Goal: Task Accomplishment & Management: Manage account settings

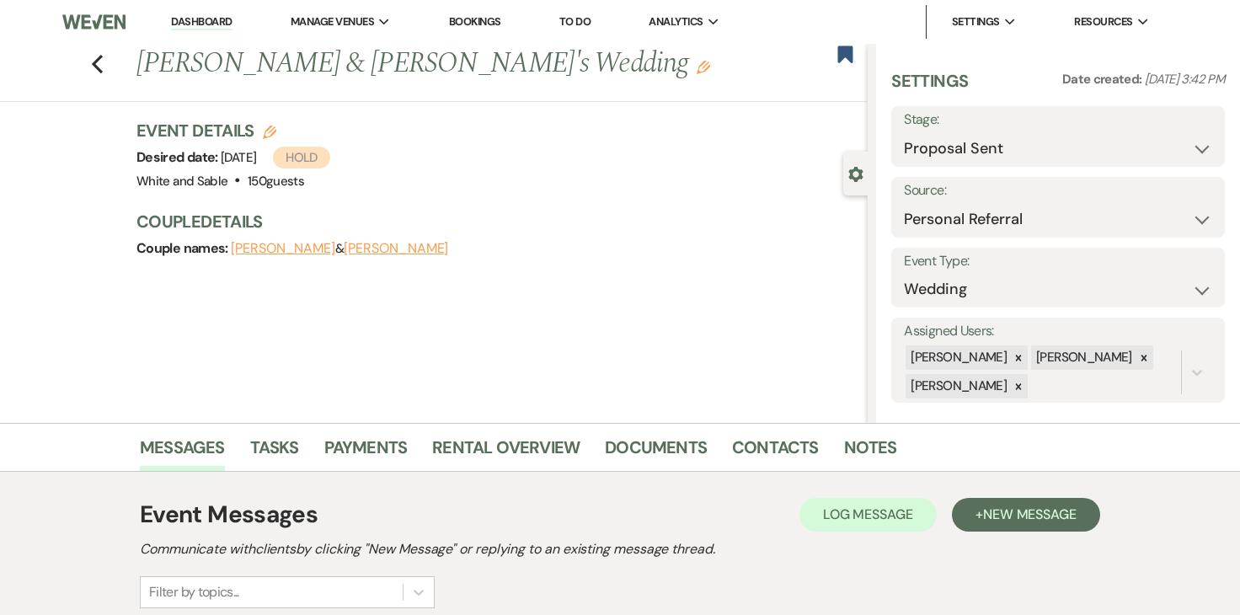
select select "6"
select select "12"
click at [586, 195] on div "Event Details Edit Desired date: [DATE] Hold Venue: White and Sable . 150 guest…" at bounding box center [501, 198] width 731 height 158
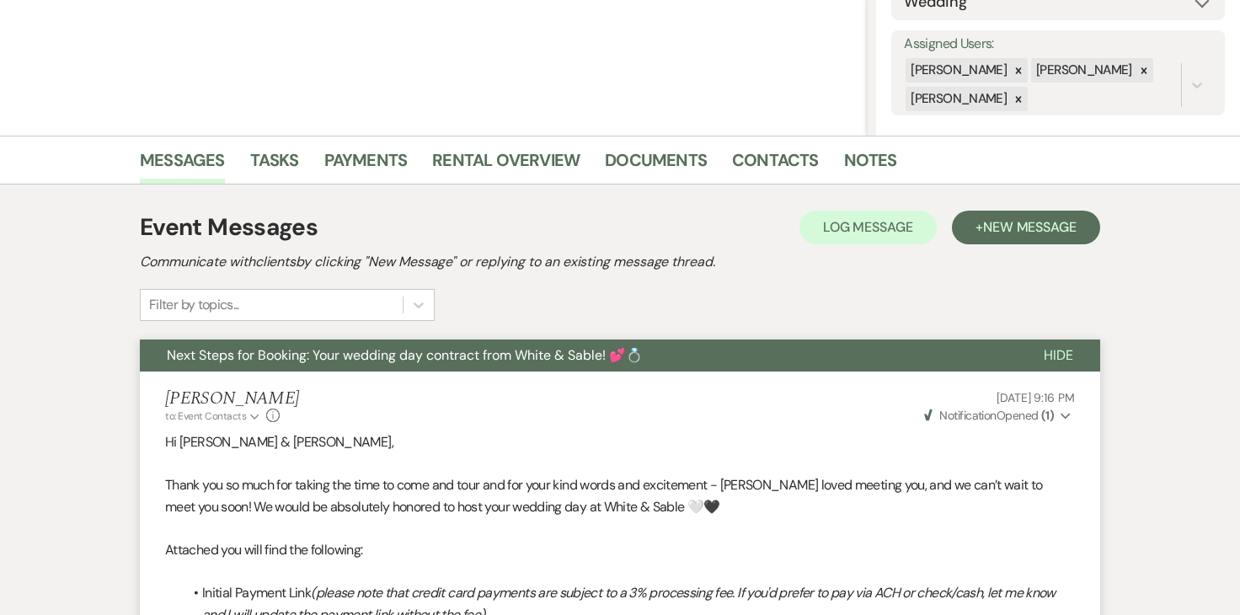
scroll to position [314, 0]
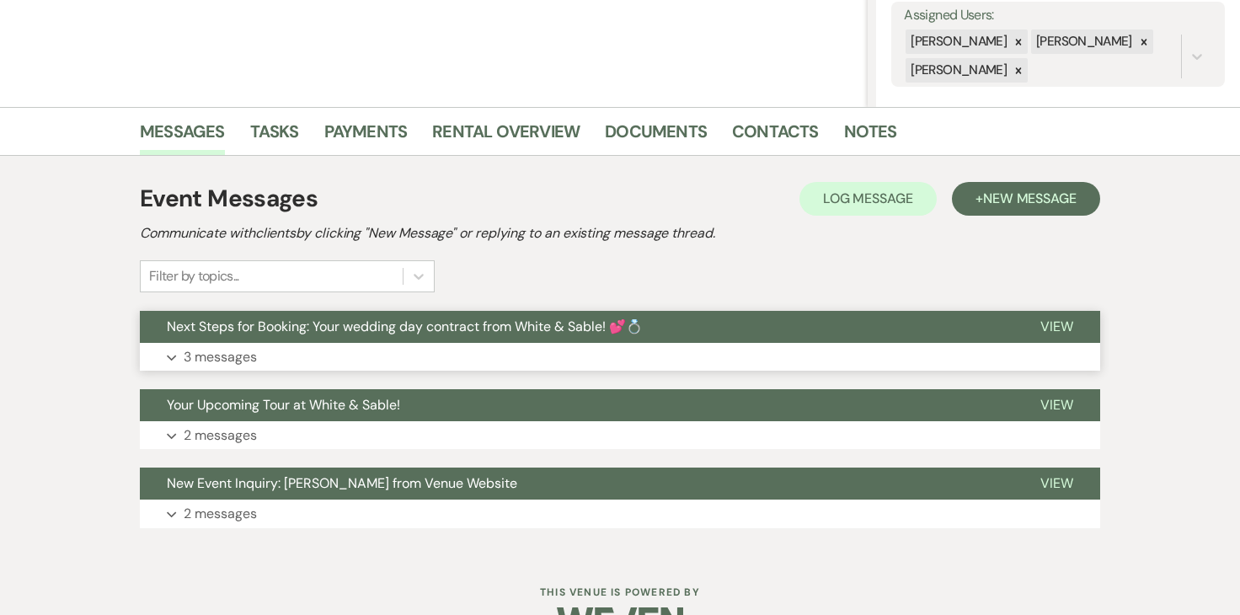
scroll to position [345, 0]
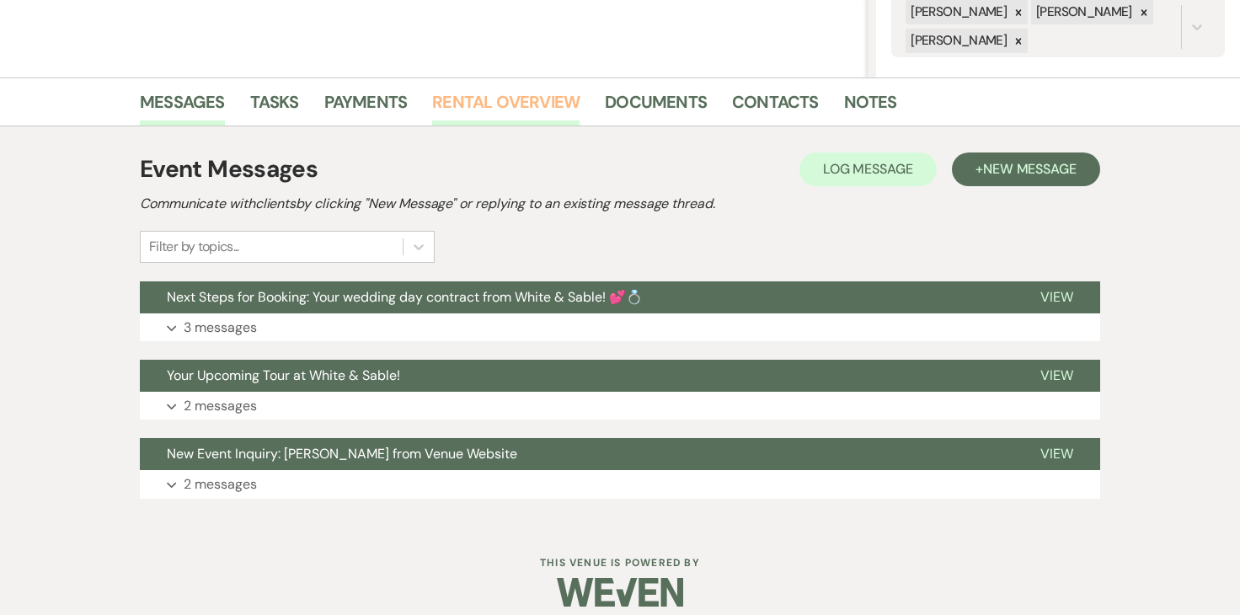
click at [486, 118] on link "Rental Overview" at bounding box center [505, 106] width 147 height 37
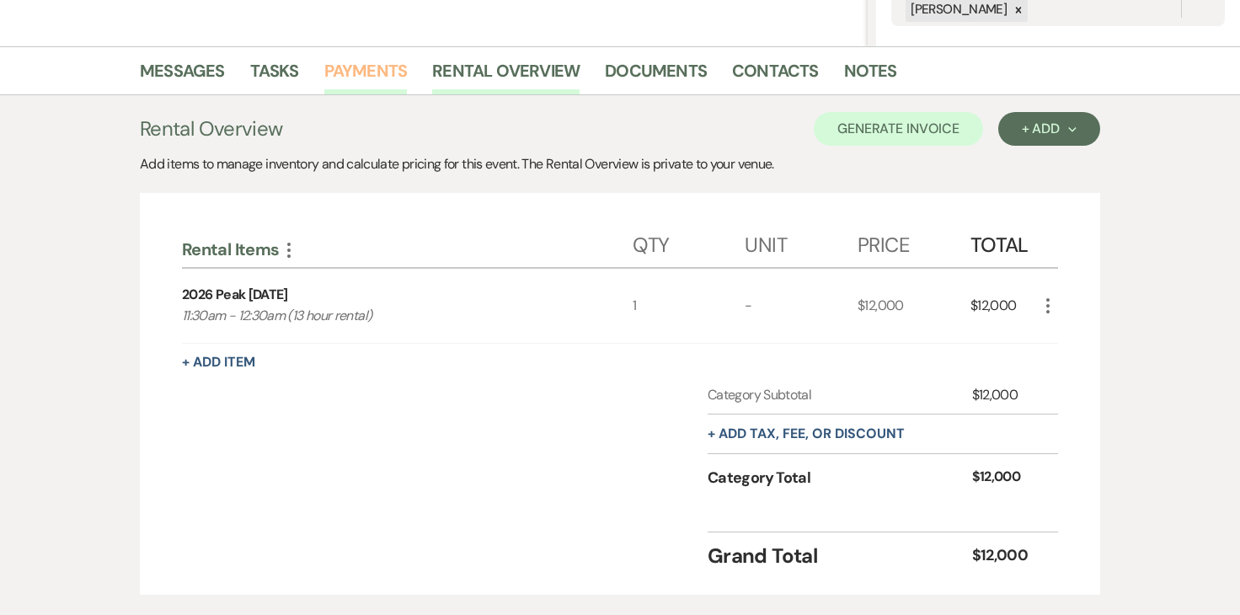
click at [379, 67] on link "Payments" at bounding box center [365, 75] width 83 height 37
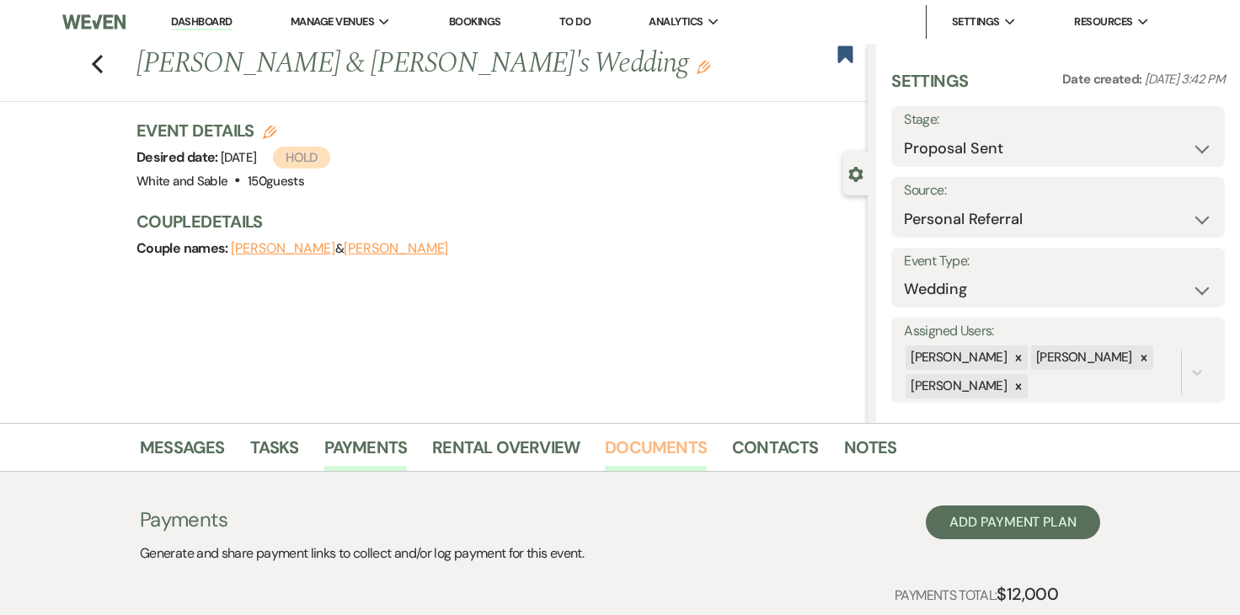
click at [675, 437] on link "Documents" at bounding box center [656, 452] width 102 height 37
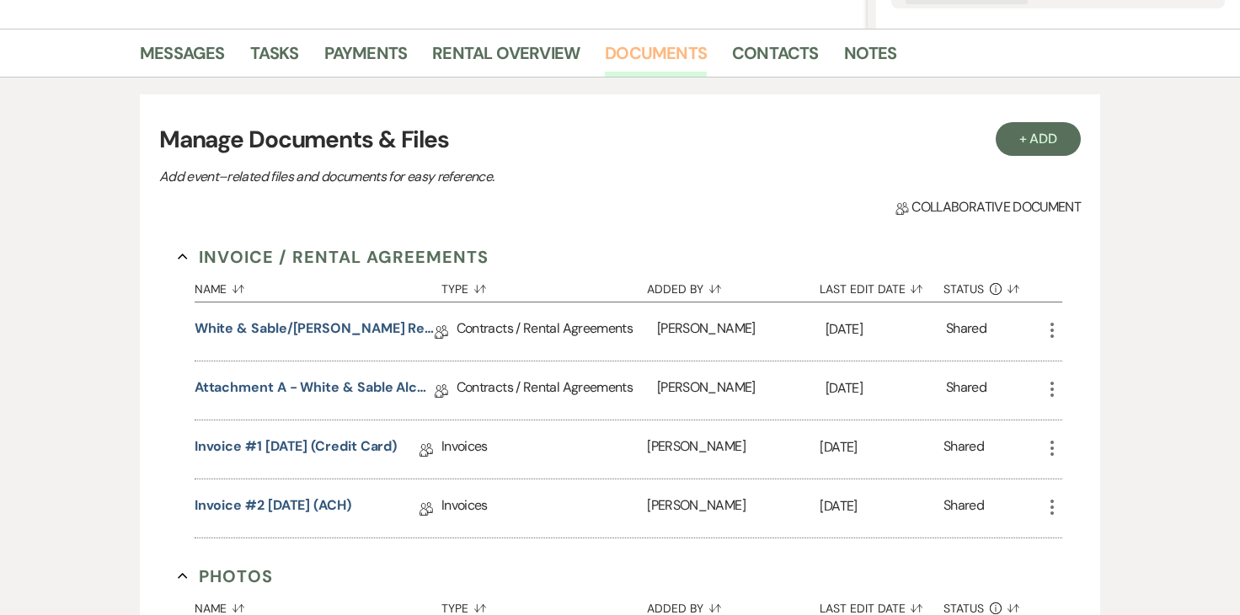
scroll to position [395, 0]
click at [380, 388] on link "Attachment A - White & Sable Alcohol Agreement" at bounding box center [315, 390] width 240 height 26
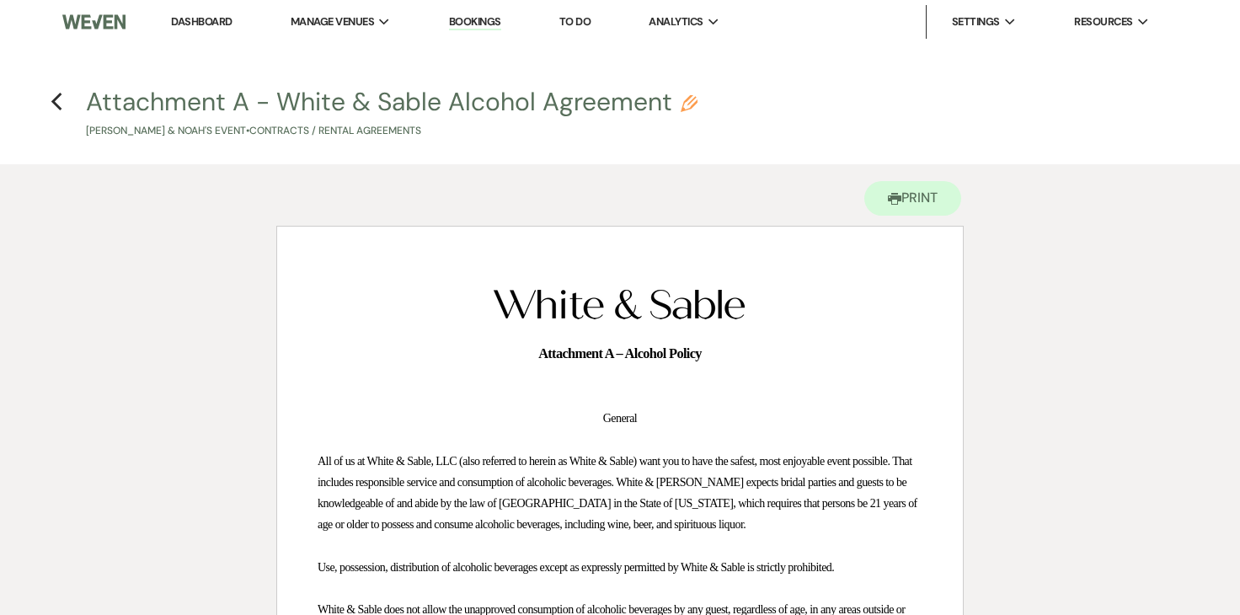
click at [54, 112] on div "Previous" at bounding box center [57, 99] width 13 height 27
click at [55, 105] on use "button" at bounding box center [56, 102] width 11 height 19
select select "6"
select select "12"
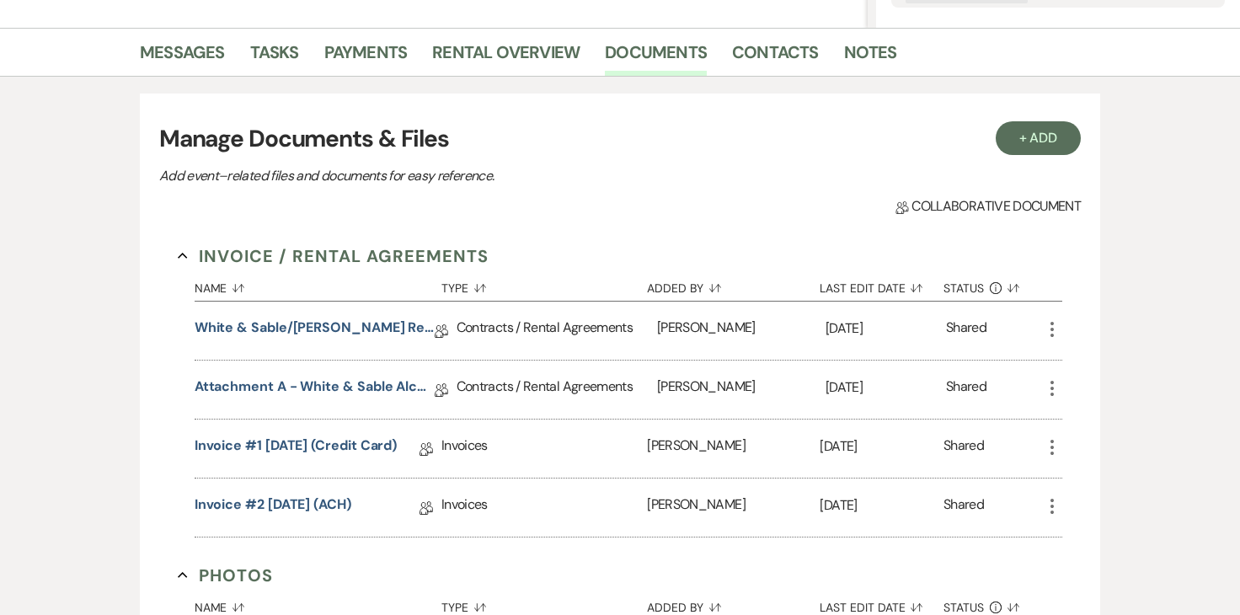
scroll to position [390, 0]
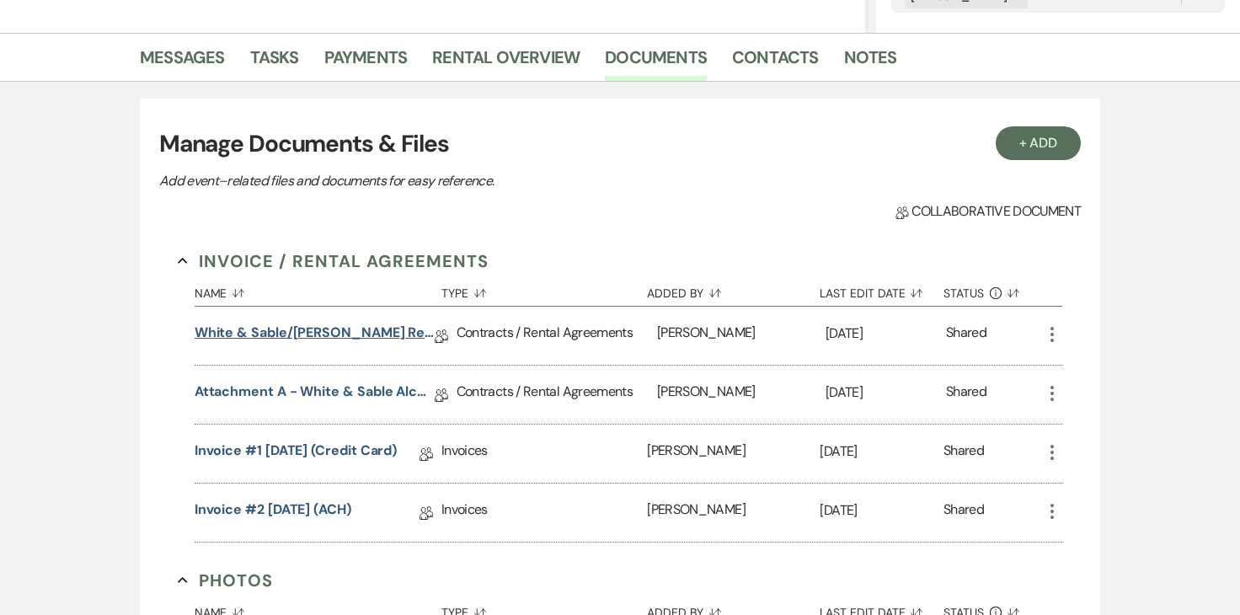
click at [270, 338] on link "White & Sable/[PERSON_NAME] Rental Agreement - [DATE]" at bounding box center [315, 336] width 240 height 26
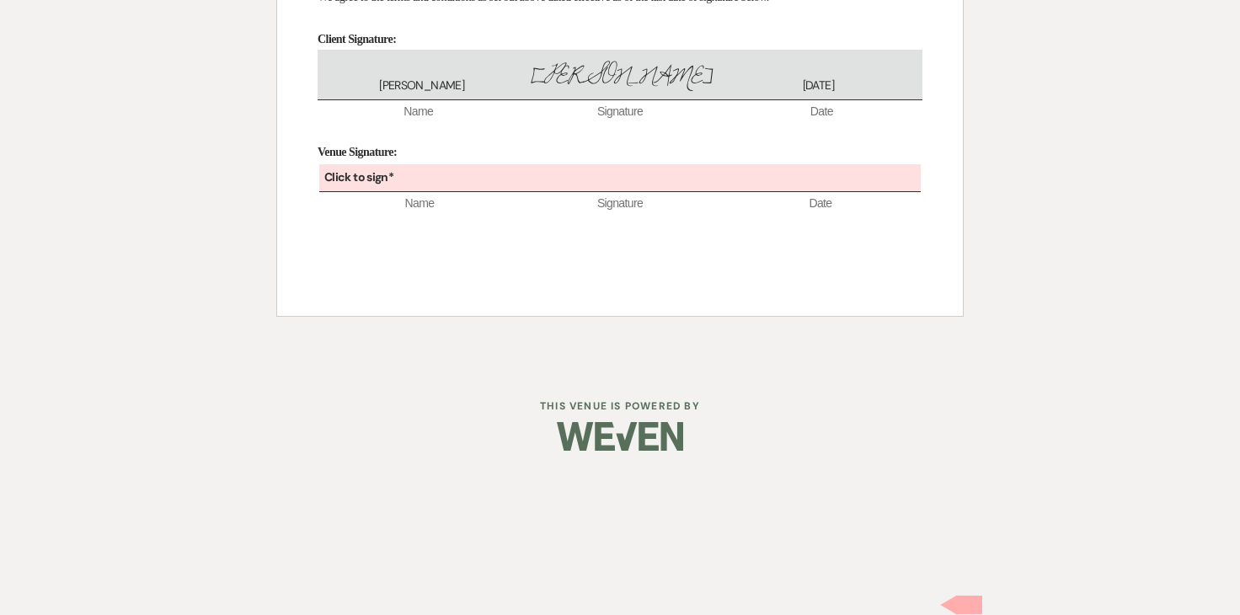
scroll to position [11405, 0]
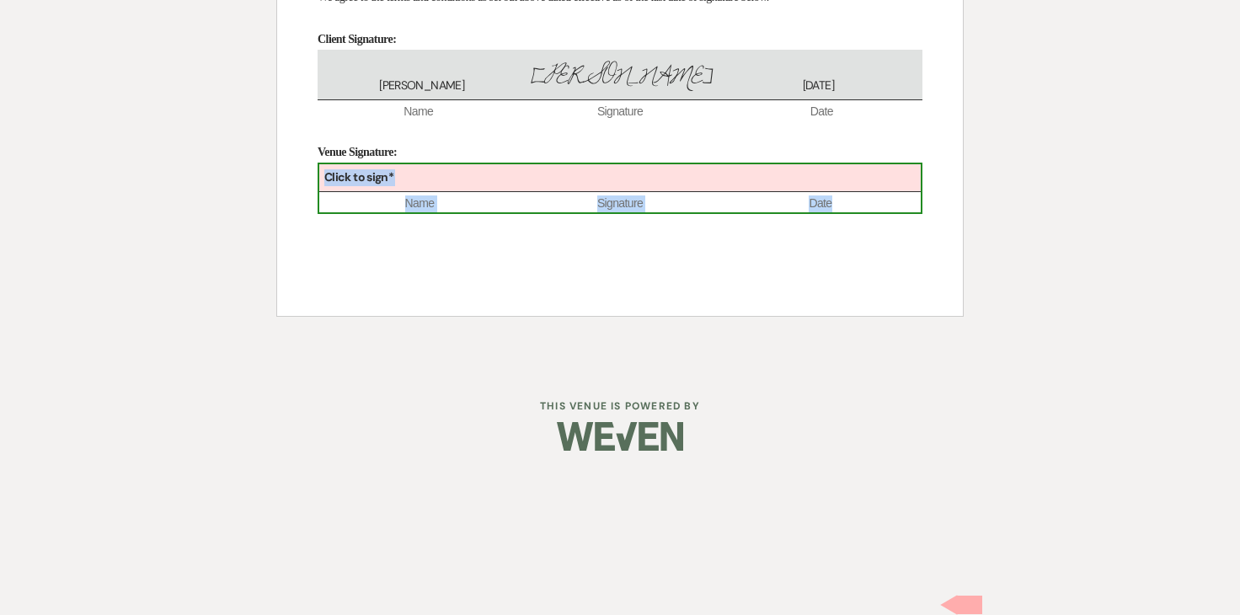
click at [553, 192] on div "Click to sign*" at bounding box center [619, 178] width 601 height 28
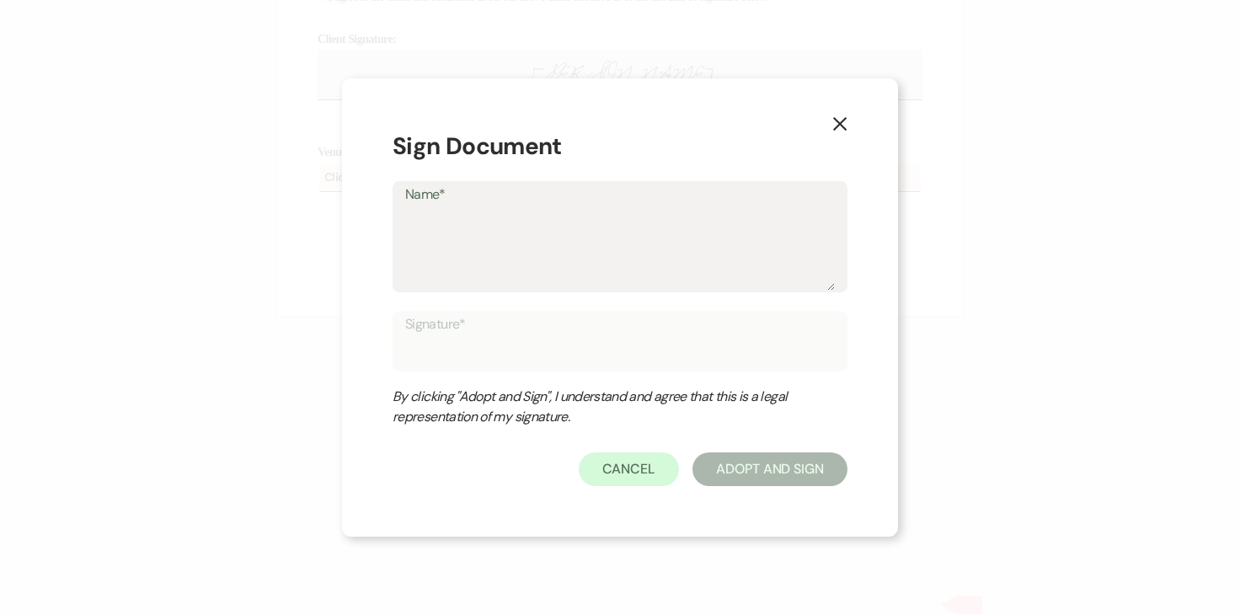
click at [541, 308] on form "Sign Document Name* Signature* By clicking "Adopt and Sign", I understand and a…" at bounding box center [620, 308] width 455 height 358
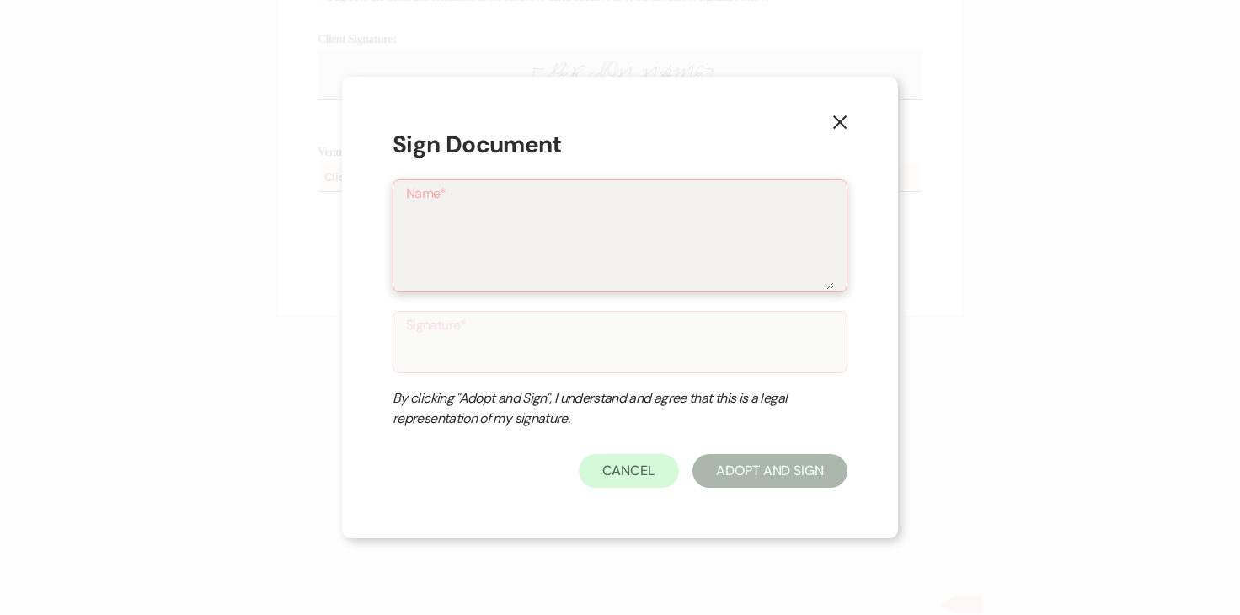
click at [541, 261] on textarea "Name*" at bounding box center [620, 248] width 428 height 84
type textarea "A"
type input "A"
type textarea "An"
type input "An"
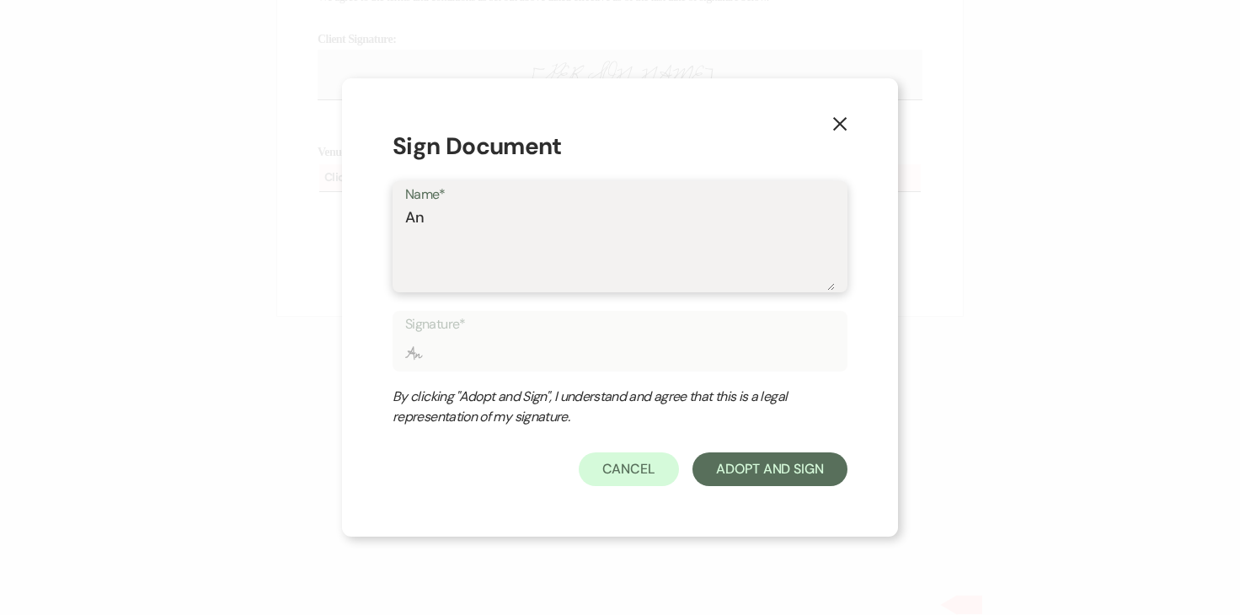
type textarea "Ang"
type input "Ang"
type textarea "Ange"
type input "Ange"
type textarea "Angel"
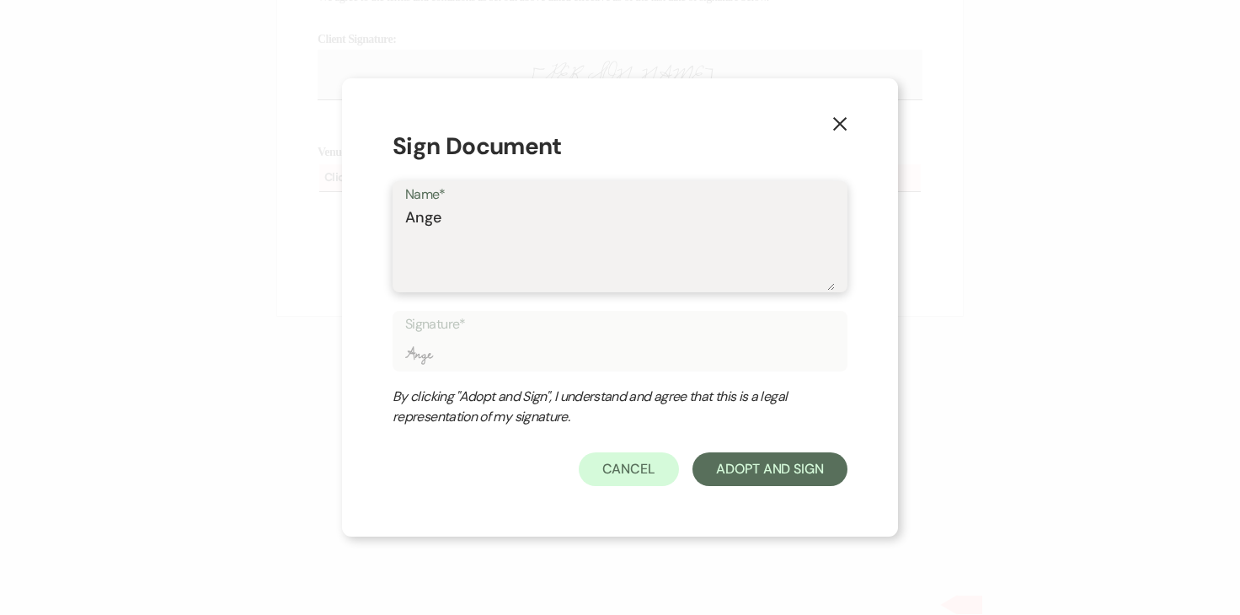
type input "Angel"
type textarea "[PERSON_NAME]"
type input "[PERSON_NAME]"
type textarea "[PERSON_NAME]"
type input "[PERSON_NAME]"
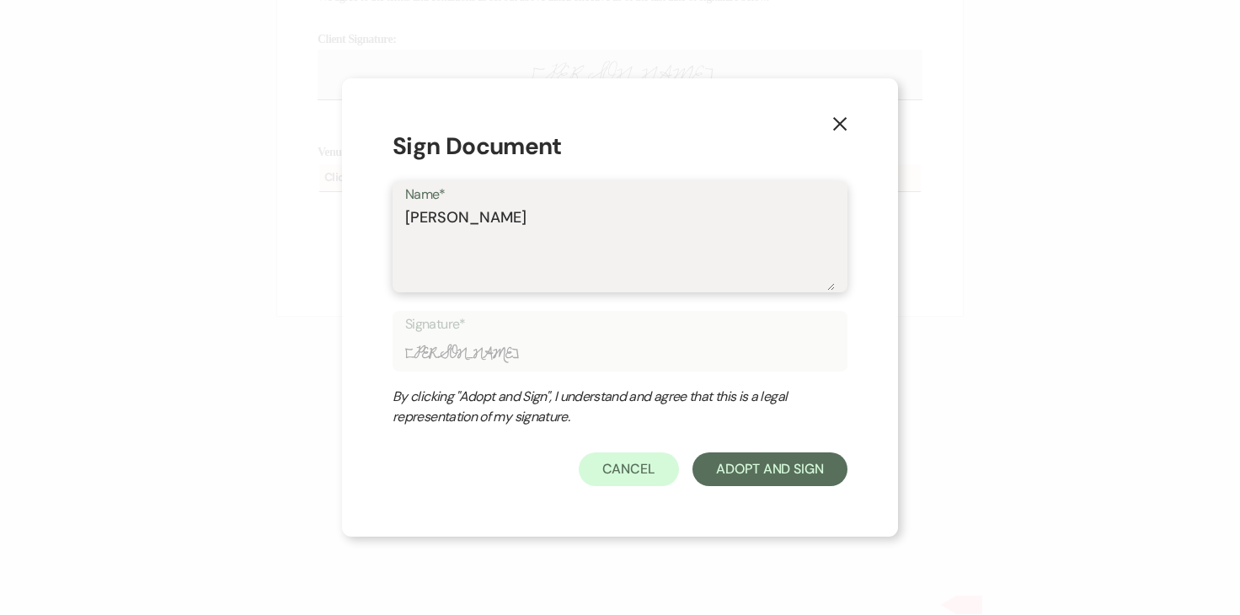
type textarea "[PERSON_NAME]"
type input "[PERSON_NAME]"
type textarea "[PERSON_NAME]"
type input "[PERSON_NAME]"
type textarea "[PERSON_NAME]"
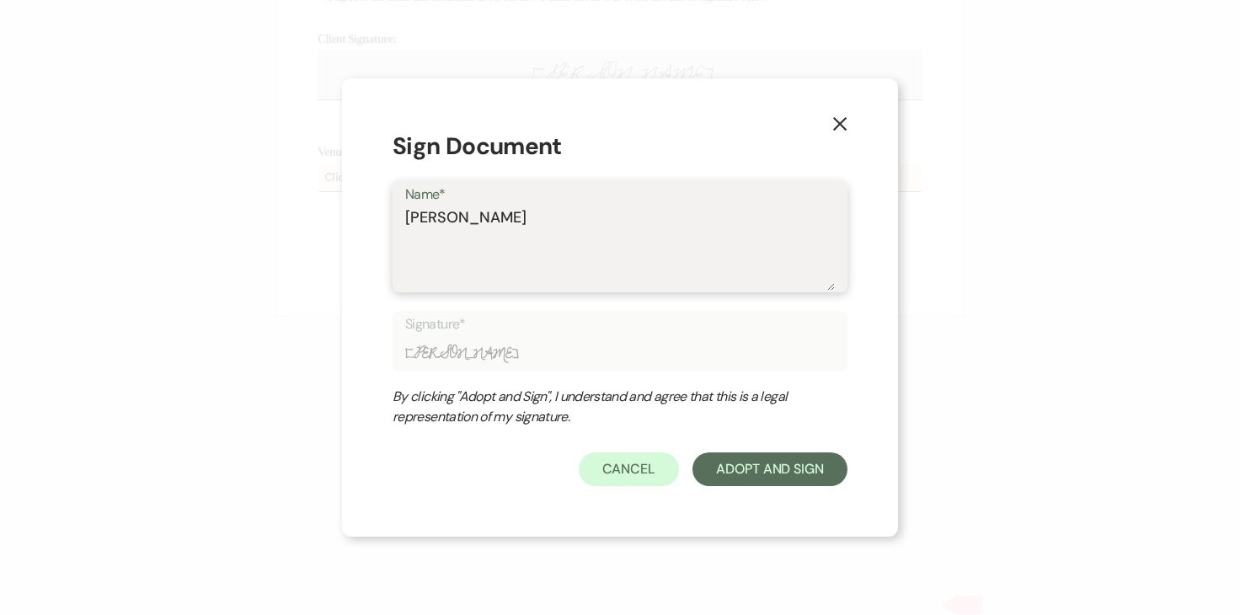
type input "[PERSON_NAME]"
type textarea "[PERSON_NAME]"
type input "[PERSON_NAME]"
type textarea "[PERSON_NAME]"
type input "[PERSON_NAME]"
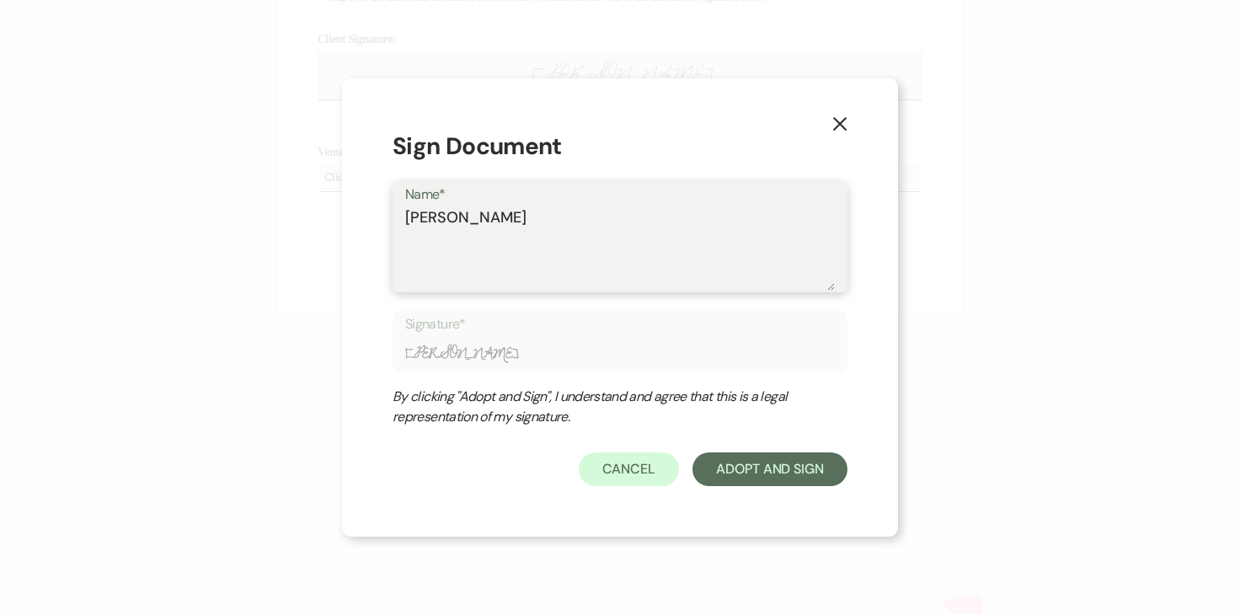
type textarea "[PERSON_NAME]"
type input "[PERSON_NAME]"
type textarea "[PERSON_NAME]"
type input "[PERSON_NAME]"
type textarea "[PERSON_NAME]"
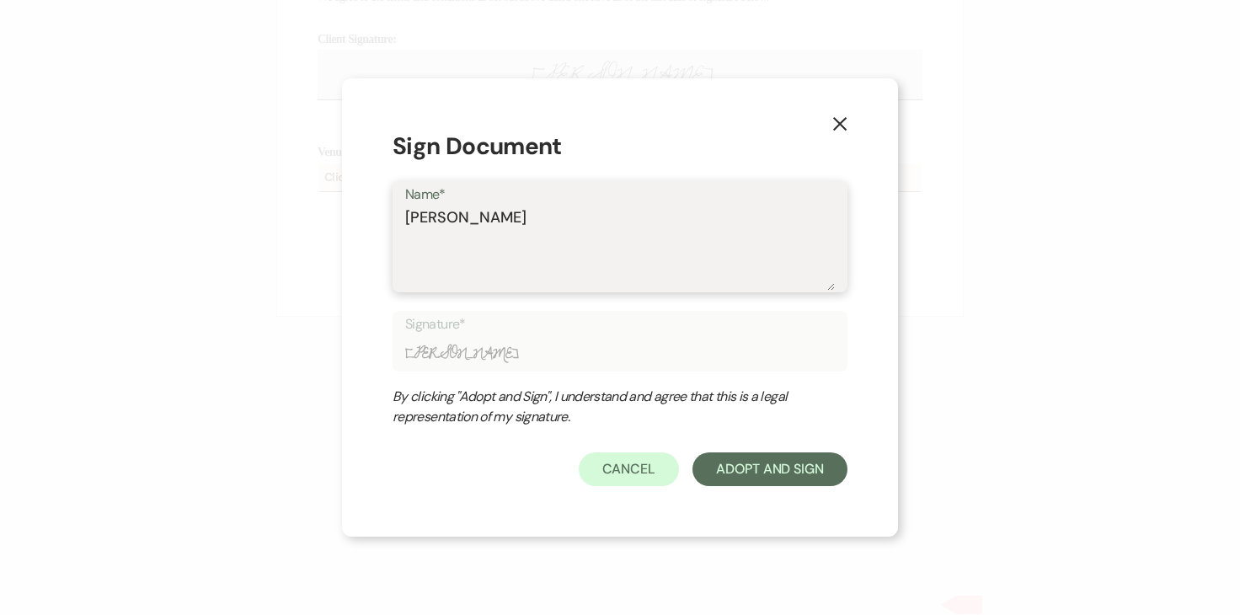
type input "[PERSON_NAME]"
type textarea "[PERSON_NAME]"
type input "[PERSON_NAME]"
type textarea "[PERSON_NAME]"
type input "[PERSON_NAME]"
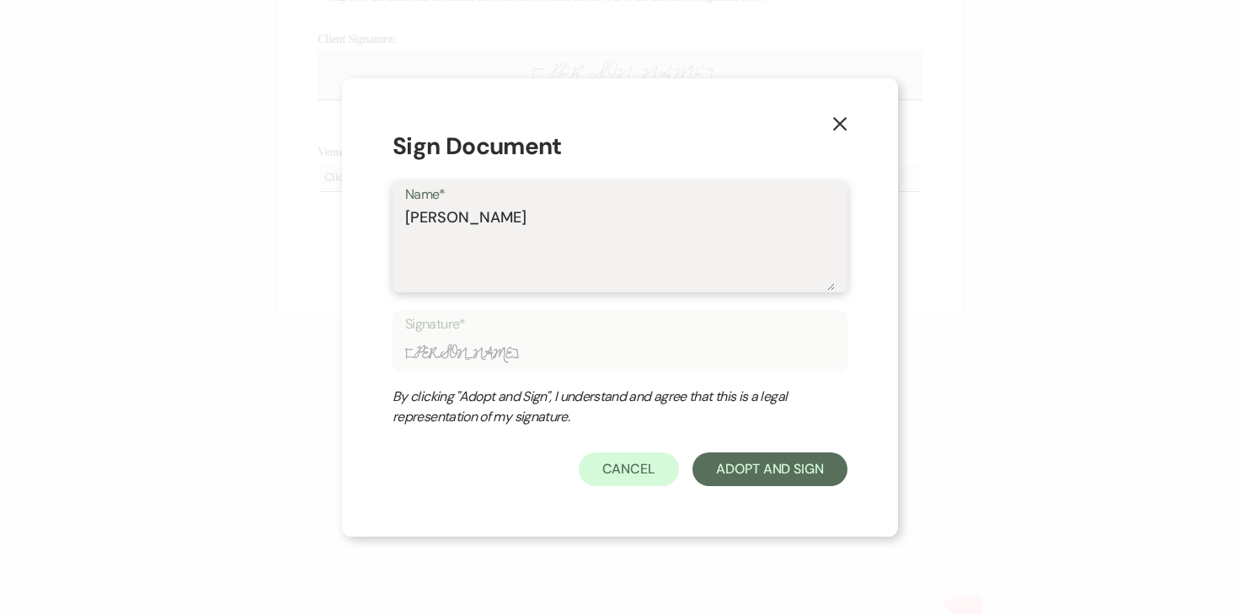
type textarea "[PERSON_NAME]"
type input "[PERSON_NAME]"
type textarea "[PERSON_NAME]"
click at [734, 484] on button "Adopt And Sign" at bounding box center [769, 469] width 155 height 34
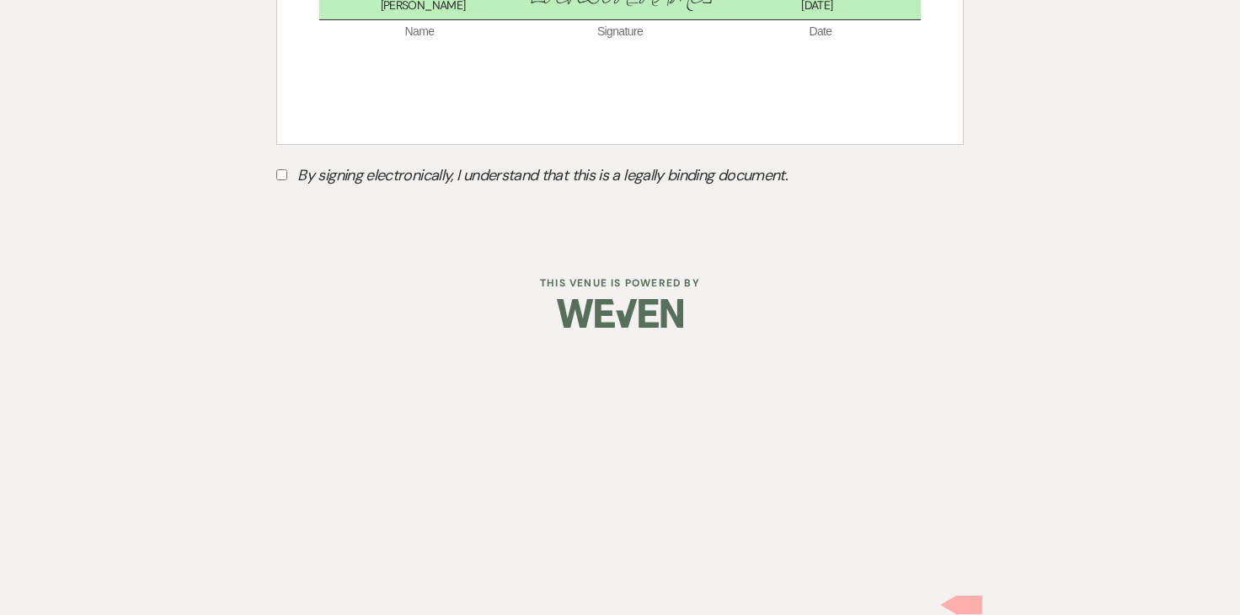
scroll to position [11477, 0]
click at [281, 180] on input "By signing electronically, I understand that this is a legally binding document." at bounding box center [281, 174] width 11 height 11
checkbox input "true"
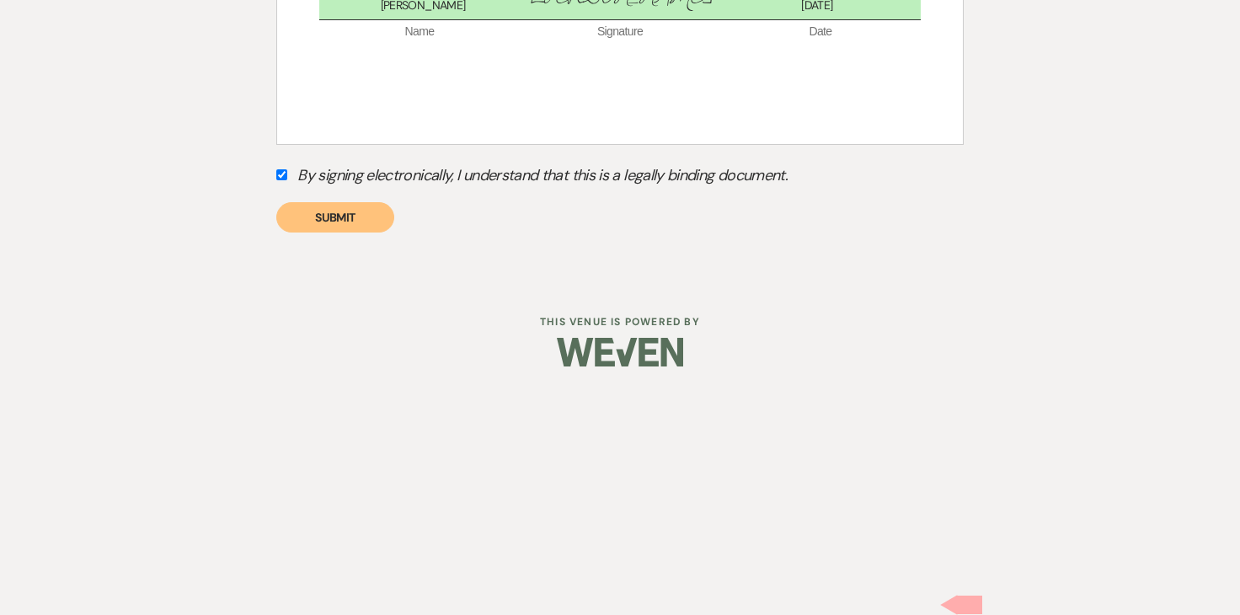
click at [341, 233] on div "By signing electronically, I understand that this is a legally binding document…" at bounding box center [619, 197] width 687 height 71
click at [340, 233] on button "Submit" at bounding box center [335, 217] width 118 height 30
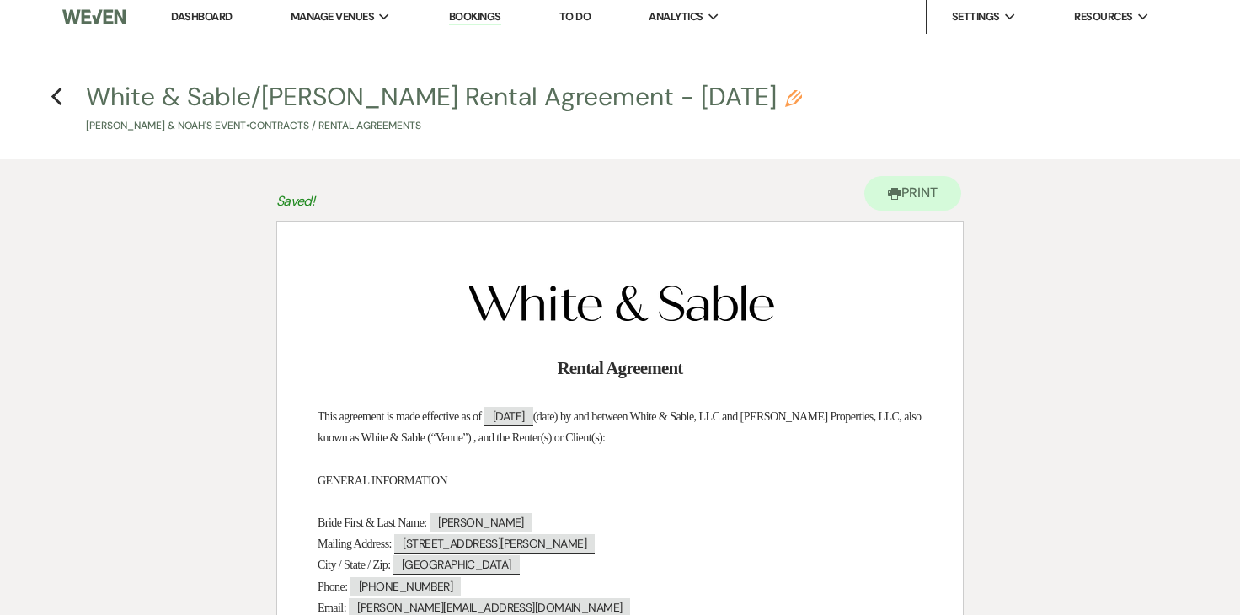
scroll to position [0, 0]
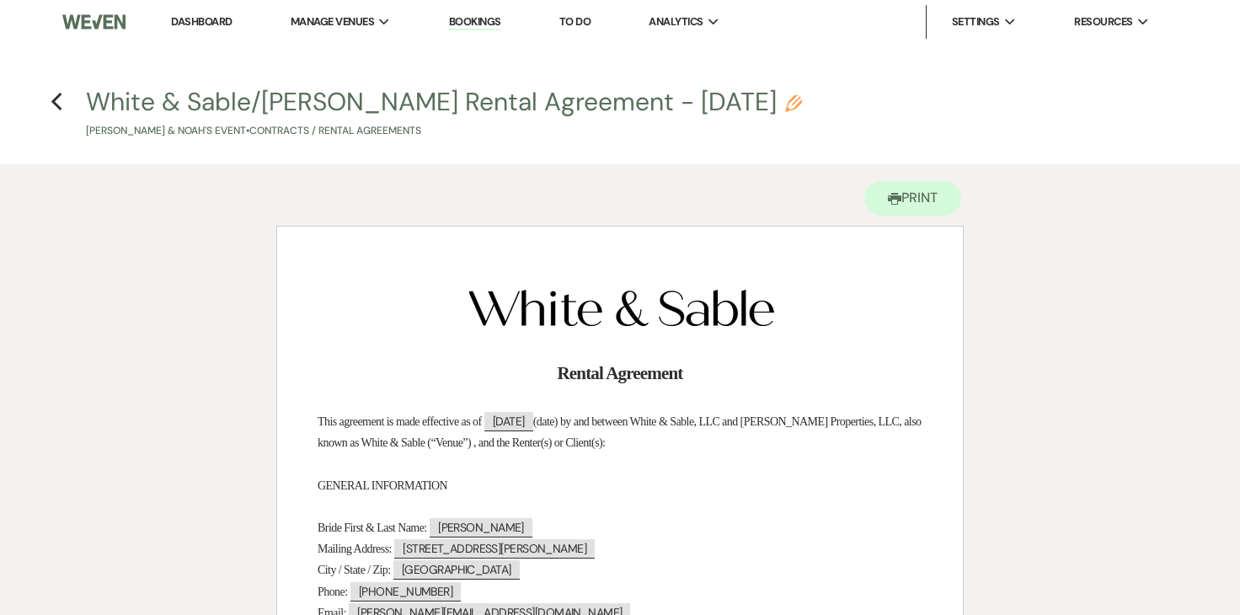
click at [63, 100] on h4 "Previous White & Sable/[PERSON_NAME] Rental Agreement - [DATE] Pencil [PERSON_N…" at bounding box center [619, 111] width 1213 height 55
click at [54, 111] on icon "Previous" at bounding box center [57, 102] width 13 height 20
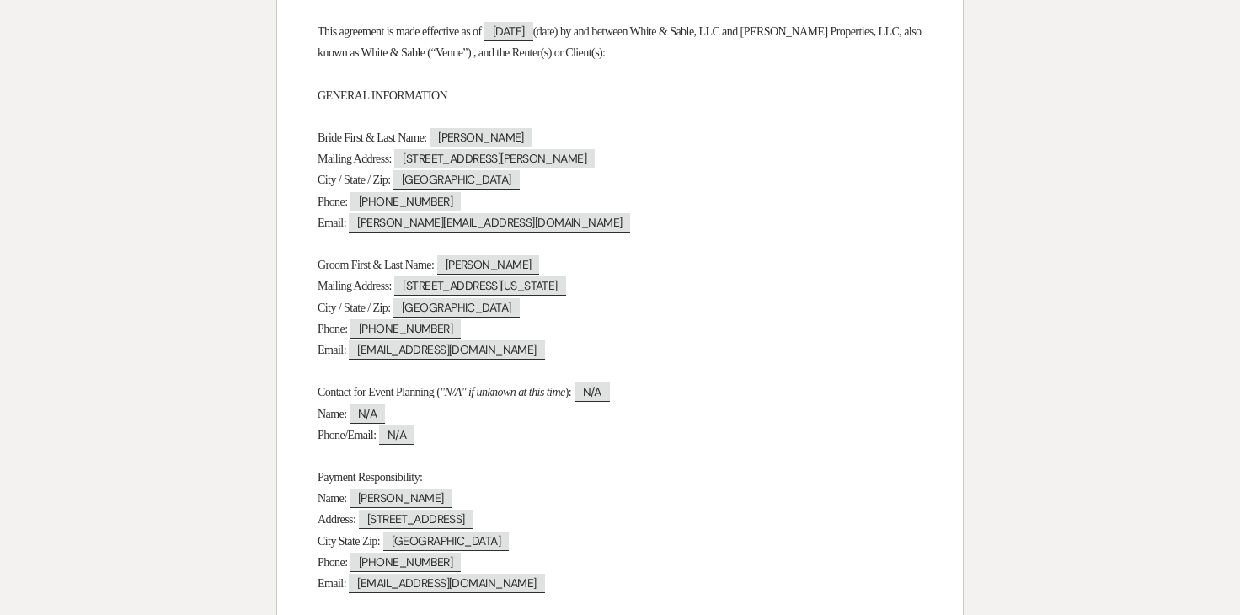
select select "6"
select select "12"
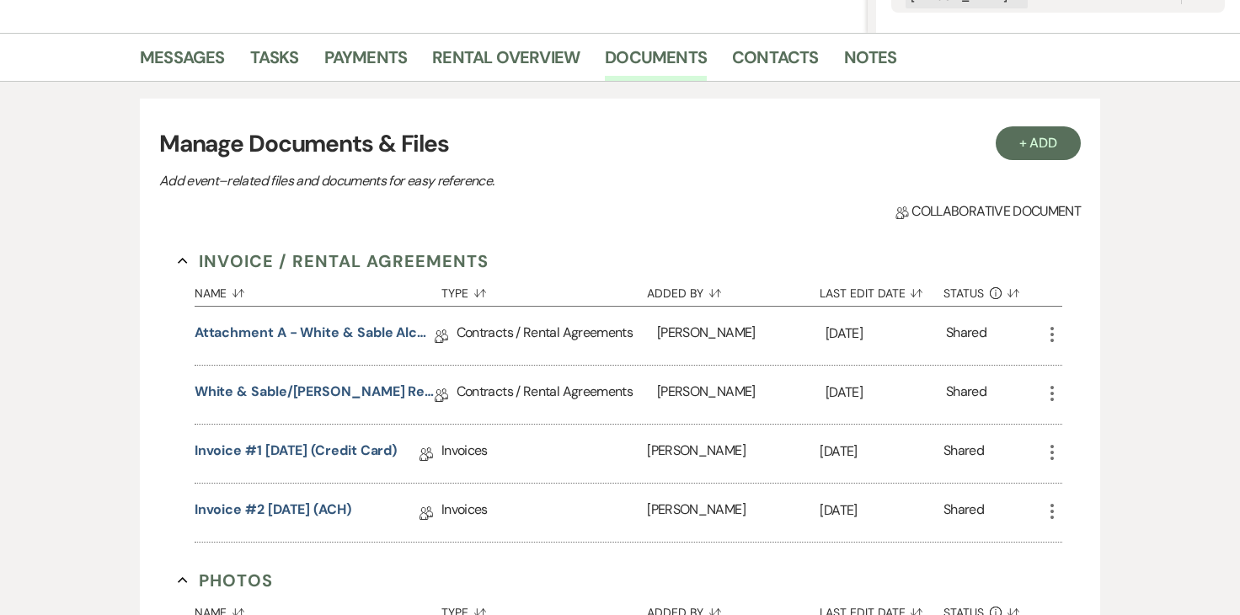
scroll to position [0, 0]
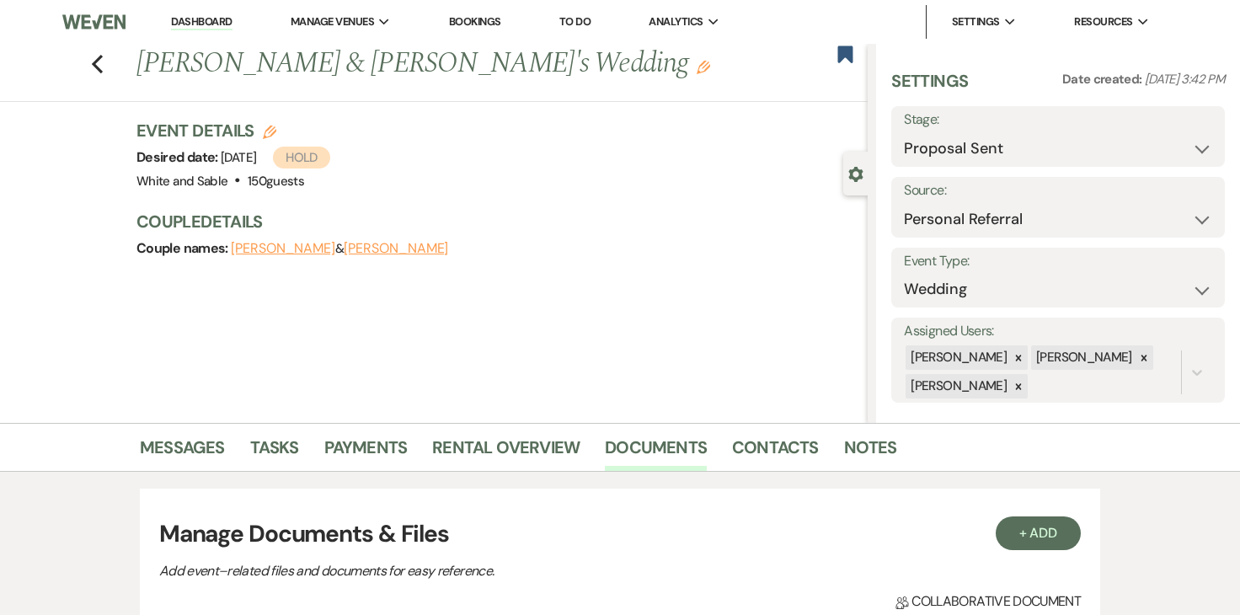
click at [368, 243] on button "[PERSON_NAME]" at bounding box center [396, 248] width 104 height 13
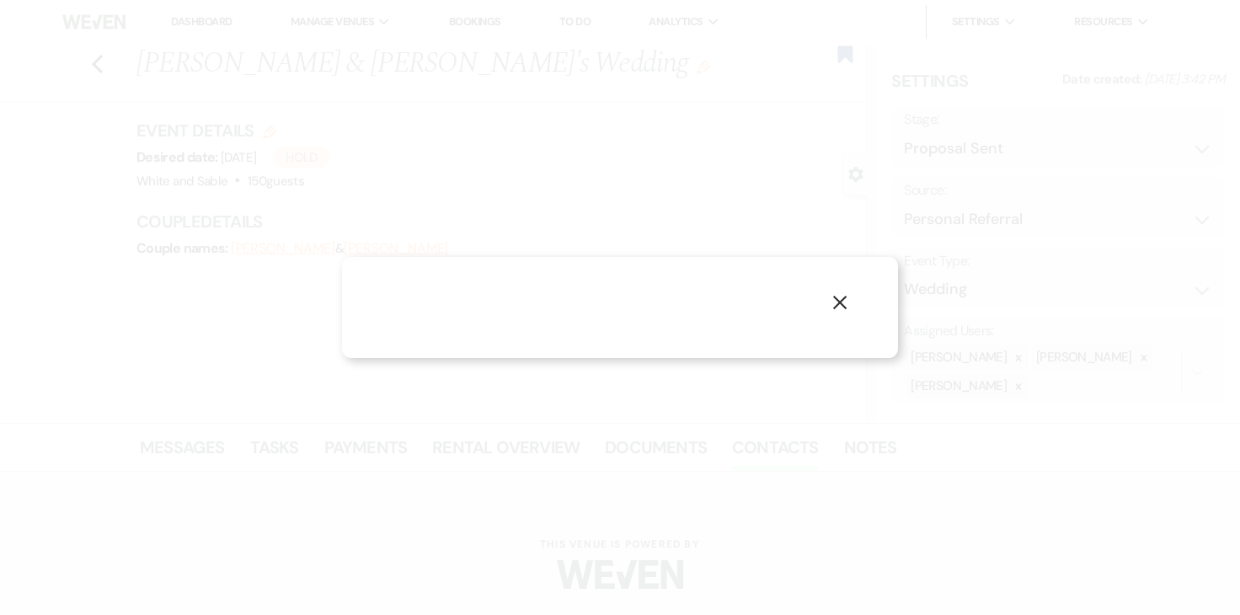
select select "1"
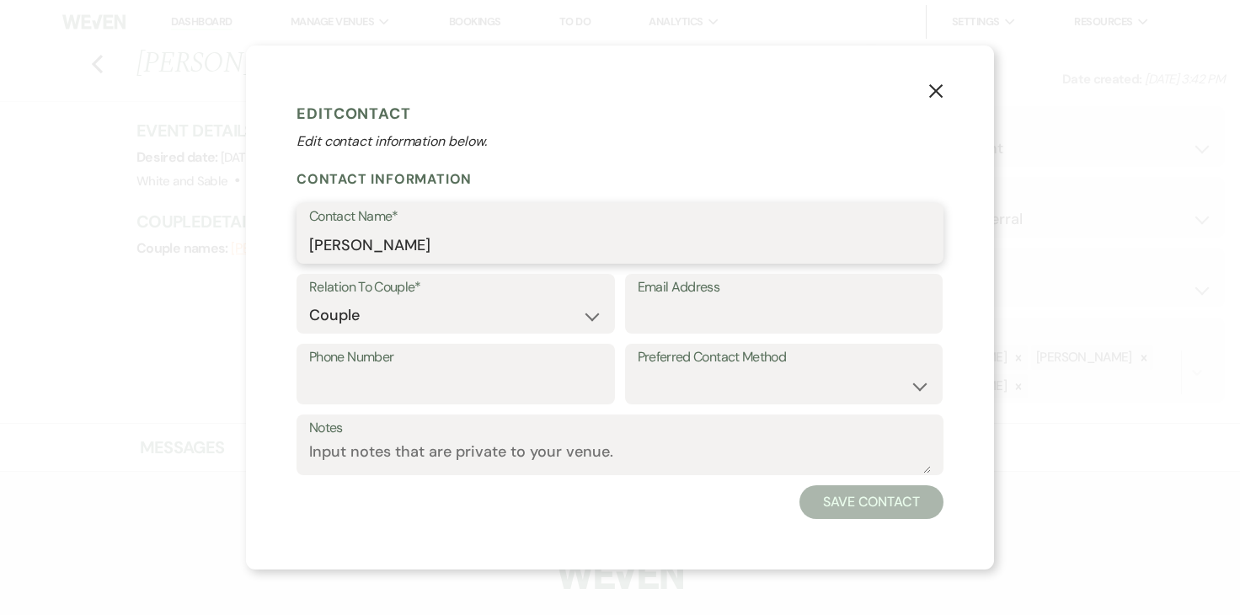
click at [473, 249] on input "[PERSON_NAME]" at bounding box center [620, 245] width 622 height 33
type input "[PERSON_NAME]"
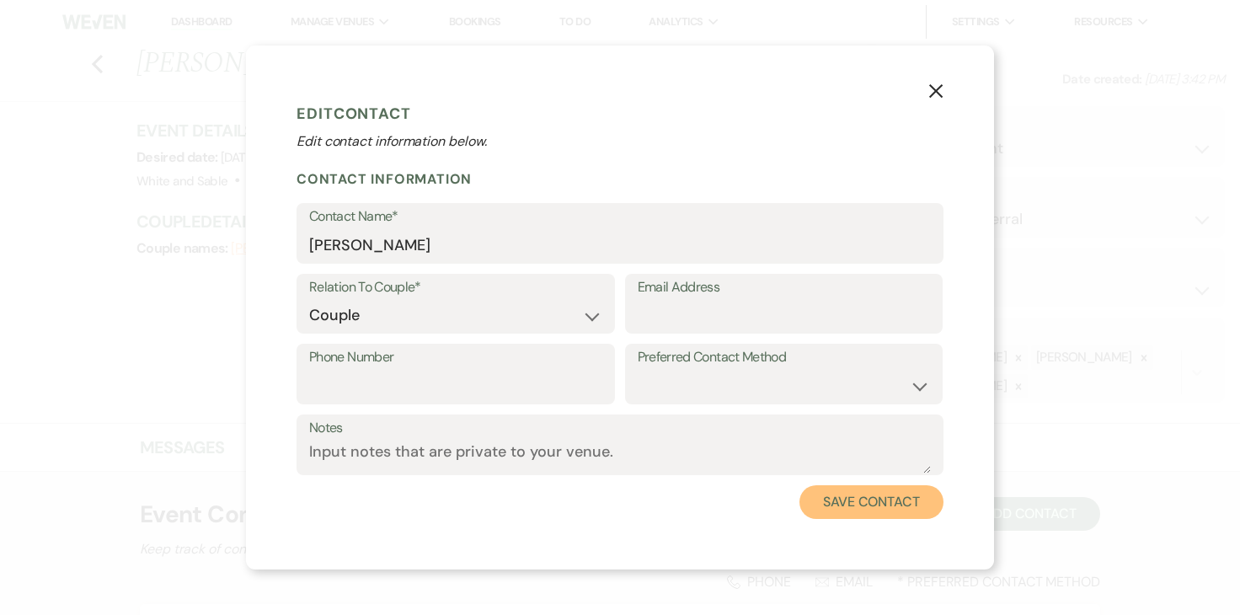
click at [831, 511] on button "Save Contact" at bounding box center [871, 502] width 144 height 34
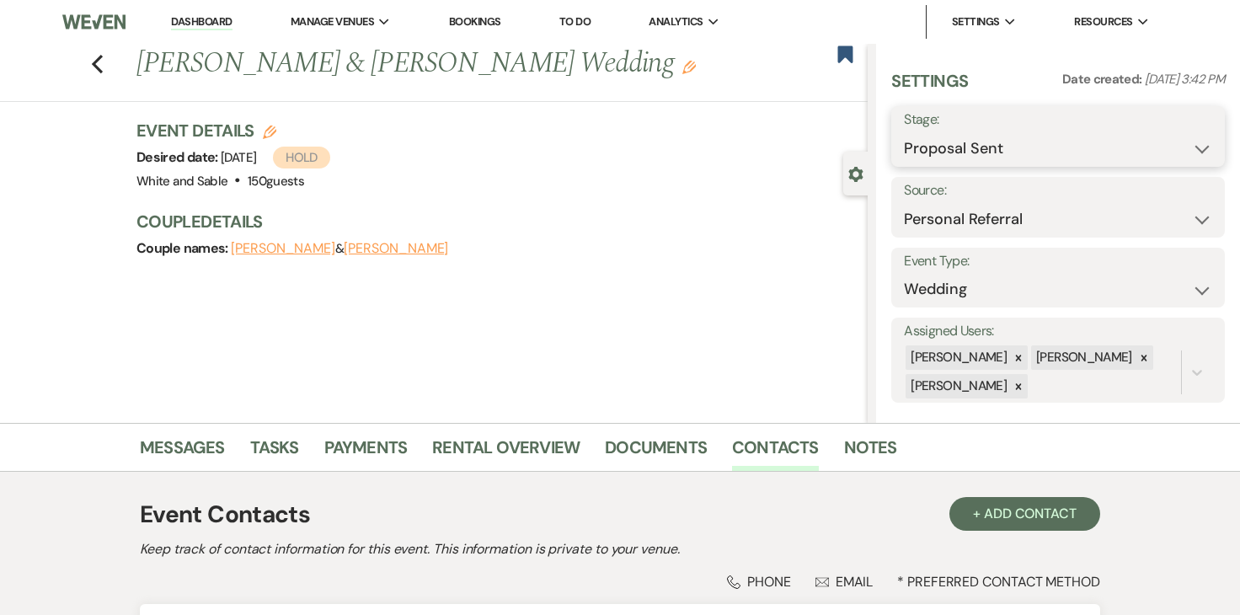
click at [951, 138] on select "Inquiry Follow Up Tour Requested Tour Confirmed Toured Proposal Sent Booked Lost" at bounding box center [1058, 148] width 308 height 33
select select "7"
click at [1182, 153] on div "Save" at bounding box center [1186, 136] width 77 height 61
click at [1181, 147] on button "Save" at bounding box center [1191, 137] width 68 height 34
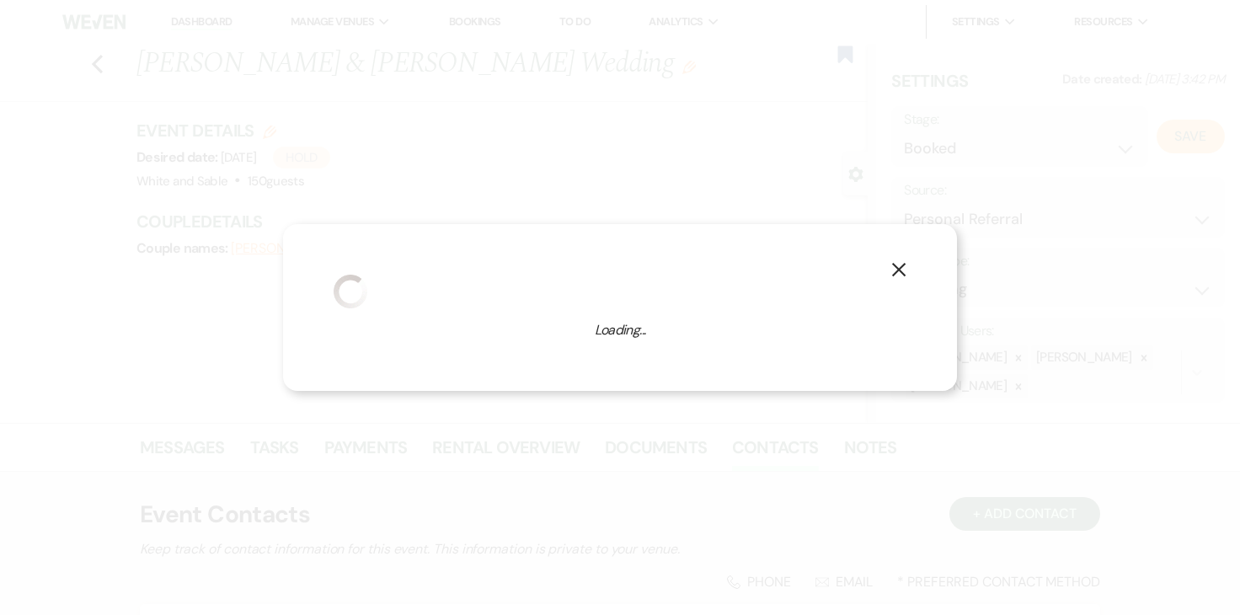
select select "1"
select select "684"
select select "false"
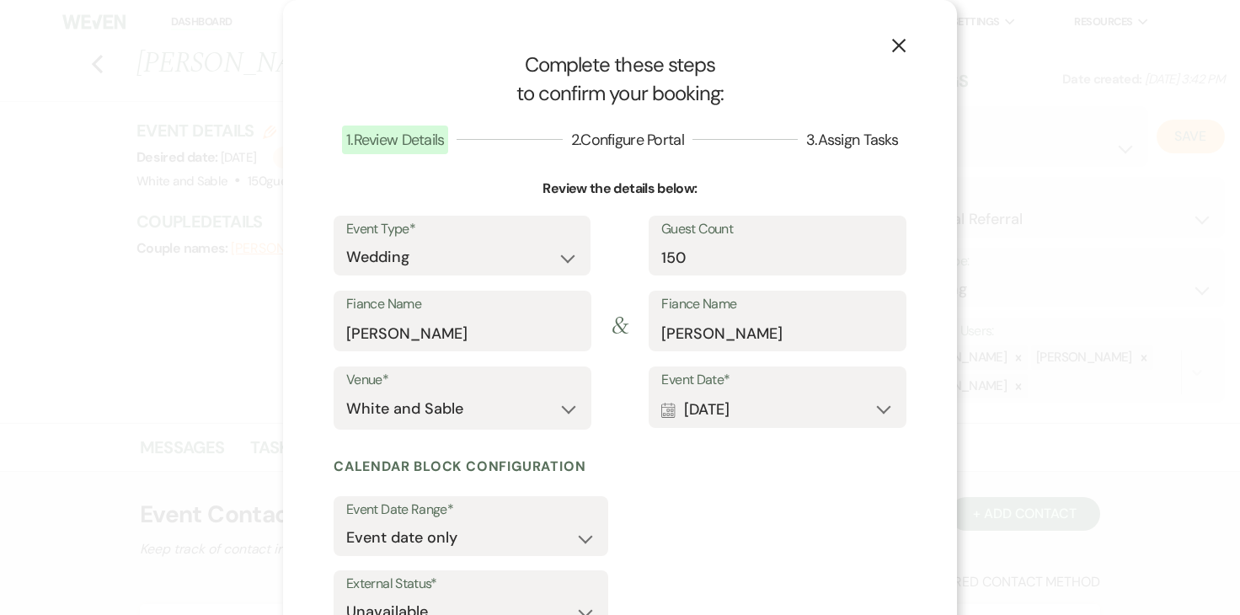
scroll to position [128, 0]
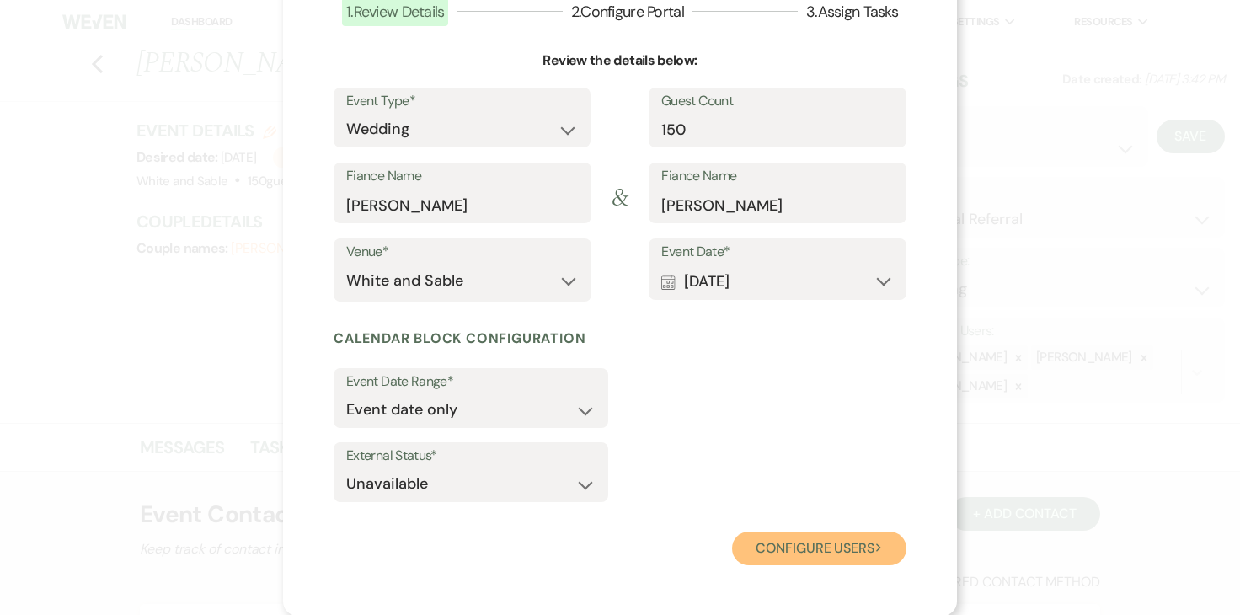
click at [799, 537] on button "Configure users Next" at bounding box center [819, 549] width 174 height 34
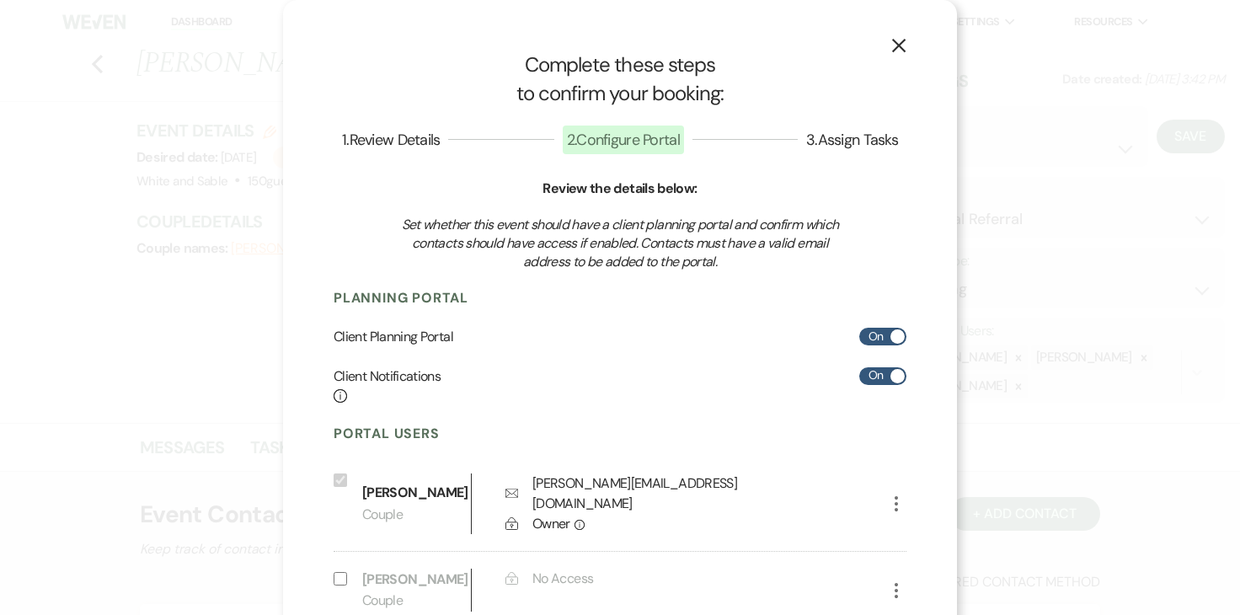
scroll to position [163, 0]
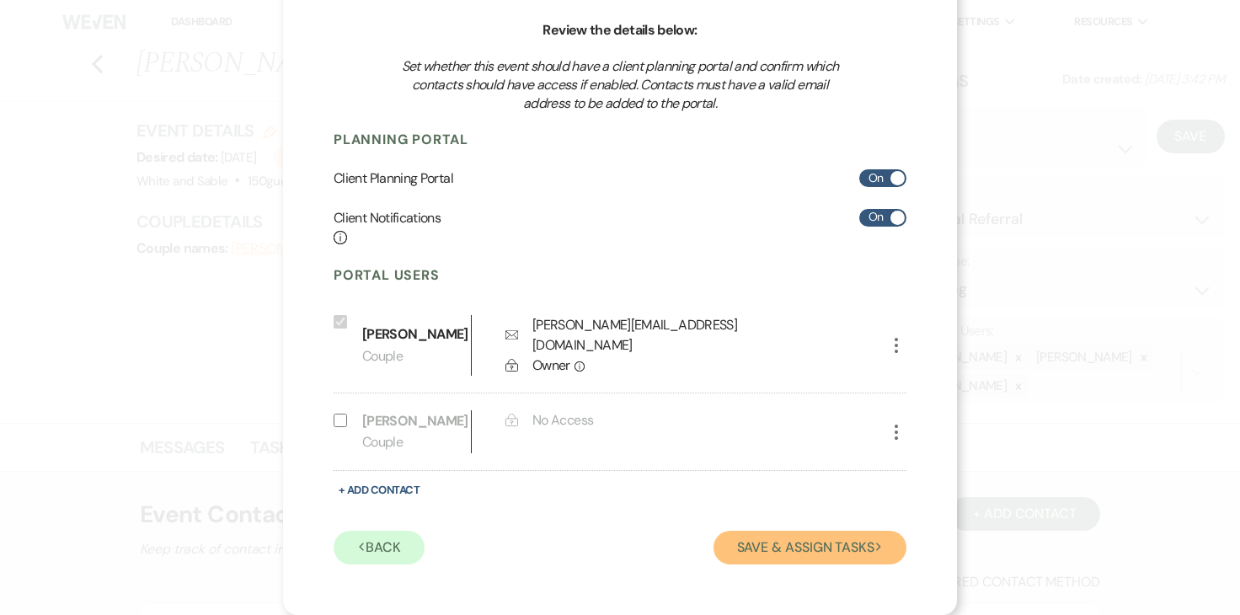
click at [777, 544] on button "Save & Assign Tasks Next" at bounding box center [810, 548] width 193 height 34
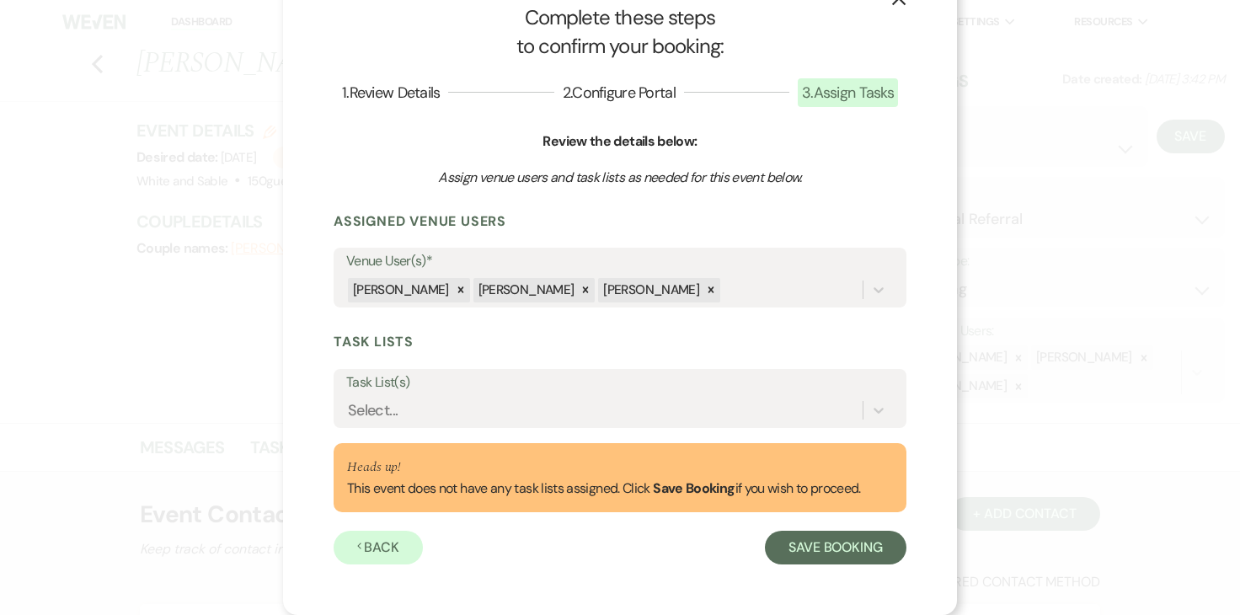
scroll to position [47, 0]
click at [637, 401] on div "Select..." at bounding box center [604, 410] width 516 height 29
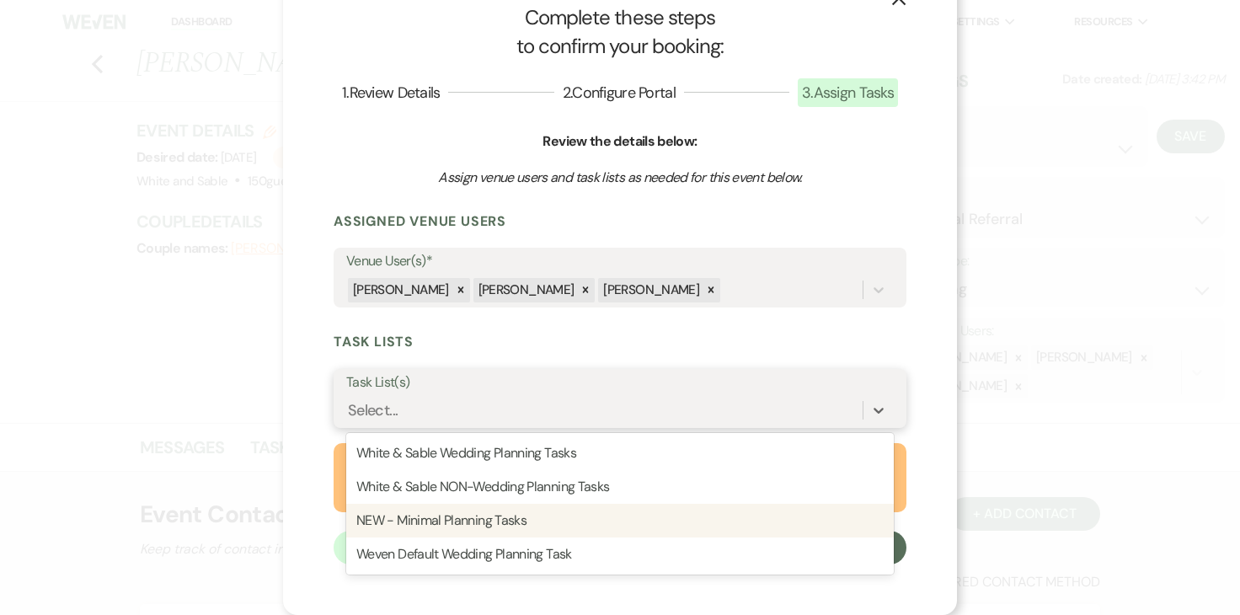
click at [575, 510] on div "NEW - Minimal Planning Tasks" at bounding box center [620, 521] width 548 height 34
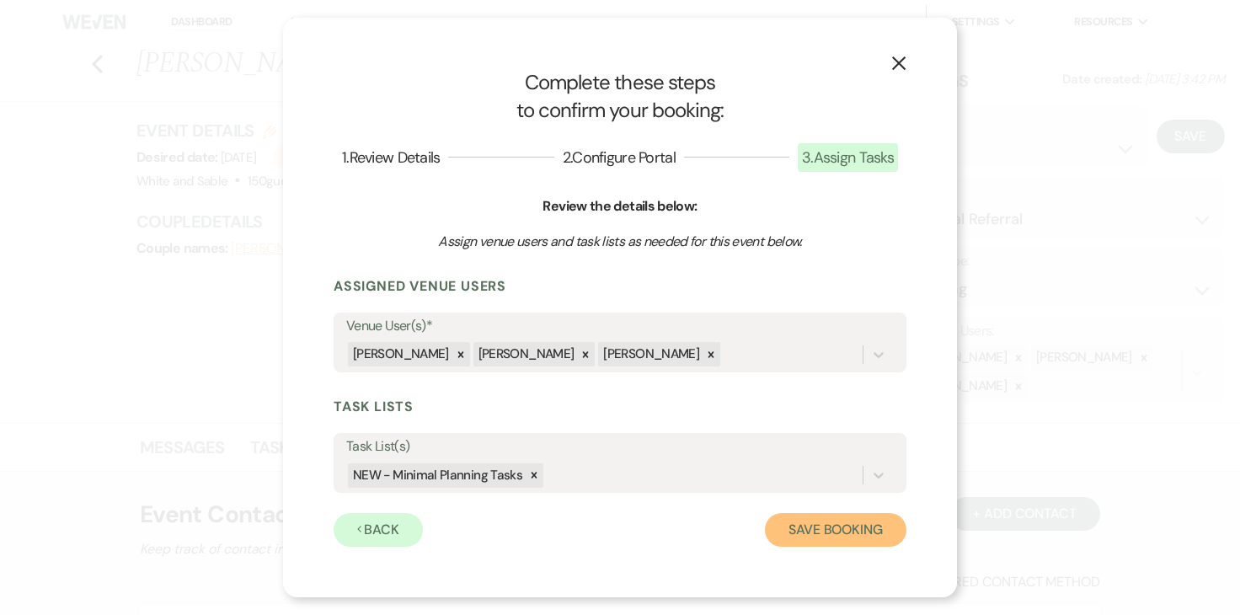
click at [788, 523] on button "Save Booking" at bounding box center [836, 530] width 142 height 34
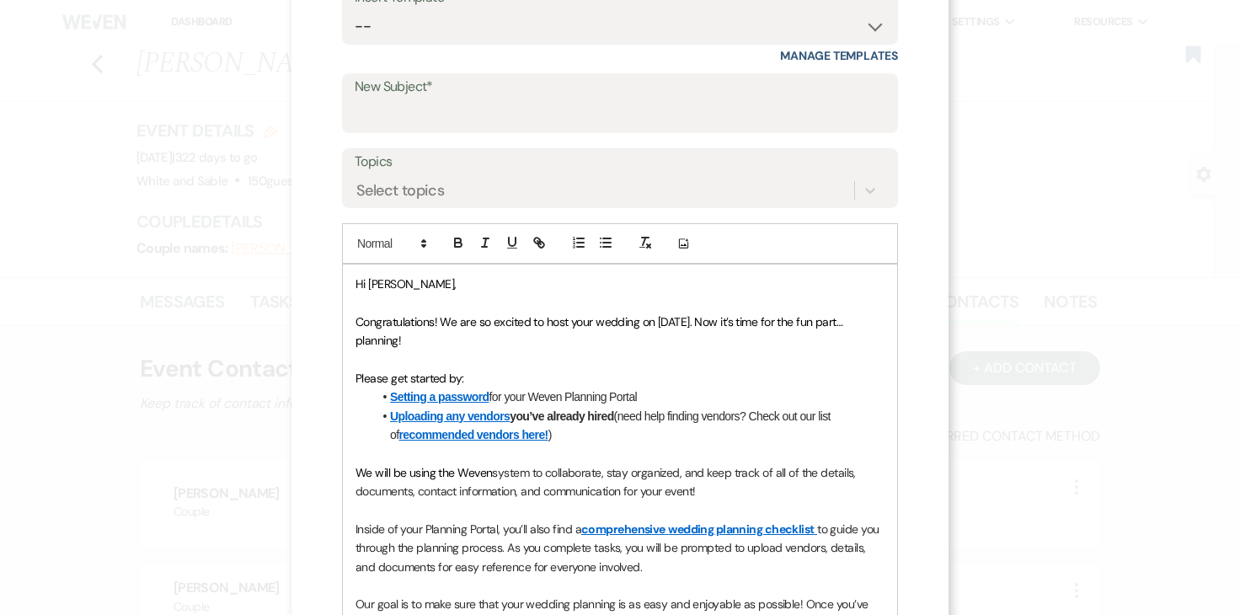
scroll to position [120, 0]
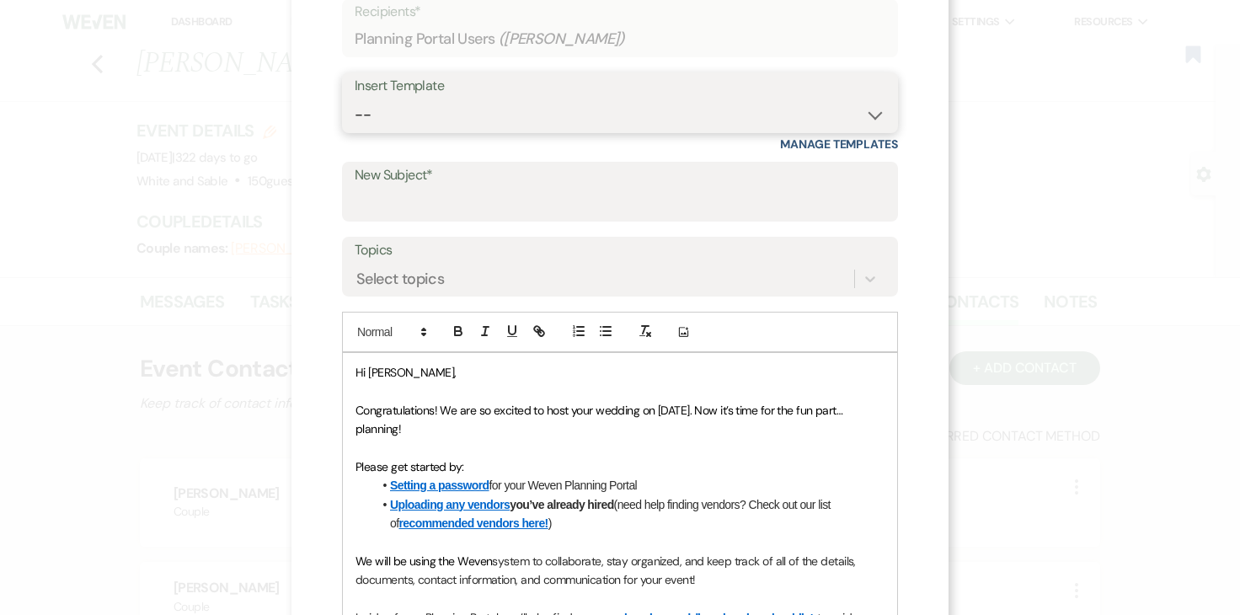
click at [546, 127] on select "-- Inquiry Response (Venue Guide) Schedule - Venue Tour Appt Confirmation Sched…" at bounding box center [620, 115] width 531 height 33
select select "3393"
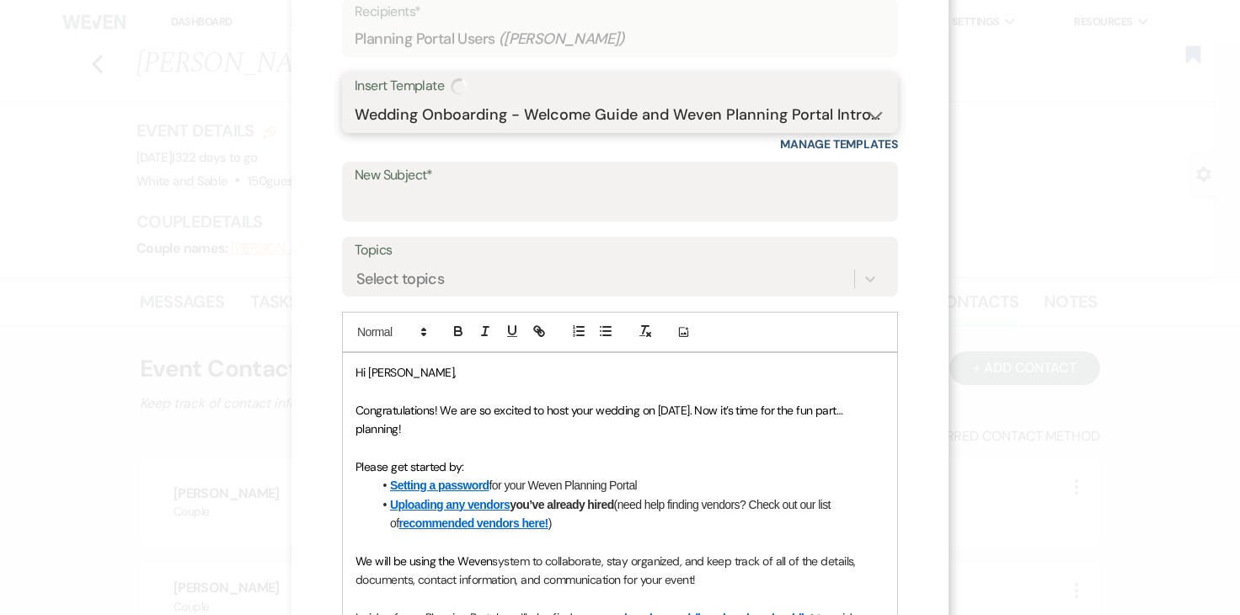
type input "You're Officially Booked – Let’s Start Planning! 🎉"
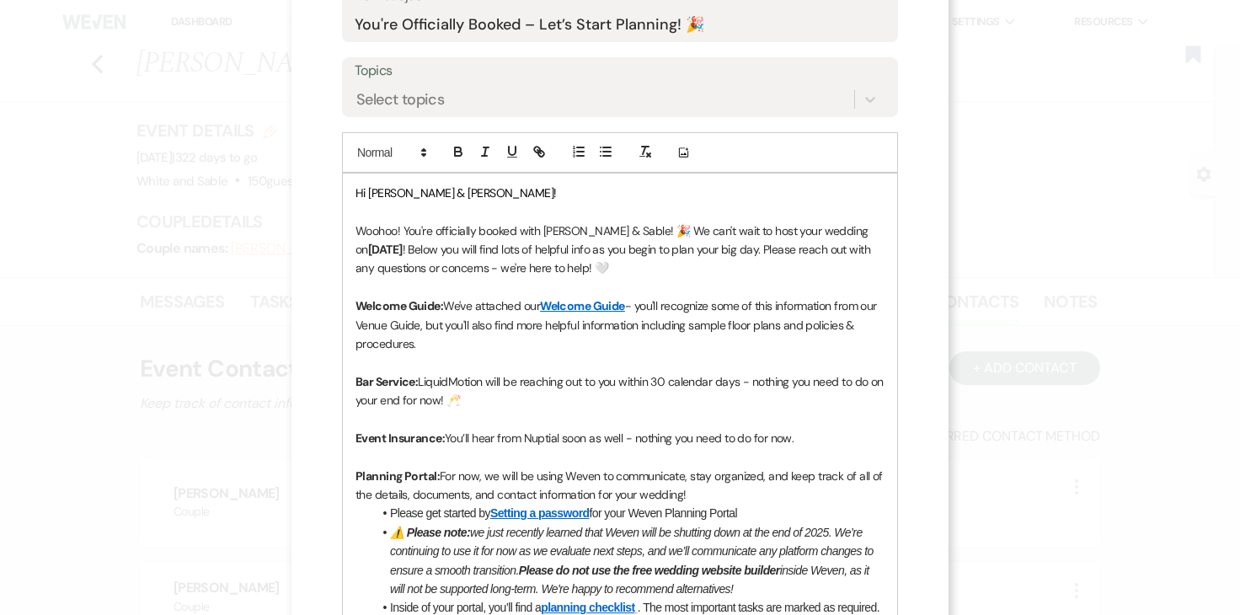
scroll to position [317, 0]
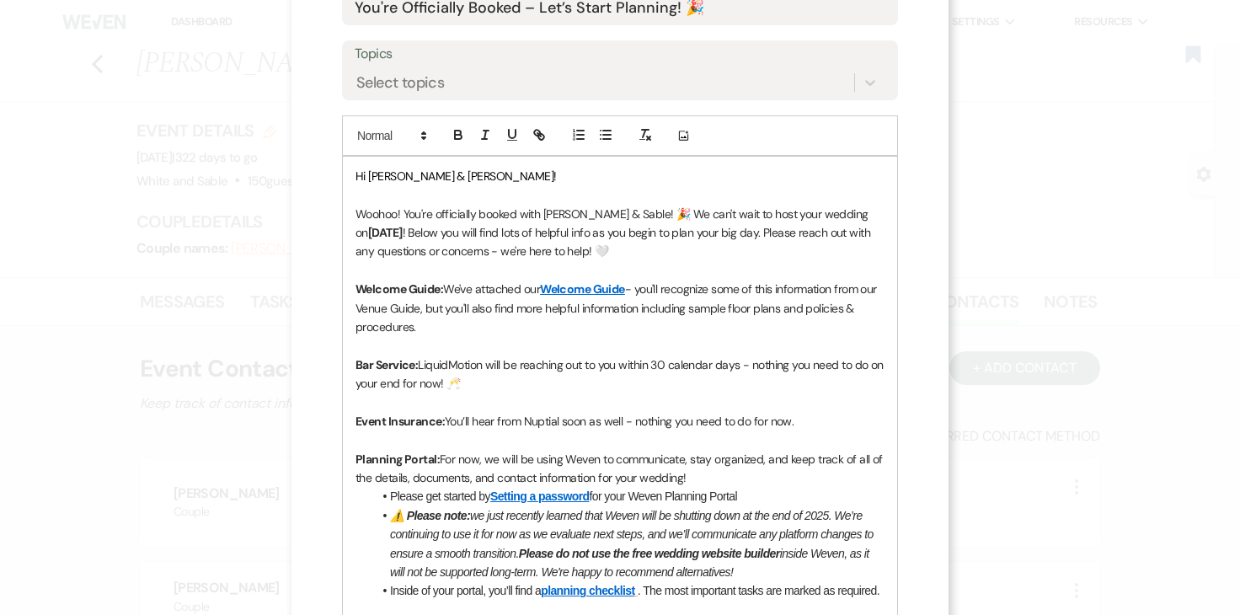
click at [377, 233] on strong "[DATE]" at bounding box center [385, 232] width 35 height 15
drag, startPoint x: 827, startPoint y: 214, endPoint x: 883, endPoint y: 212, distance: 55.6
click at [883, 213] on p "Woohoo! You're officially booked with [PERSON_NAME] & Sable! 🎉 We can't wait to…" at bounding box center [619, 233] width 529 height 56
click at [457, 131] on icon "button" at bounding box center [458, 133] width 6 height 4
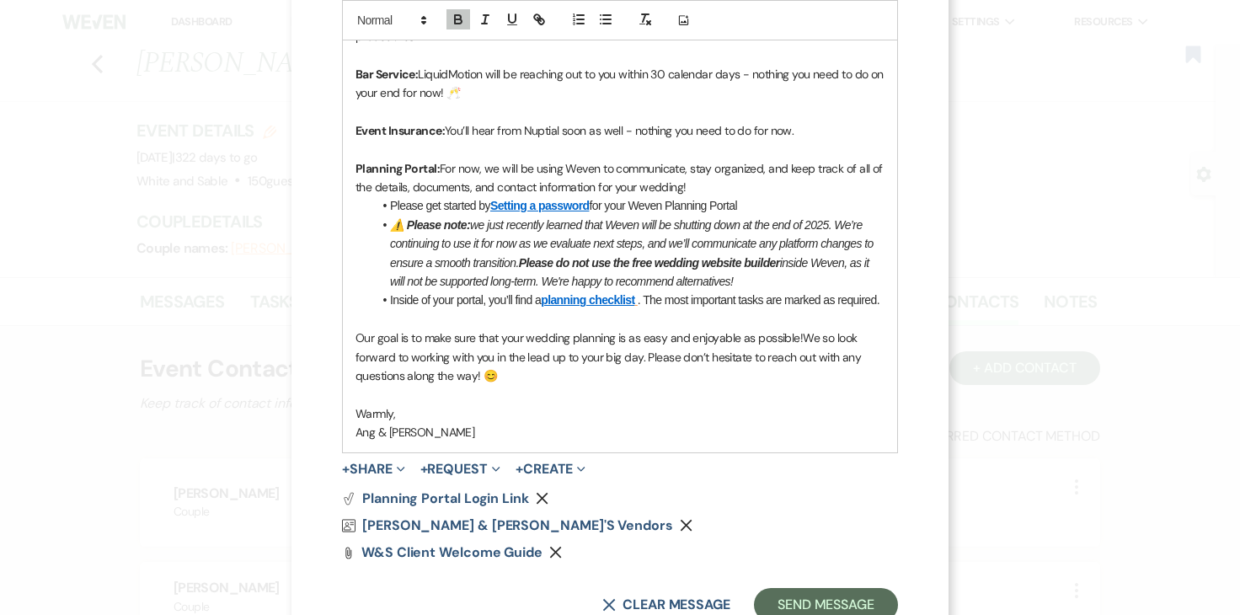
scroll to position [665, 0]
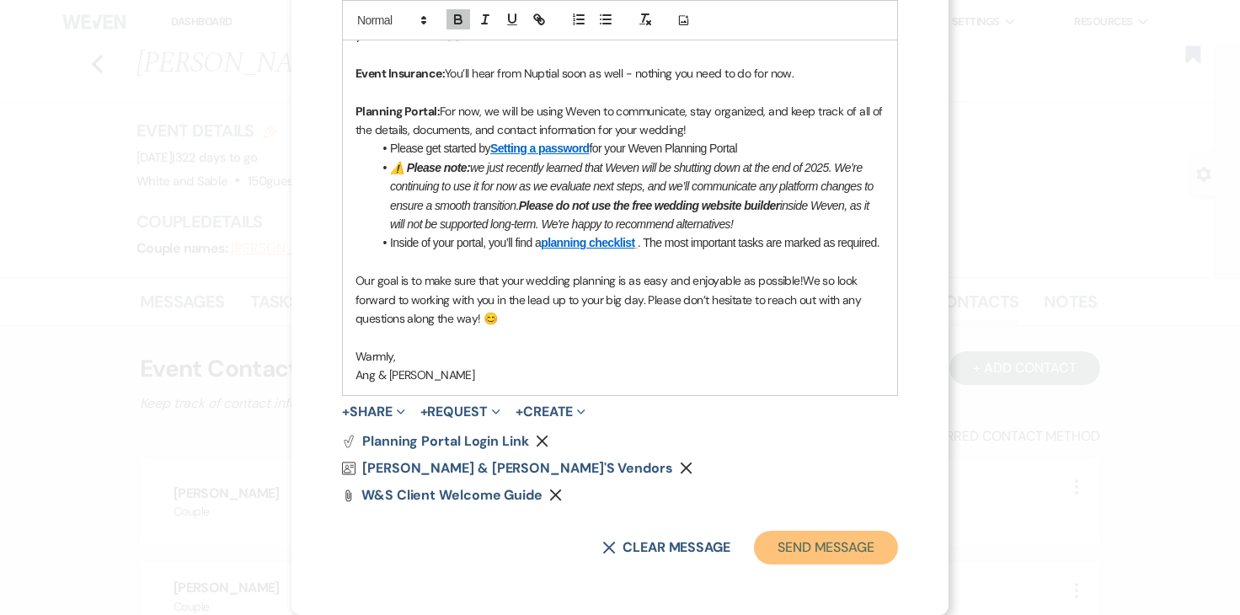
click at [837, 547] on button "Send Message" at bounding box center [826, 548] width 144 height 34
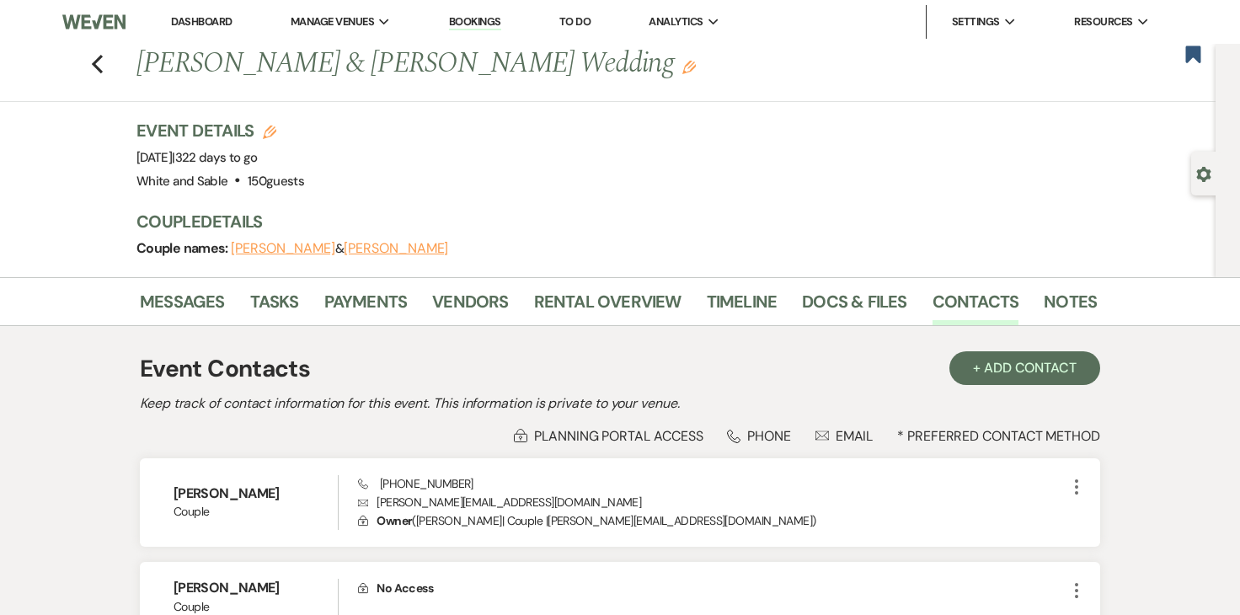
scroll to position [1, 0]
click at [291, 296] on link "Tasks" at bounding box center [274, 305] width 49 height 37
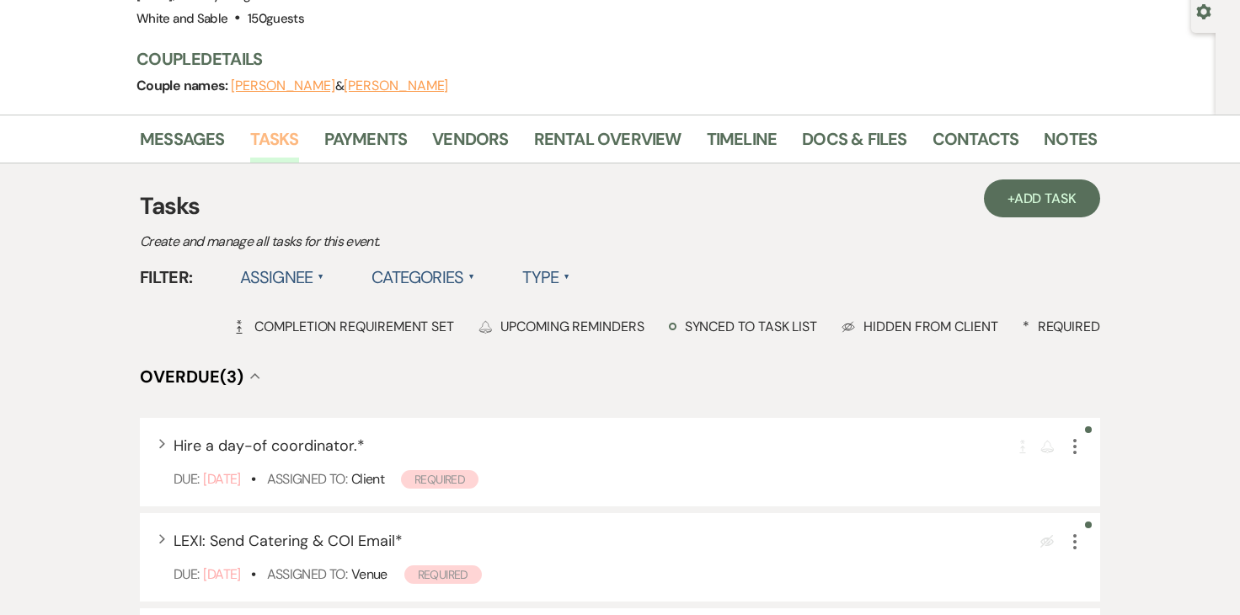
scroll to position [248, 0]
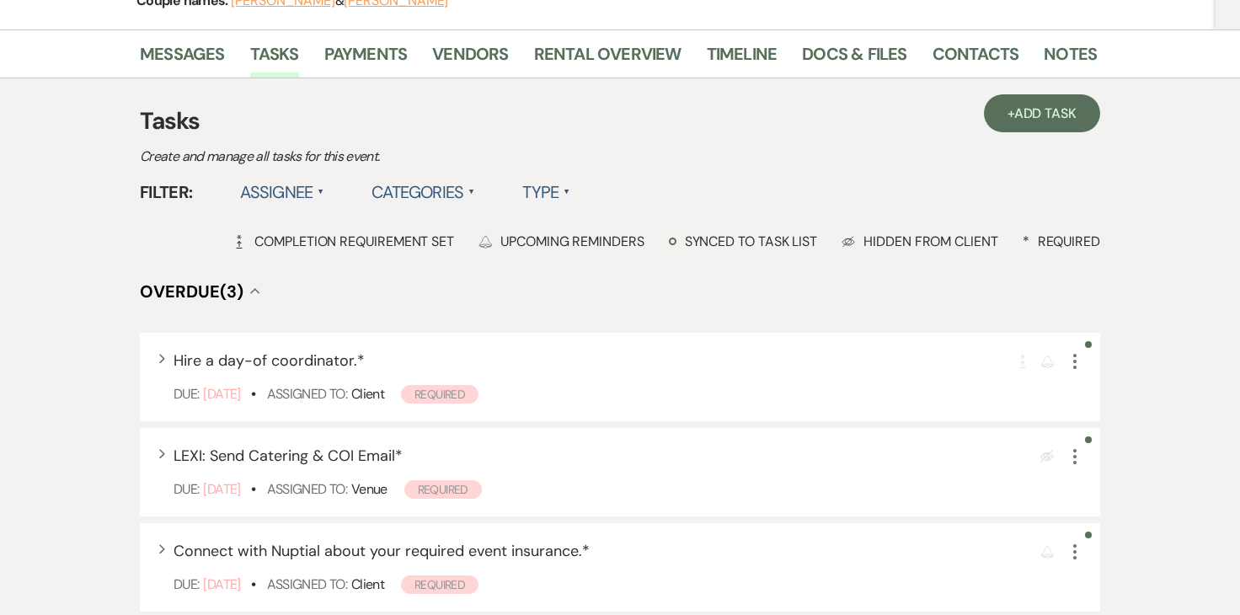
click at [313, 199] on label "Assignee ▲" at bounding box center [282, 192] width 85 height 30
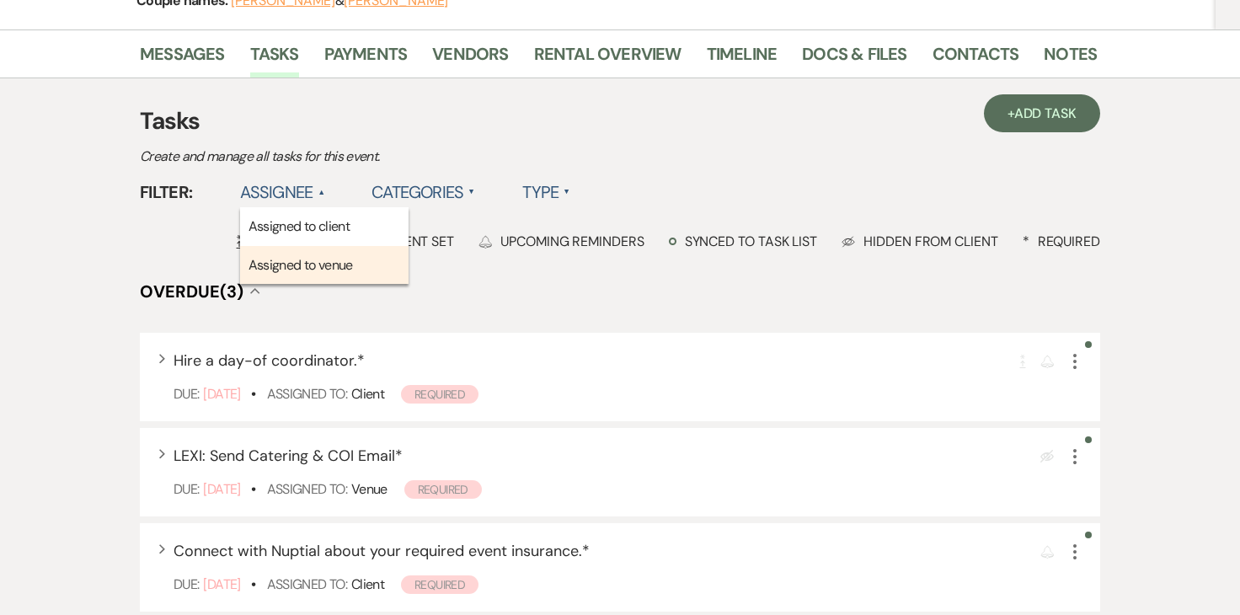
click at [293, 262] on li "Assigned to venue" at bounding box center [324, 265] width 168 height 39
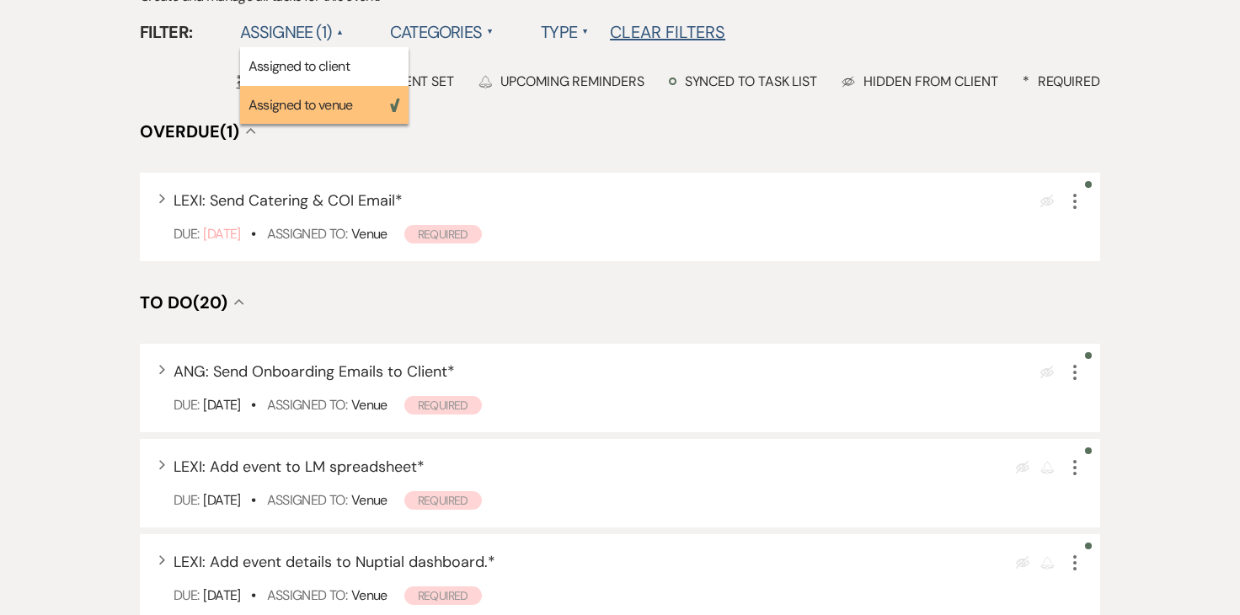
scroll to position [411, 0]
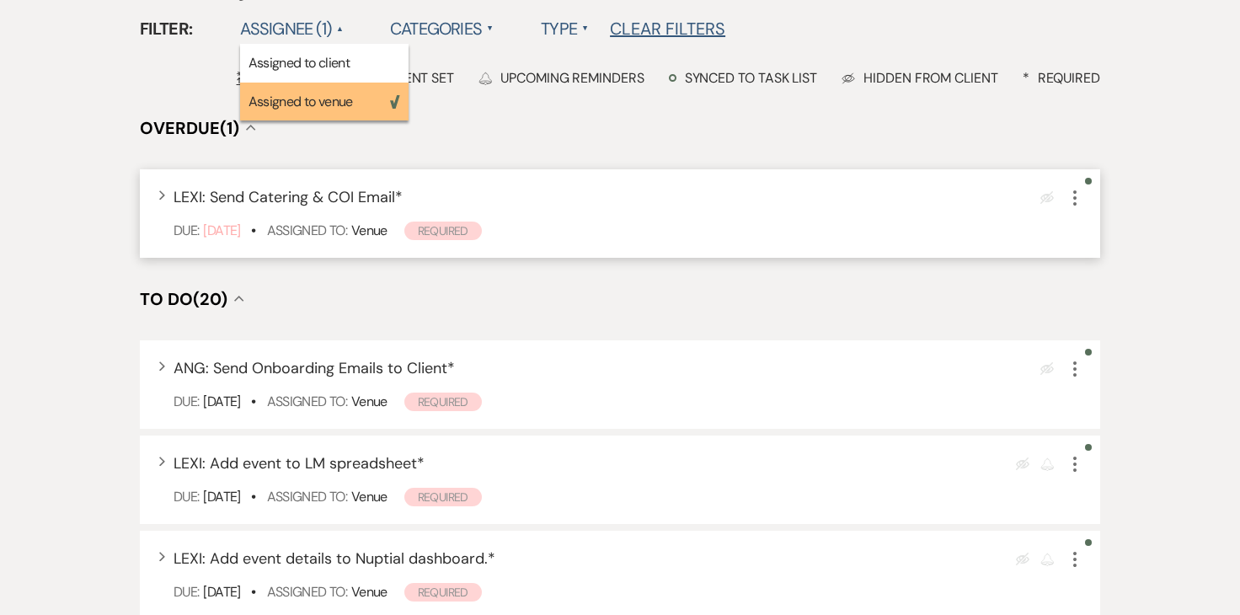
click at [1072, 197] on icon "More" at bounding box center [1075, 198] width 20 height 20
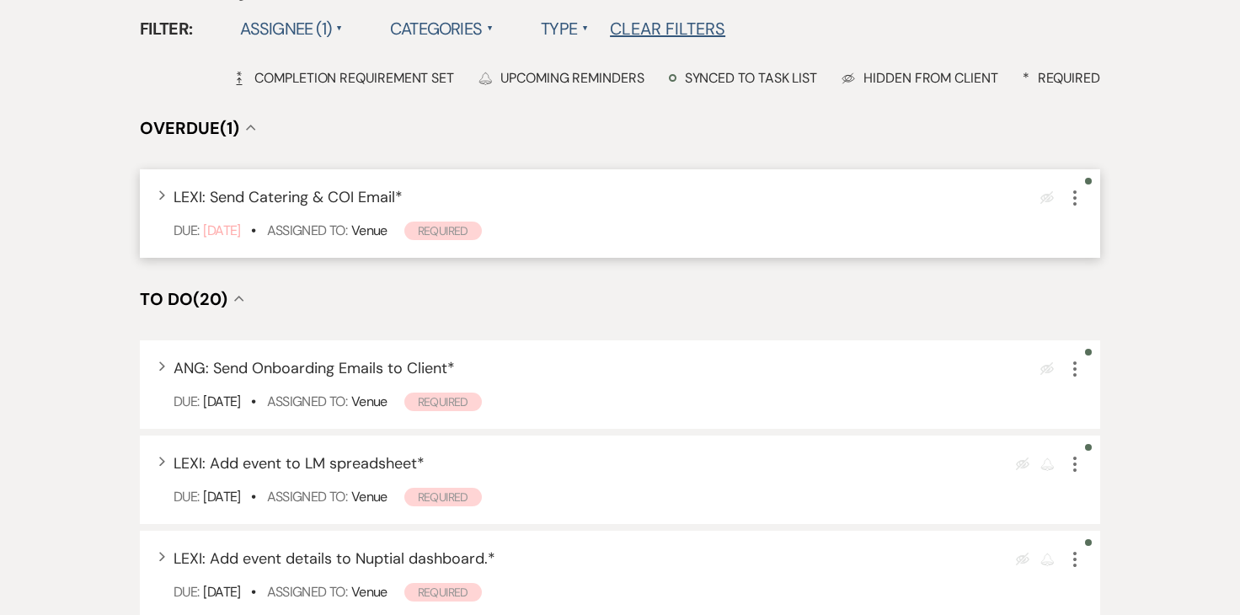
click at [1077, 199] on icon "More" at bounding box center [1075, 198] width 20 height 20
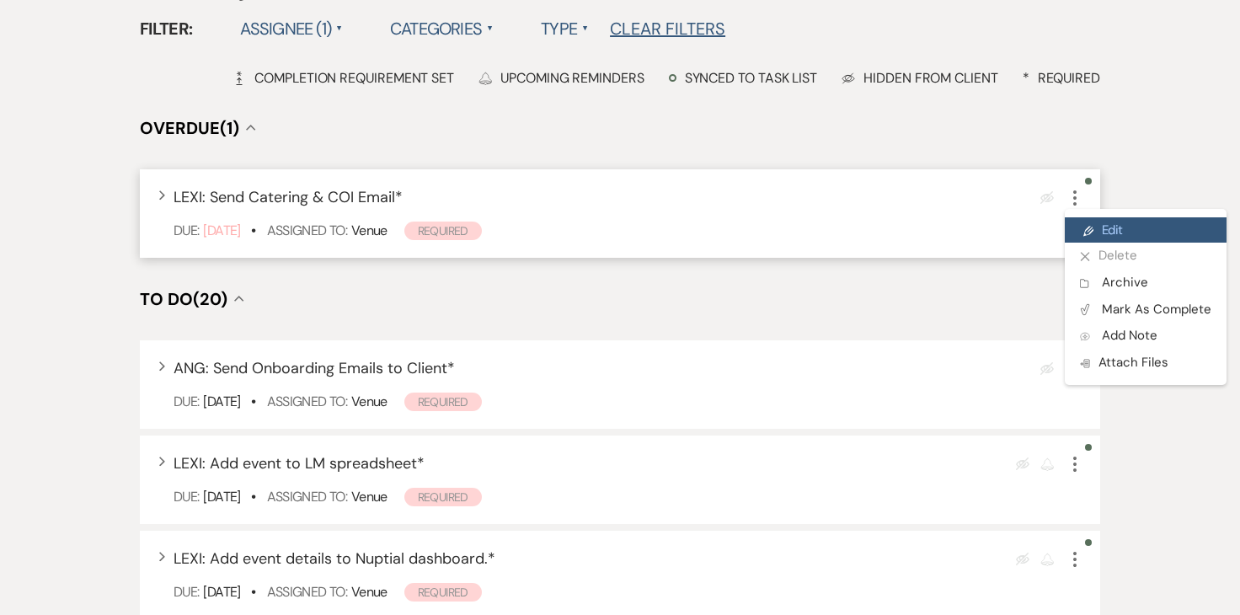
click at [1098, 239] on link "Pencil Edit" at bounding box center [1146, 229] width 162 height 25
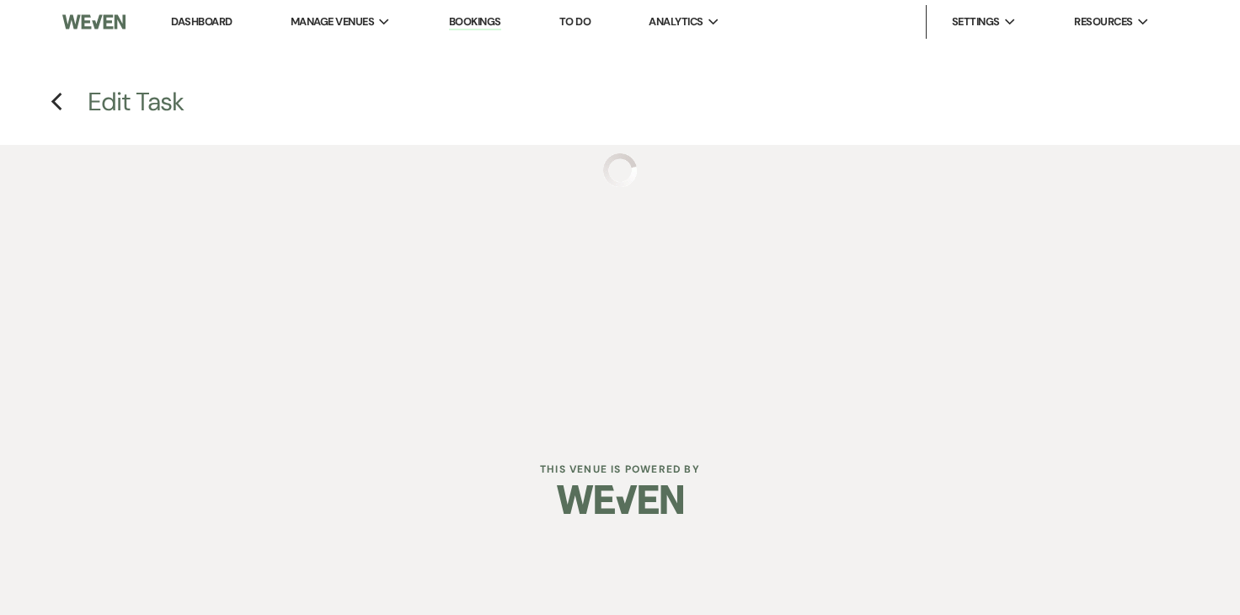
select select "true"
select select "31"
select select "venueHost"
select select "host"
select select "onDueDate"
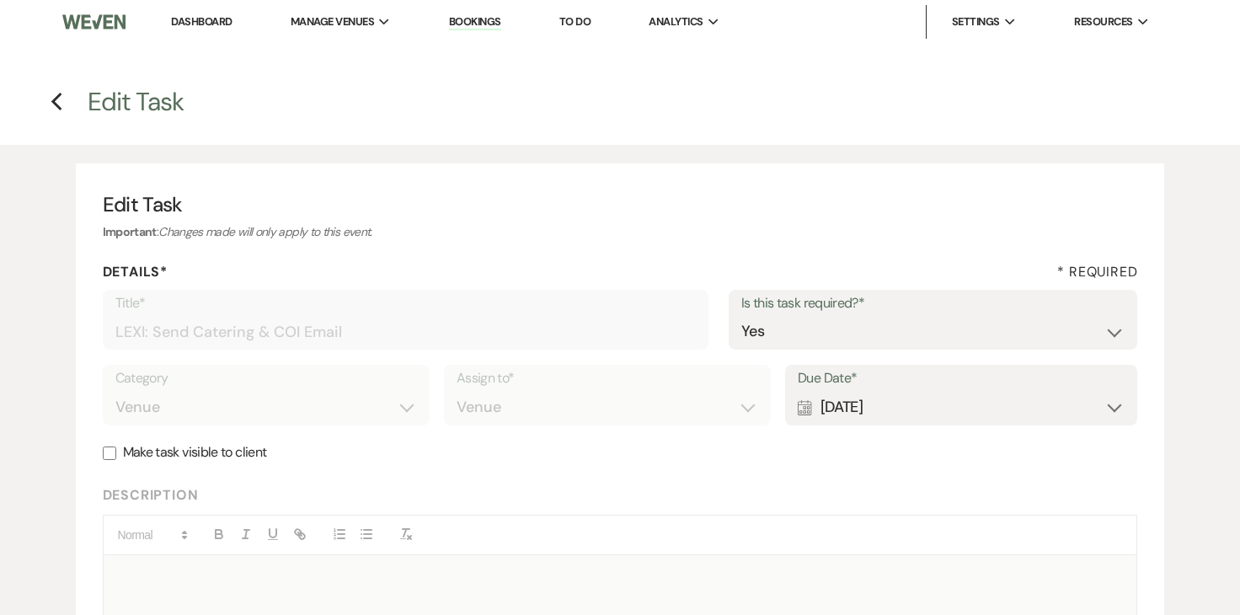
click at [846, 390] on label "Due Date*" at bounding box center [961, 378] width 327 height 24
click at [845, 409] on div "Calendar [DATE] Expand" at bounding box center [961, 407] width 327 height 33
select select "month"
select select "beforeEventDate"
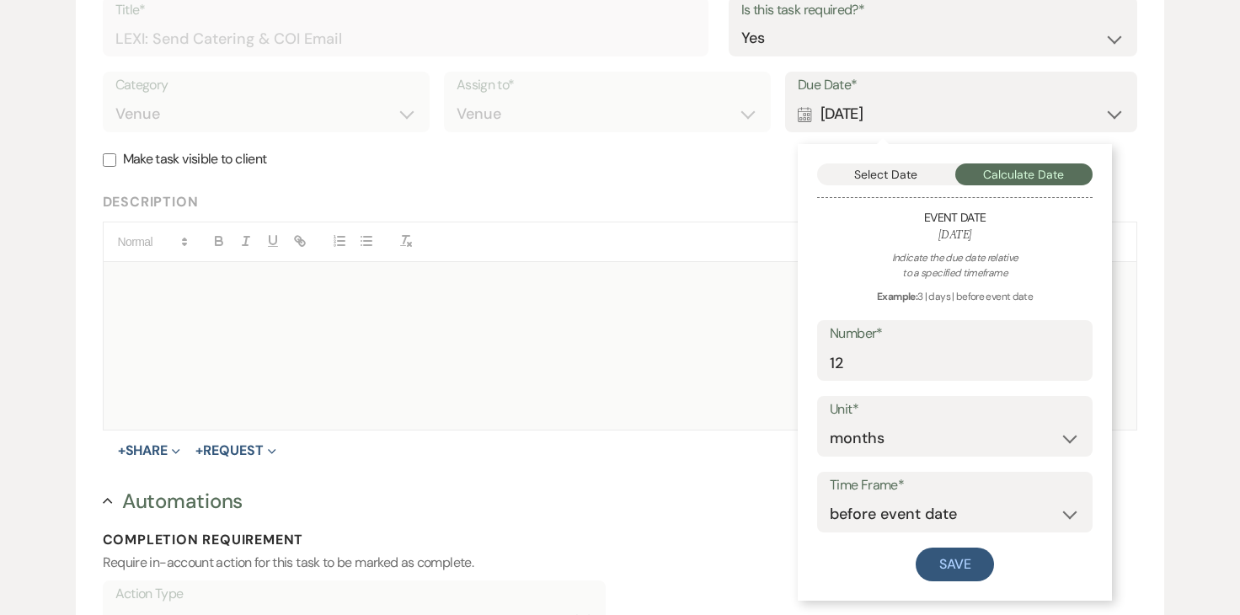
scroll to position [295, 0]
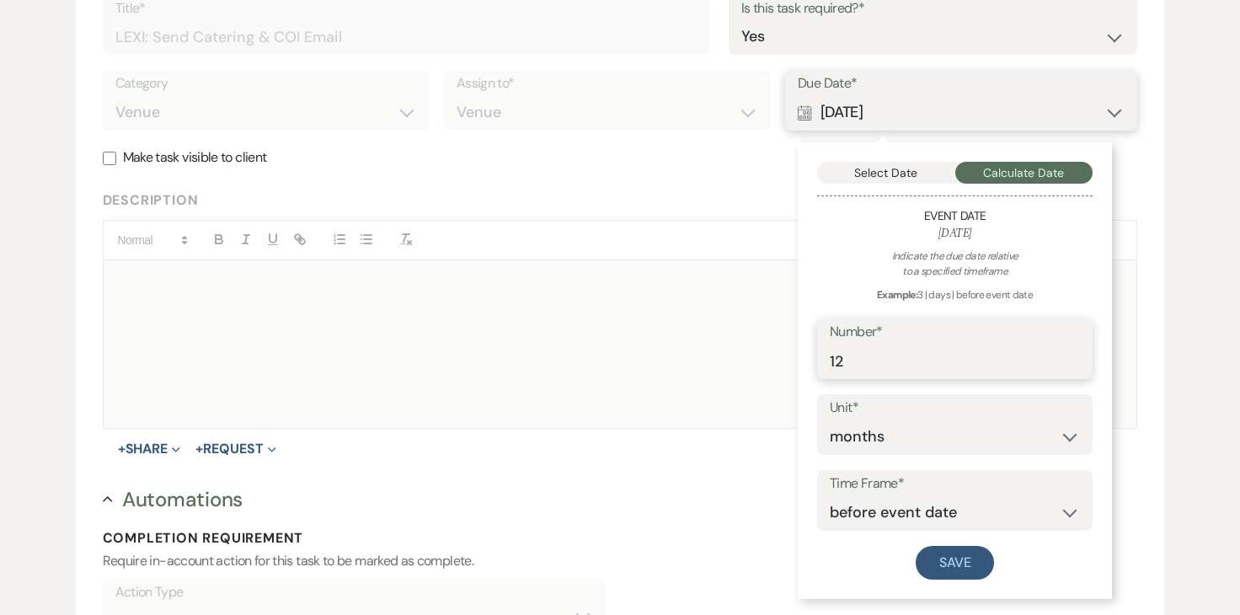
click at [873, 361] on input "12" at bounding box center [955, 361] width 250 height 33
type input "1"
type input "9"
click at [958, 559] on button "Save" at bounding box center [955, 563] width 79 height 34
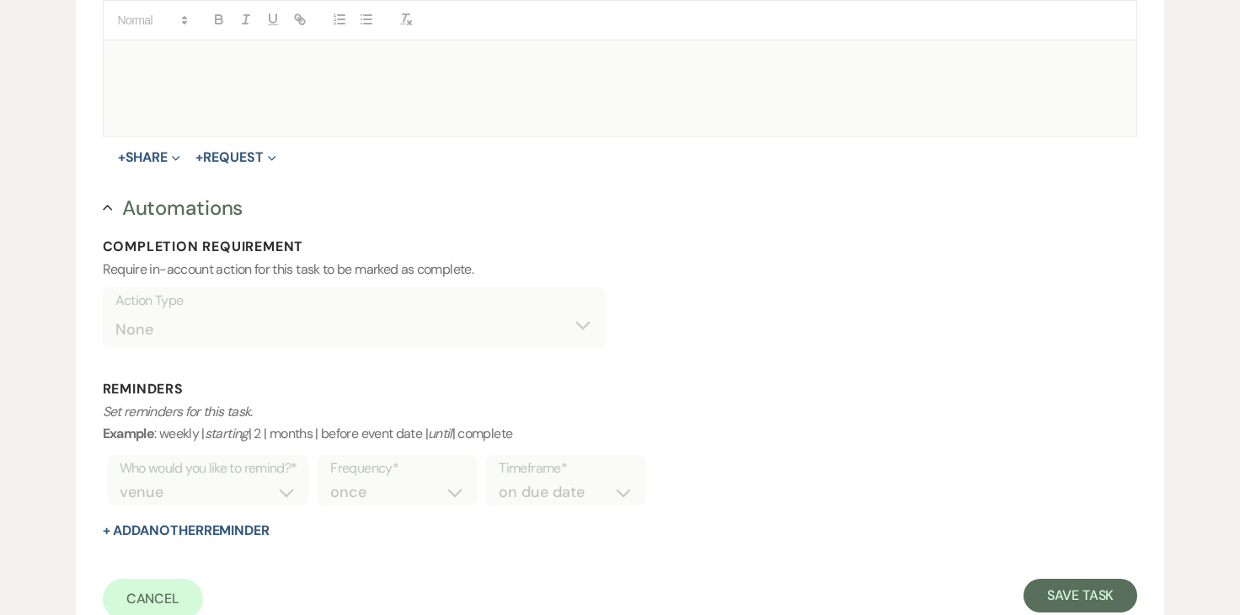
scroll to position [745, 0]
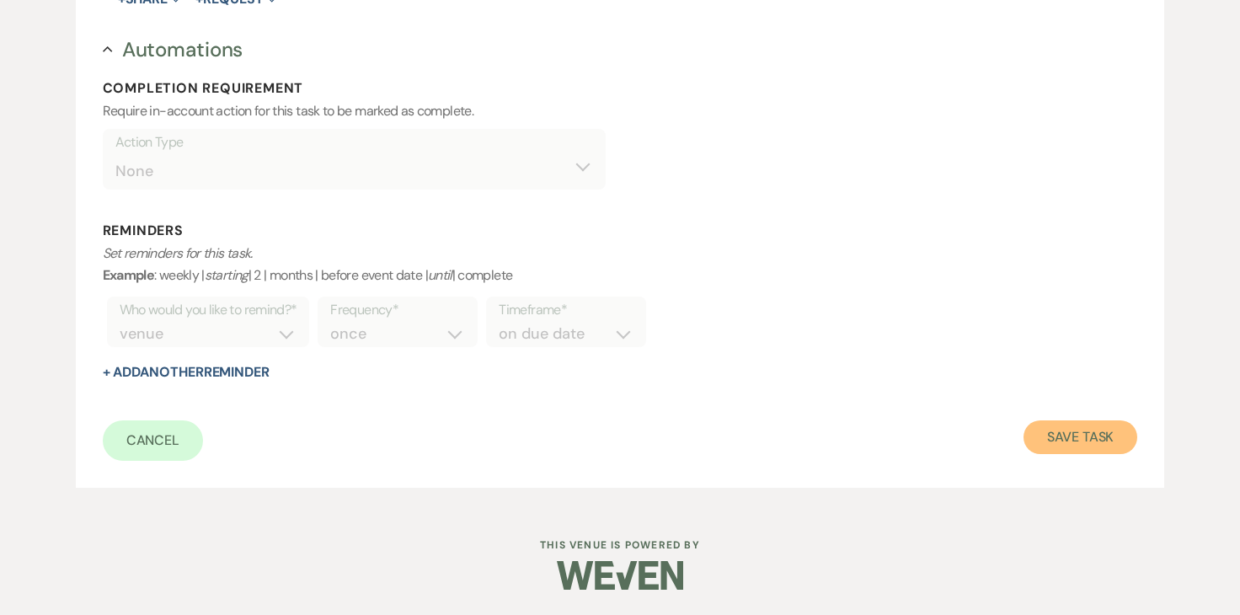
click at [1065, 442] on button "Save Task" at bounding box center [1081, 437] width 114 height 34
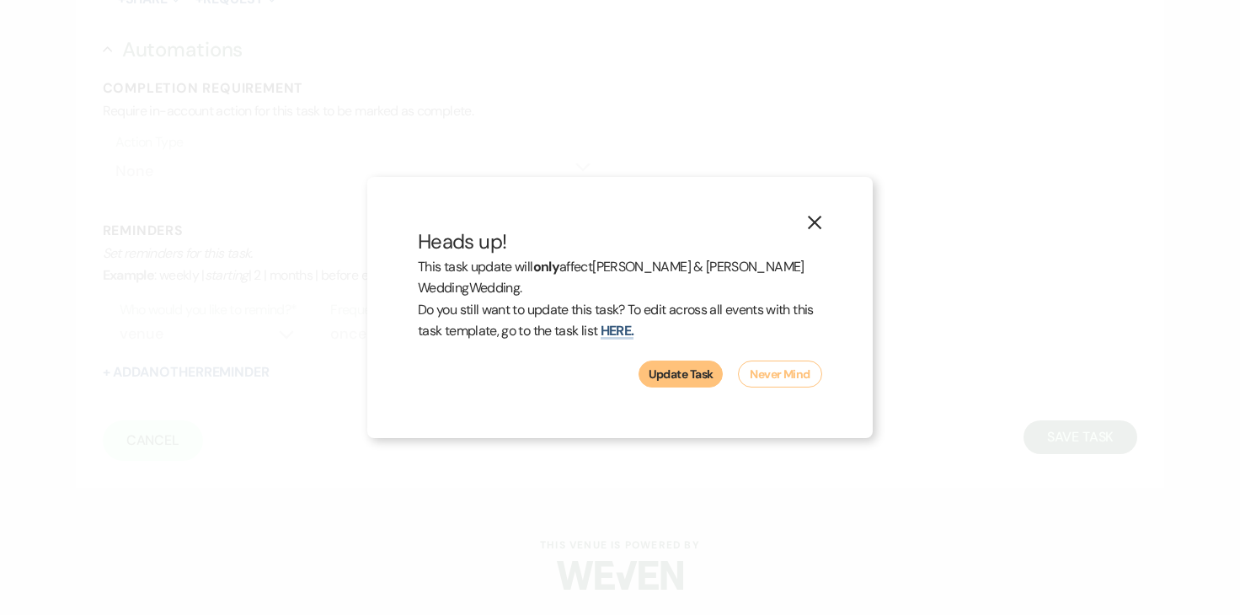
click at [673, 374] on button "Update Task" at bounding box center [681, 374] width 84 height 27
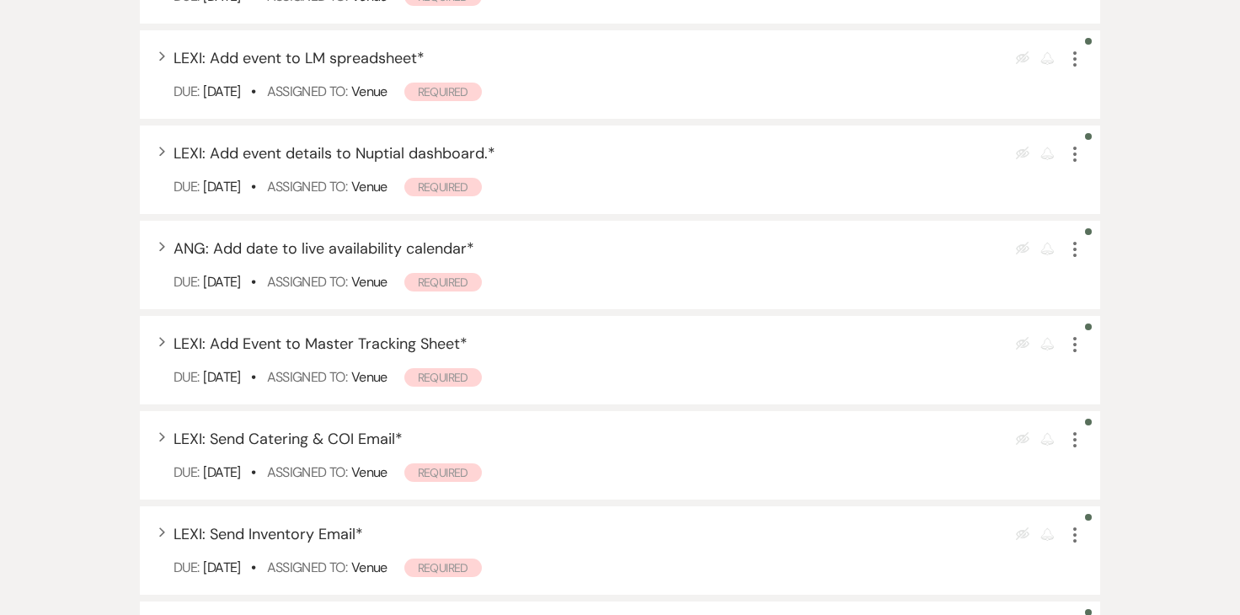
scroll to position [751, 0]
click at [1078, 241] on icon "More" at bounding box center [1075, 248] width 20 height 20
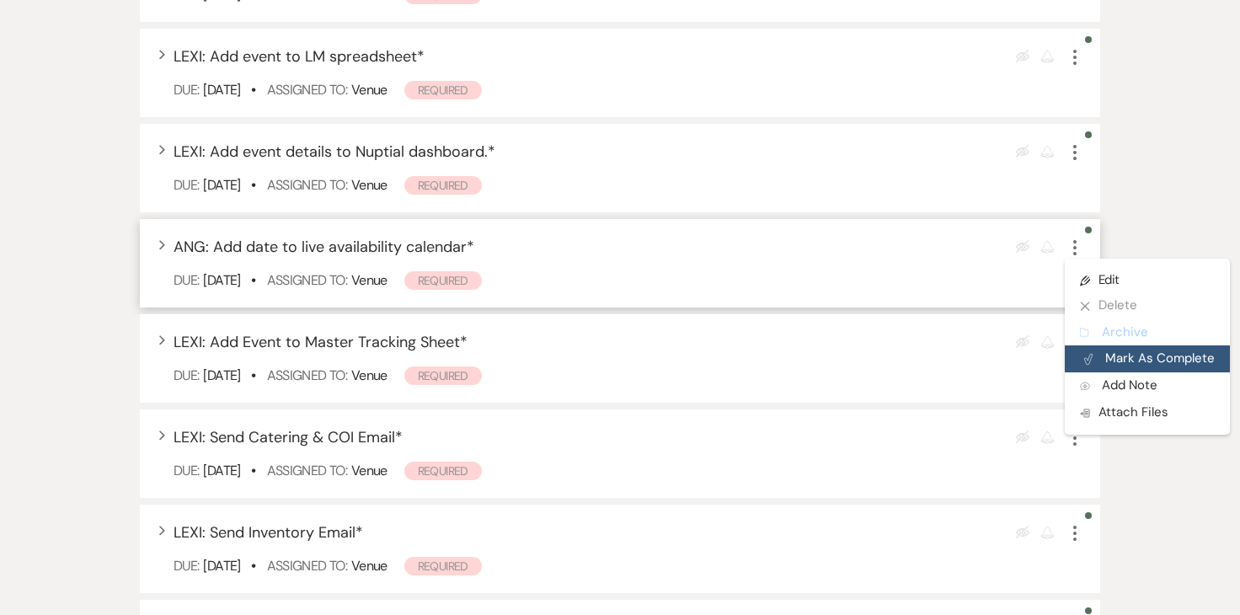
drag, startPoint x: 1105, startPoint y: 345, endPoint x: 1104, endPoint y: 363, distance: 18.6
click at [1104, 364] on ul "Pencil Edit X Delete Archive Archive Plan Portal Link Mark As Complete Add Note…" at bounding box center [1147, 347] width 165 height 176
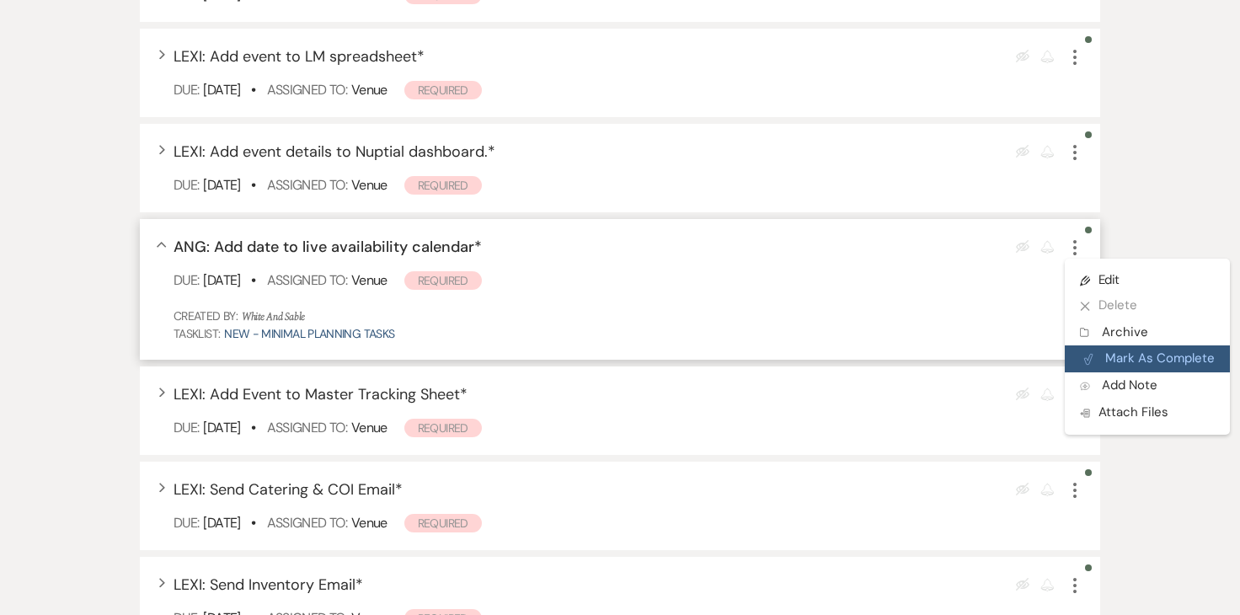
click at [1104, 363] on button "Plan Portal Link Mark As Complete" at bounding box center [1147, 358] width 165 height 27
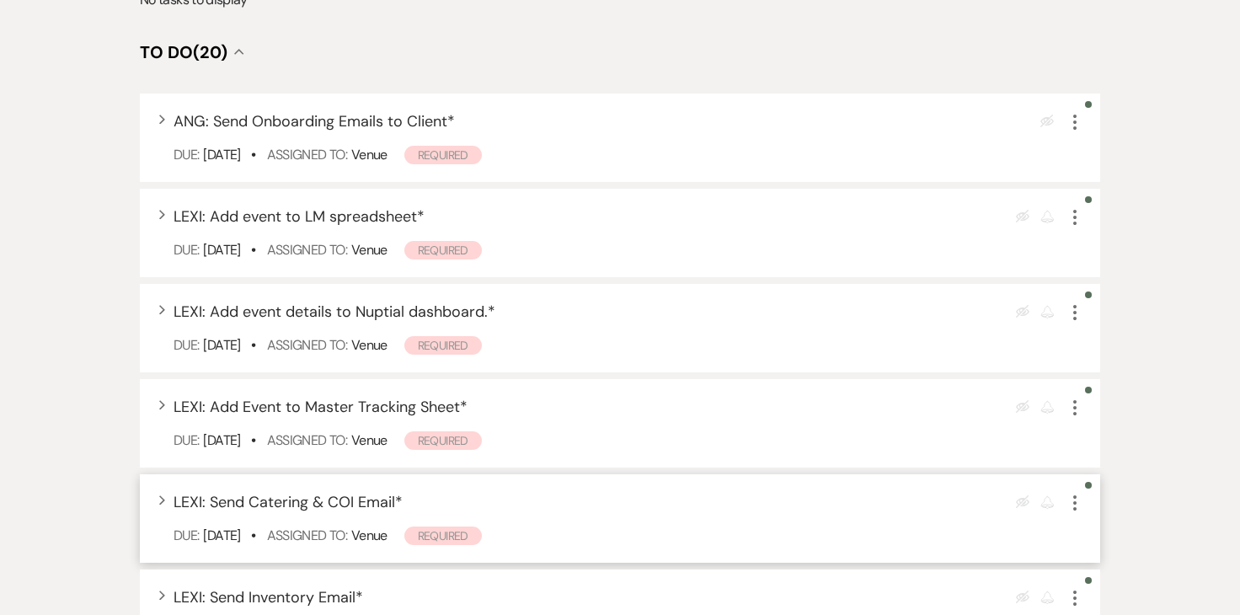
scroll to position [569, 0]
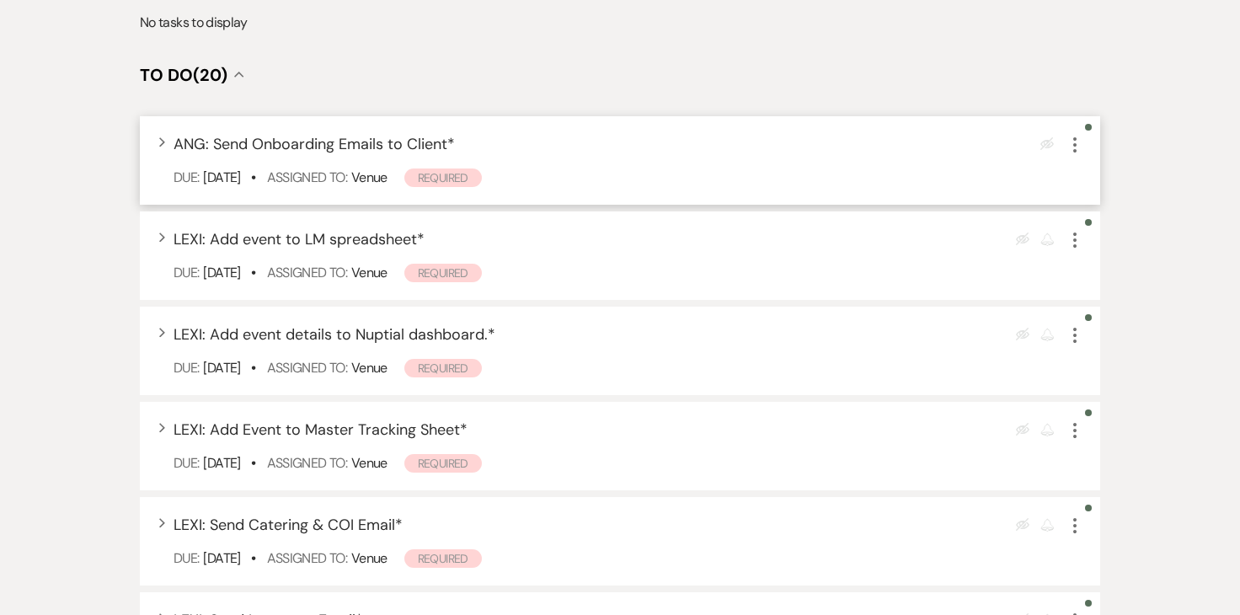
click at [1077, 144] on icon "More" at bounding box center [1075, 145] width 20 height 20
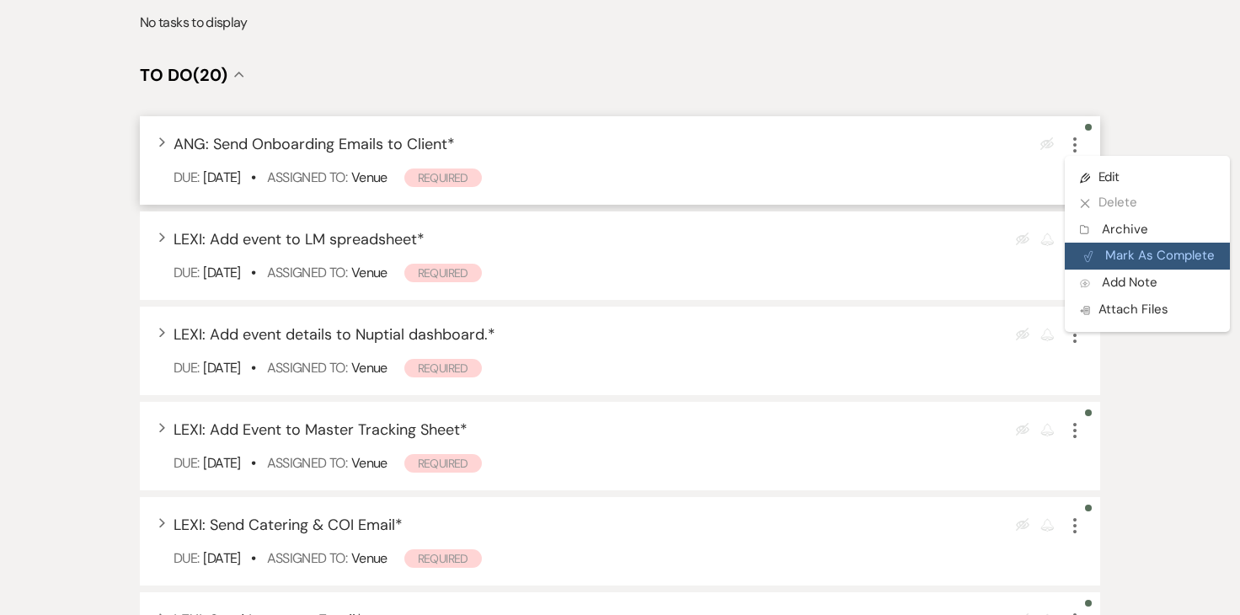
click at [1095, 249] on button "Plan Portal Link Mark As Complete" at bounding box center [1147, 256] width 165 height 27
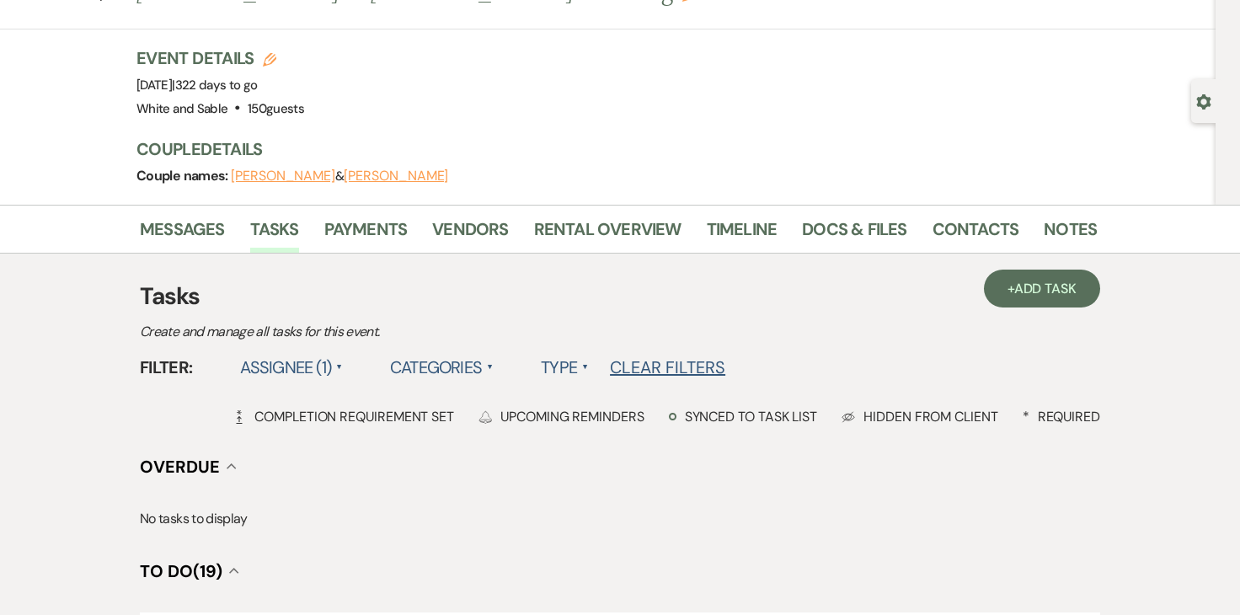
scroll to position [0, 0]
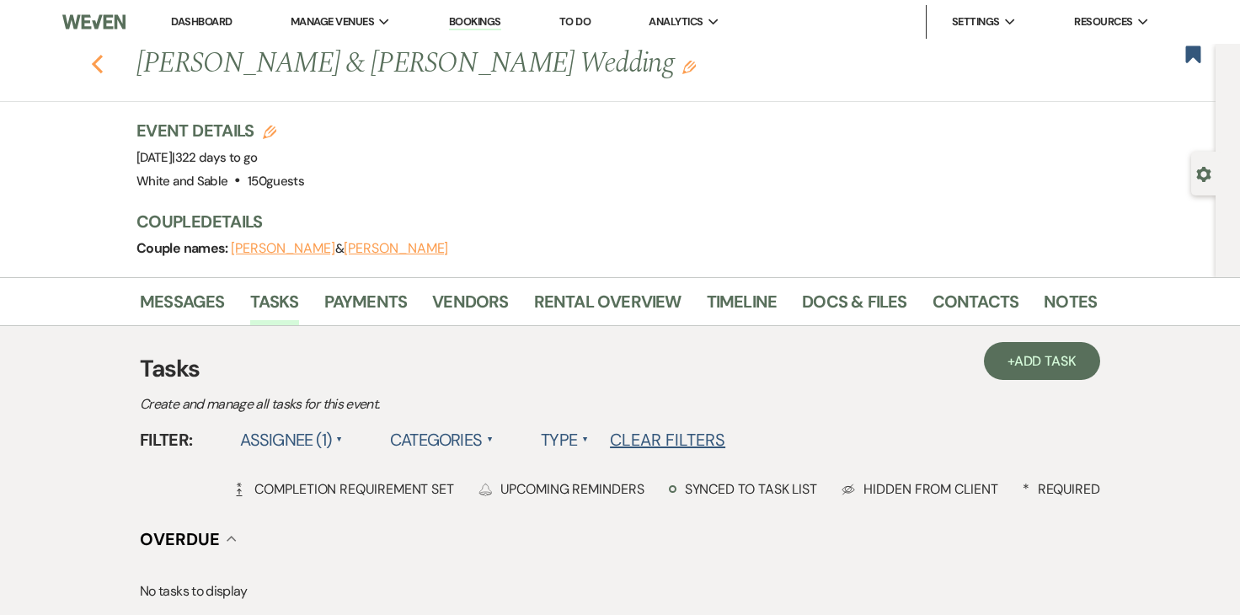
click at [95, 62] on use "button" at bounding box center [97, 64] width 11 height 19
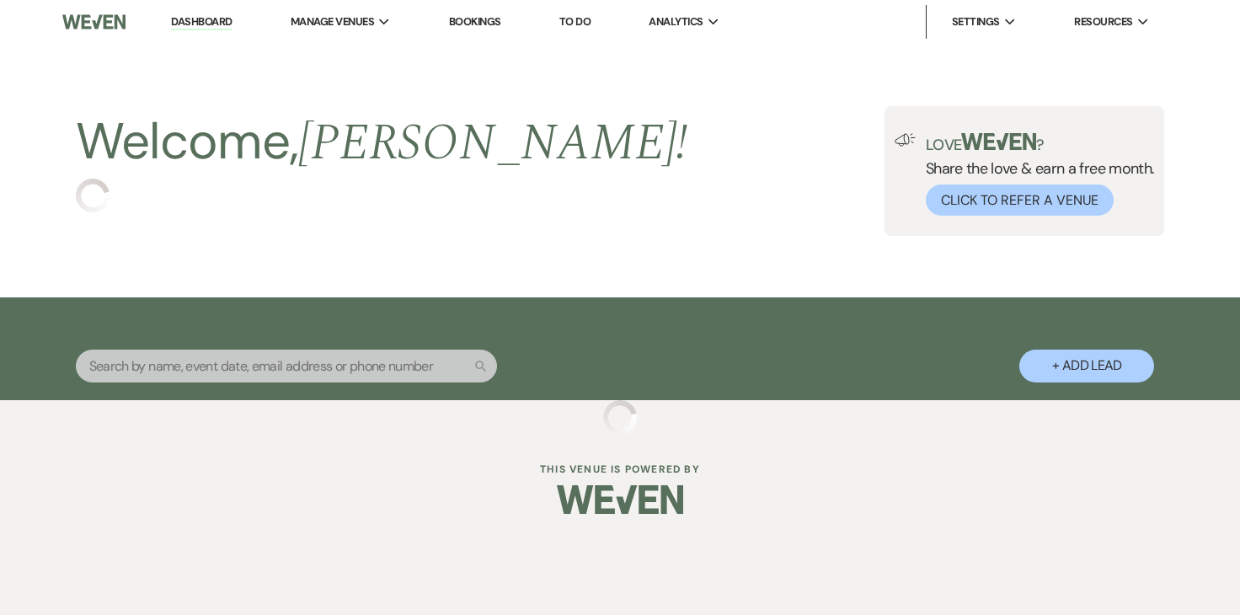
select select "6"
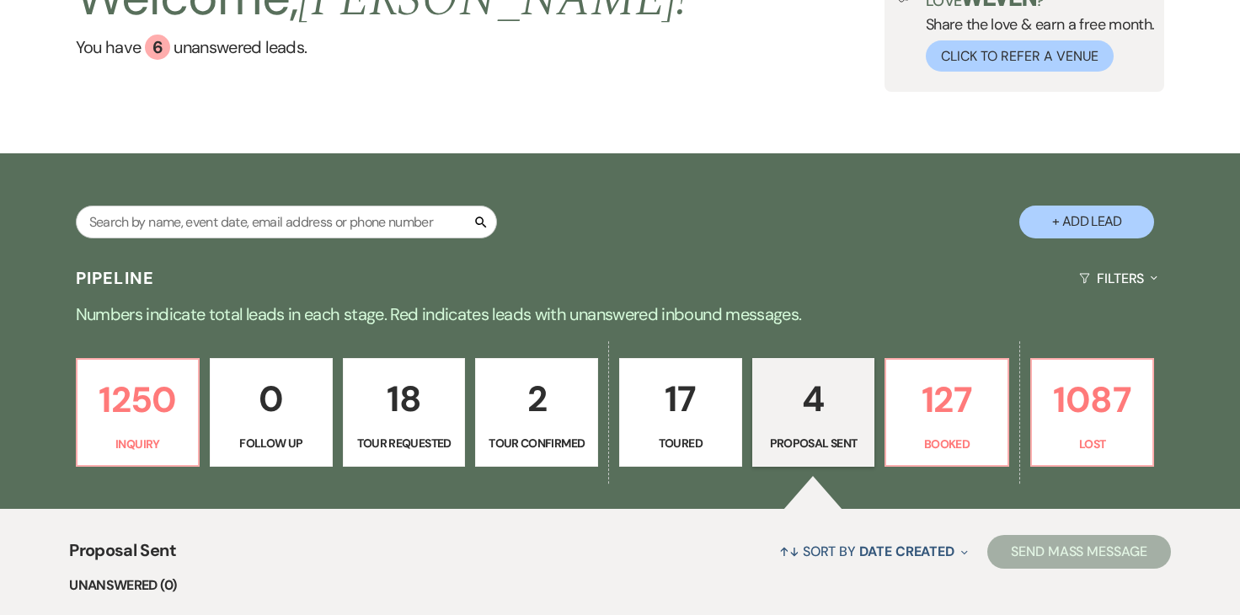
scroll to position [164, 0]
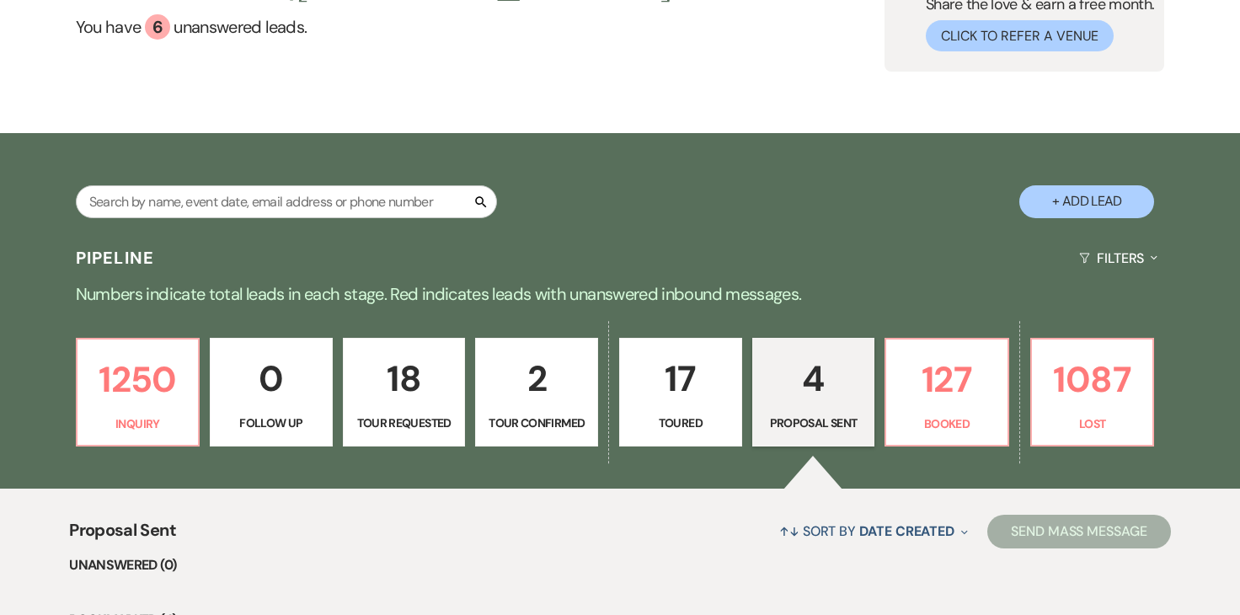
click at [799, 382] on p "4" at bounding box center [813, 378] width 101 height 56
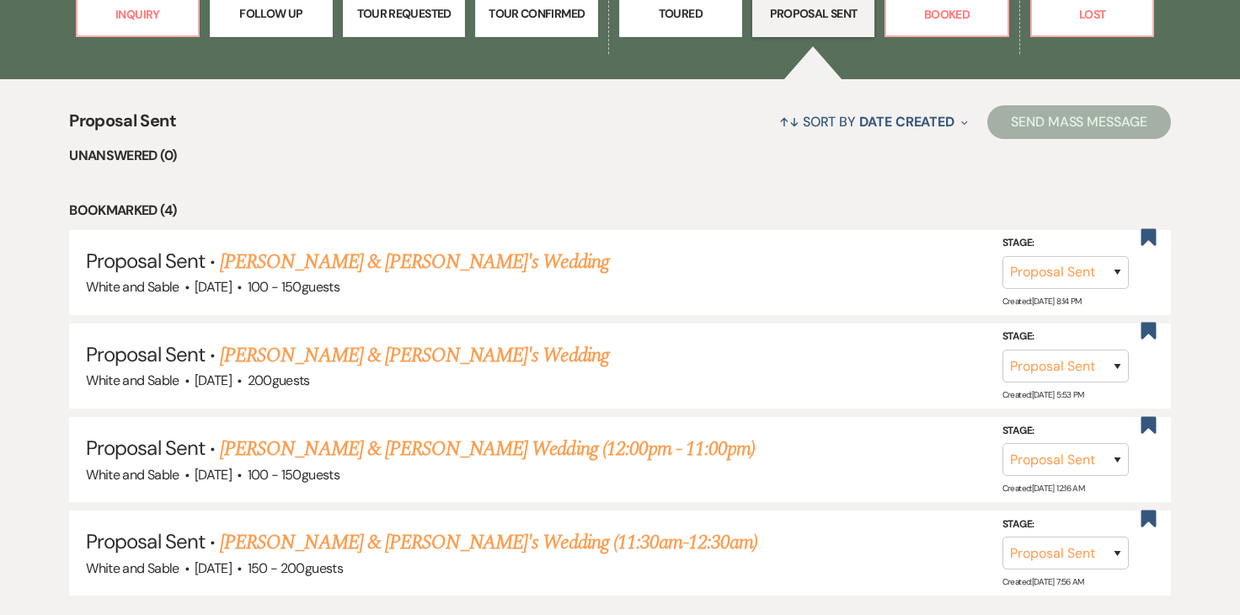
scroll to position [576, 0]
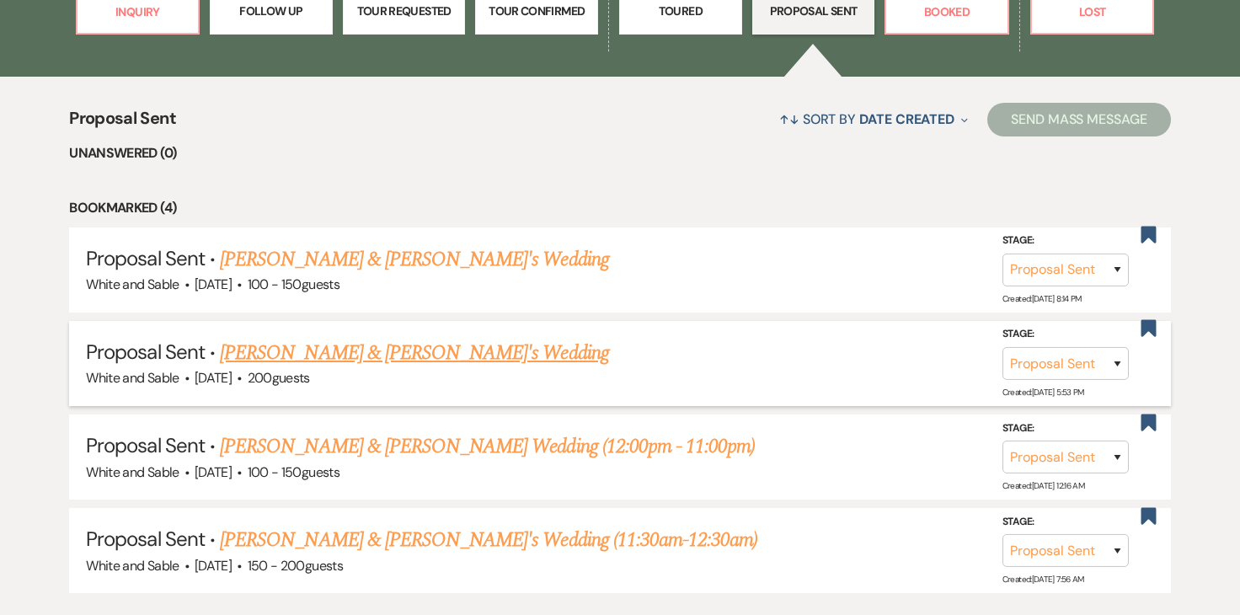
click at [388, 354] on link "[PERSON_NAME] & [PERSON_NAME]'s Wedding" at bounding box center [414, 353] width 389 height 30
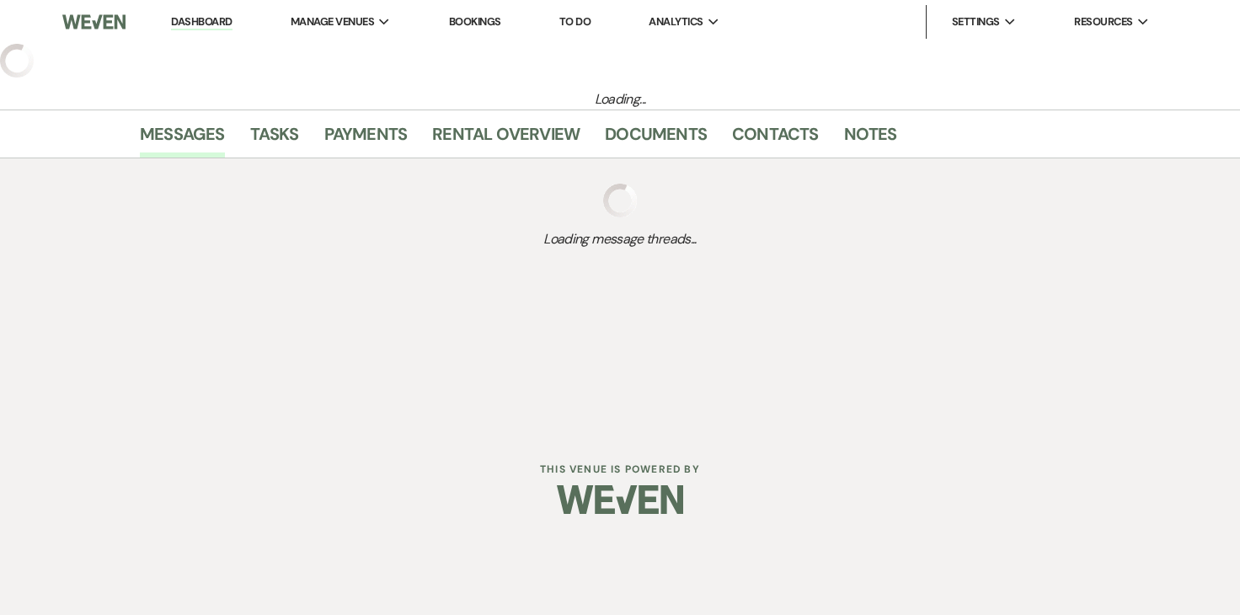
select select "6"
select select "12"
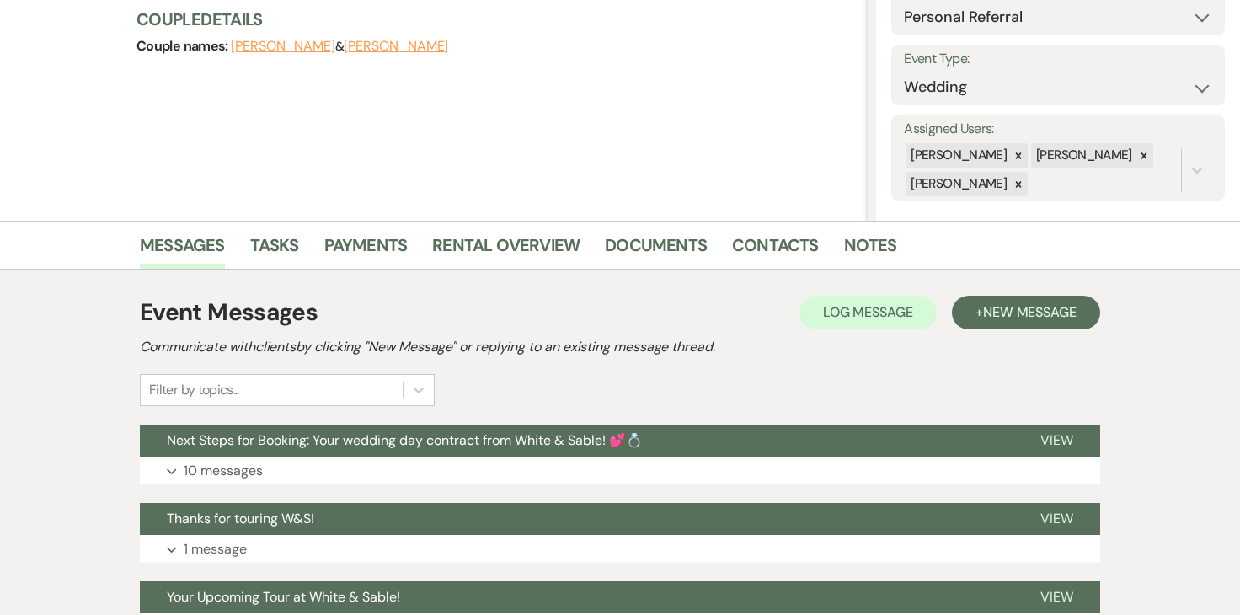
scroll to position [205, 0]
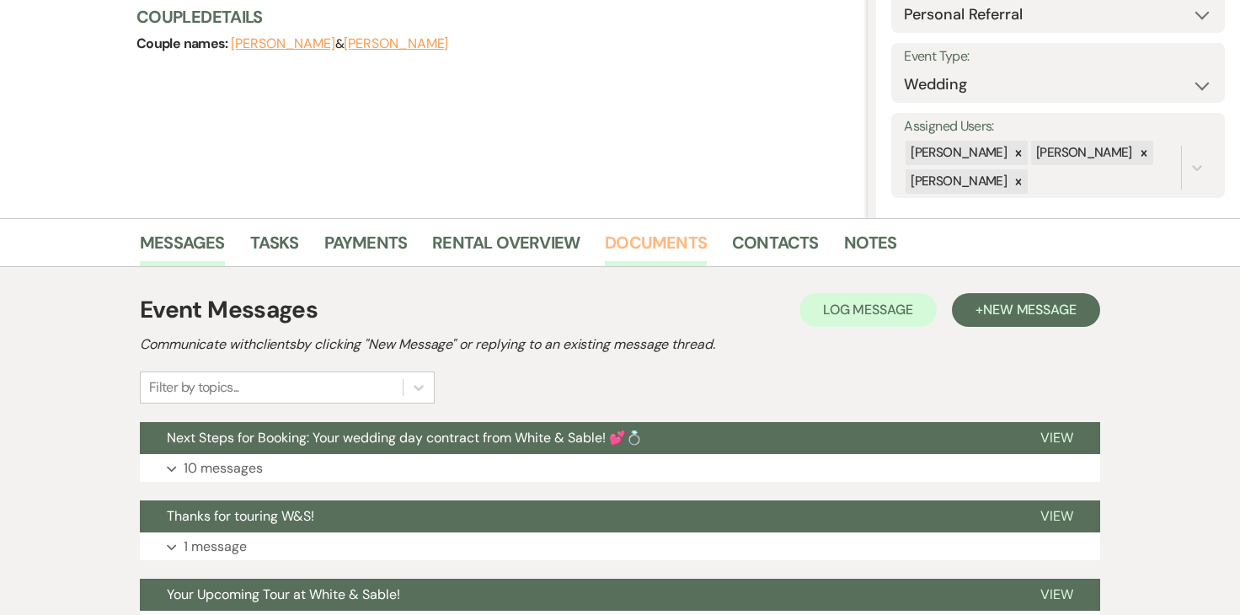
click at [636, 238] on link "Documents" at bounding box center [656, 247] width 102 height 37
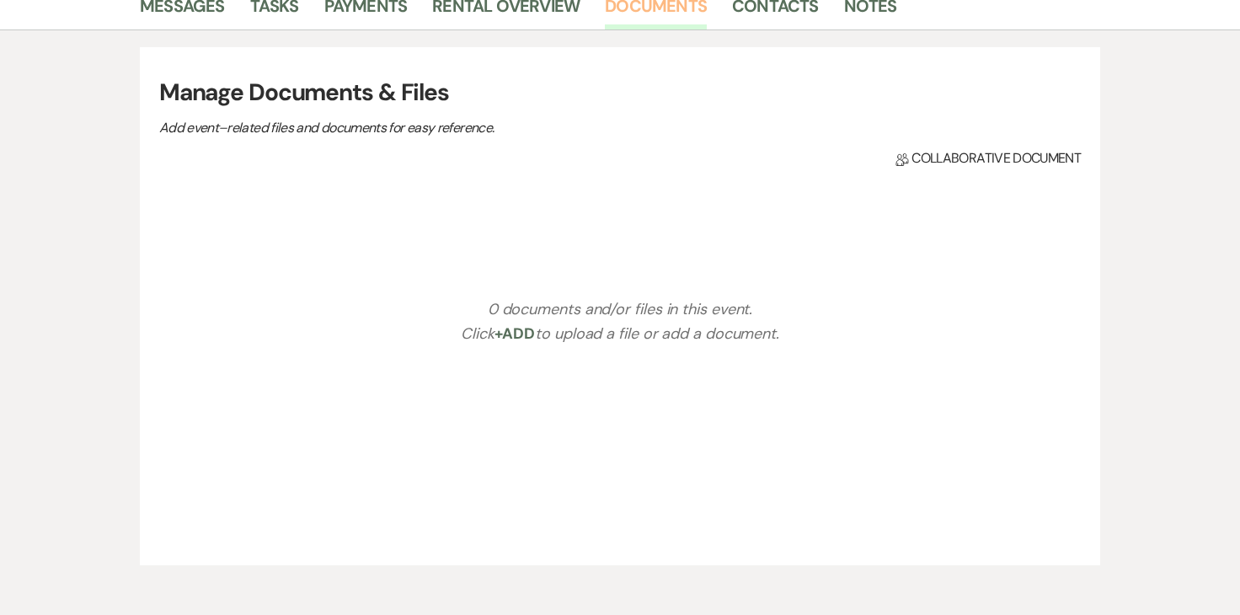
scroll to position [442, 0]
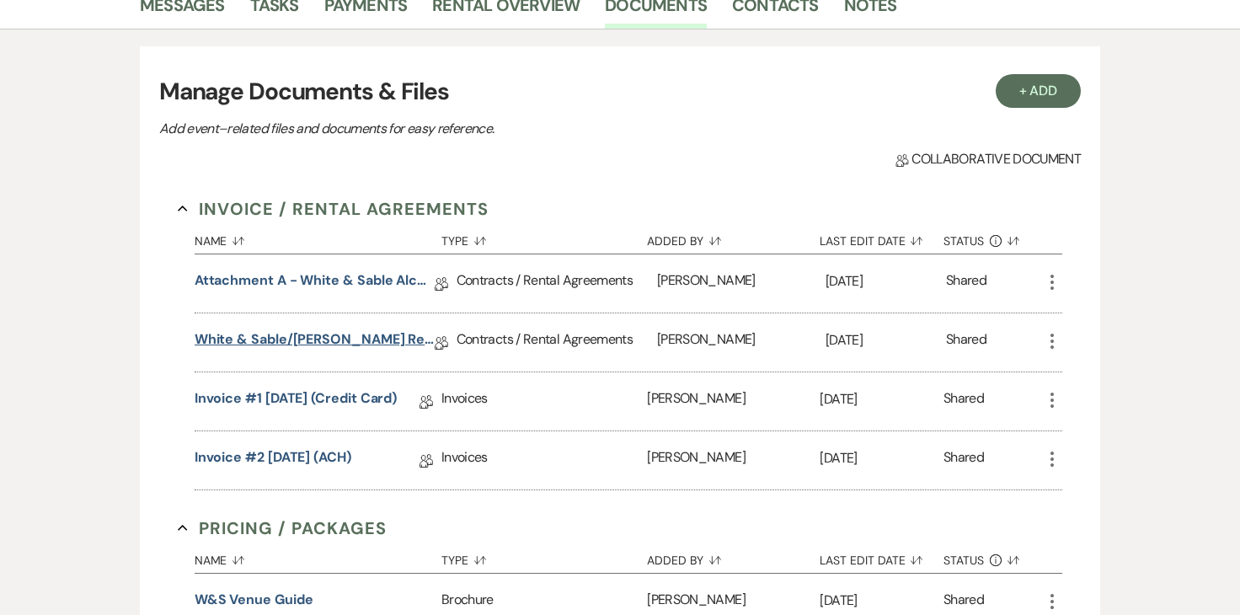
click at [326, 342] on link "White & Sable/[PERSON_NAME] Rental Agreement - [DATE]" at bounding box center [315, 342] width 240 height 26
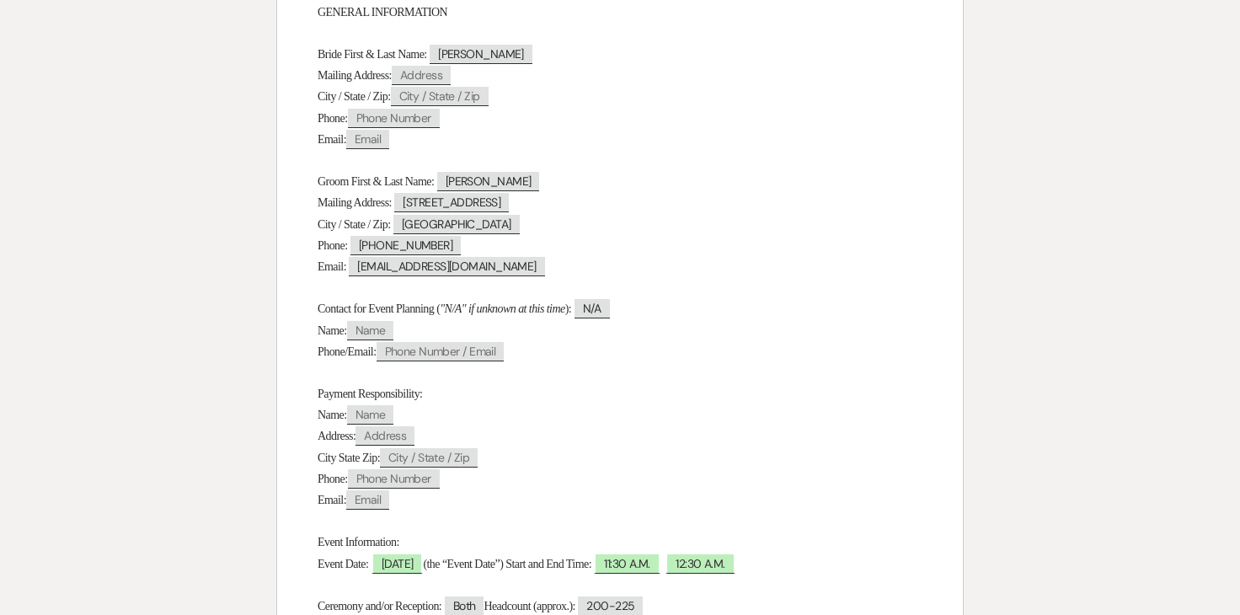
scroll to position [277, 0]
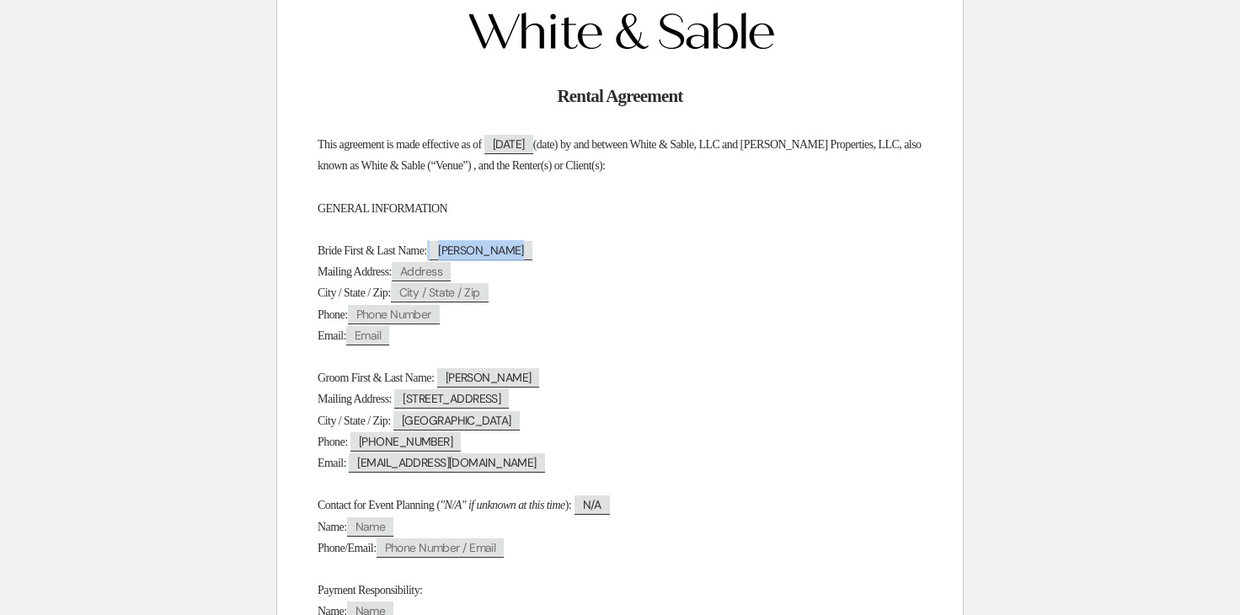
click at [489, 254] on span "[PERSON_NAME]" at bounding box center [481, 250] width 103 height 19
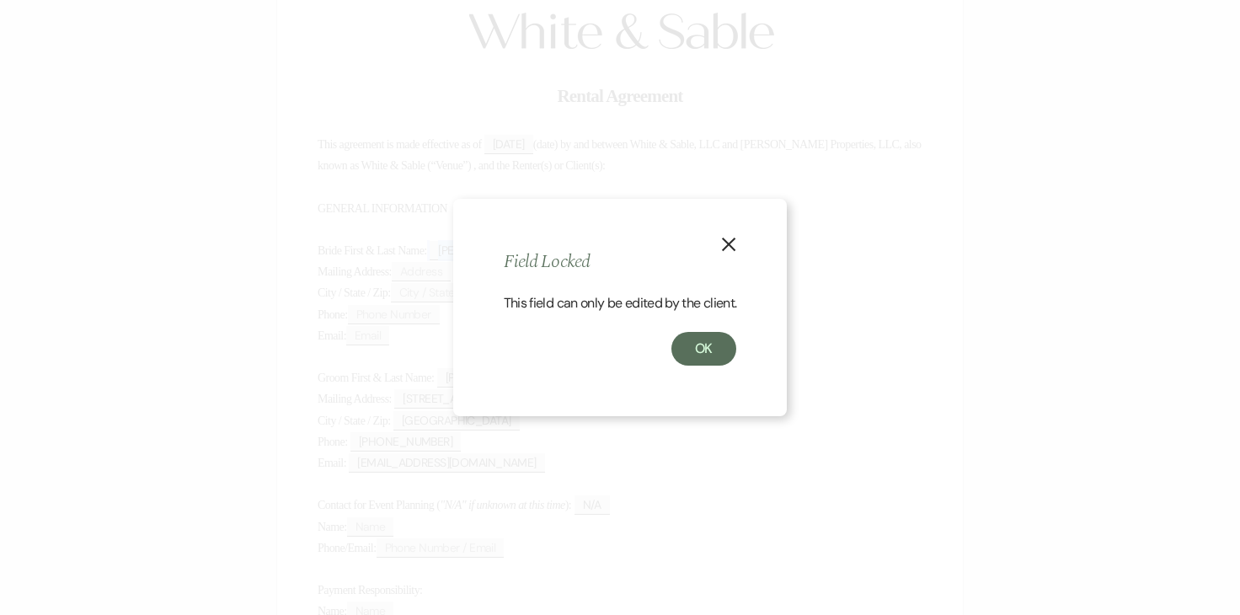
click at [731, 243] on use "button" at bounding box center [728, 244] width 13 height 13
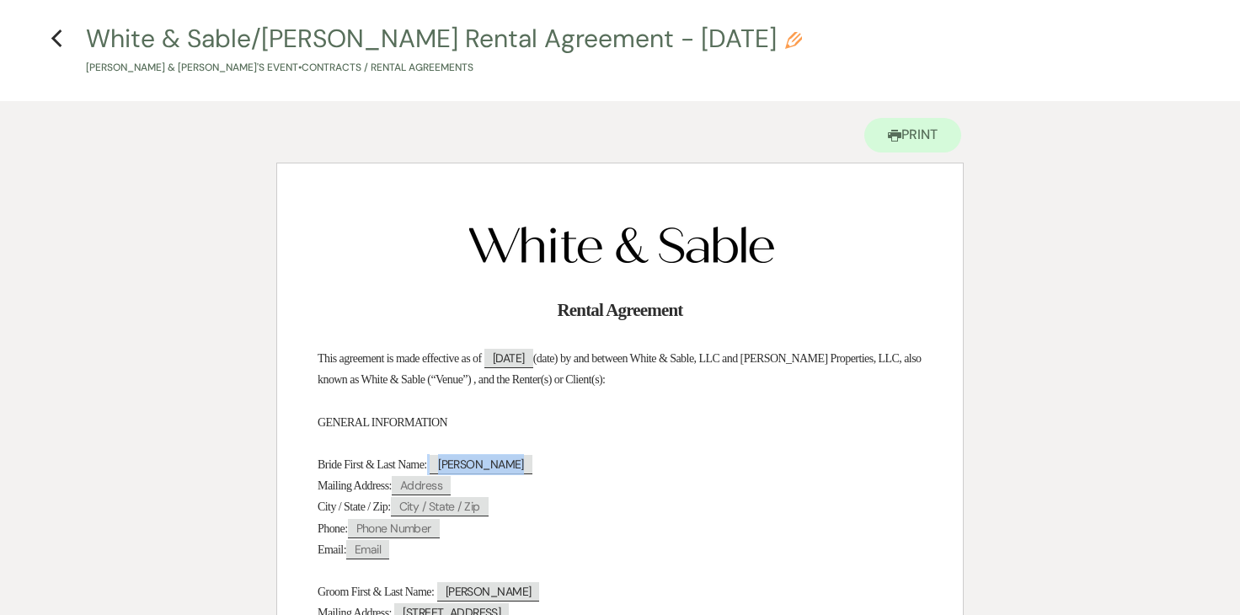
scroll to position [0, 0]
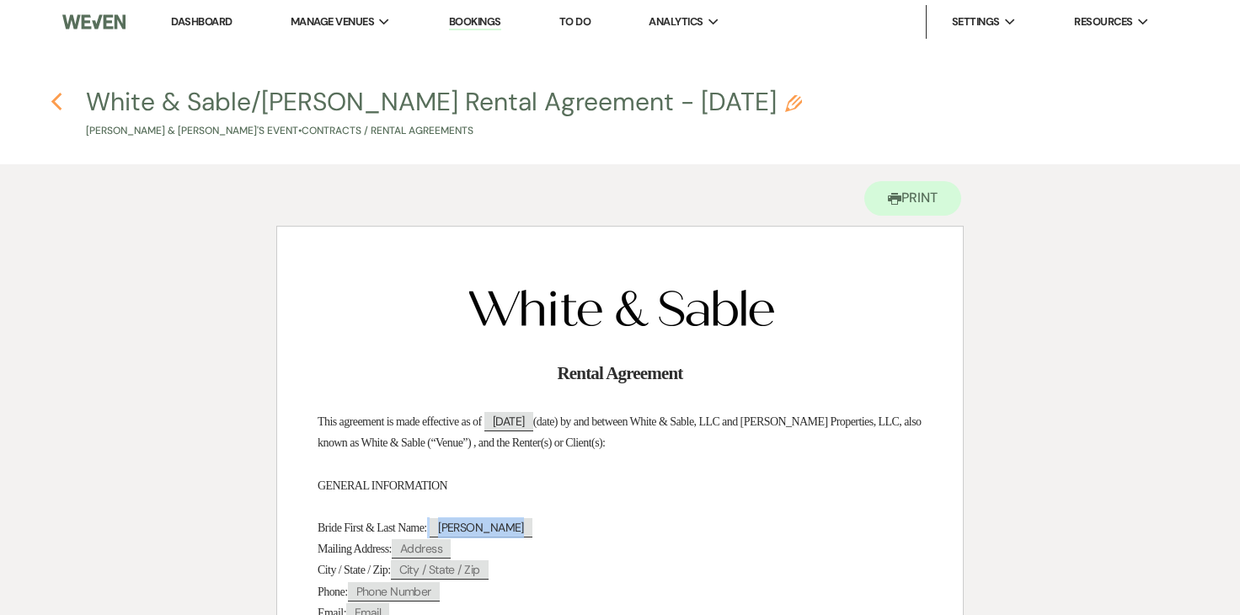
click at [57, 101] on icon "Previous" at bounding box center [57, 102] width 13 height 20
select select "6"
select select "12"
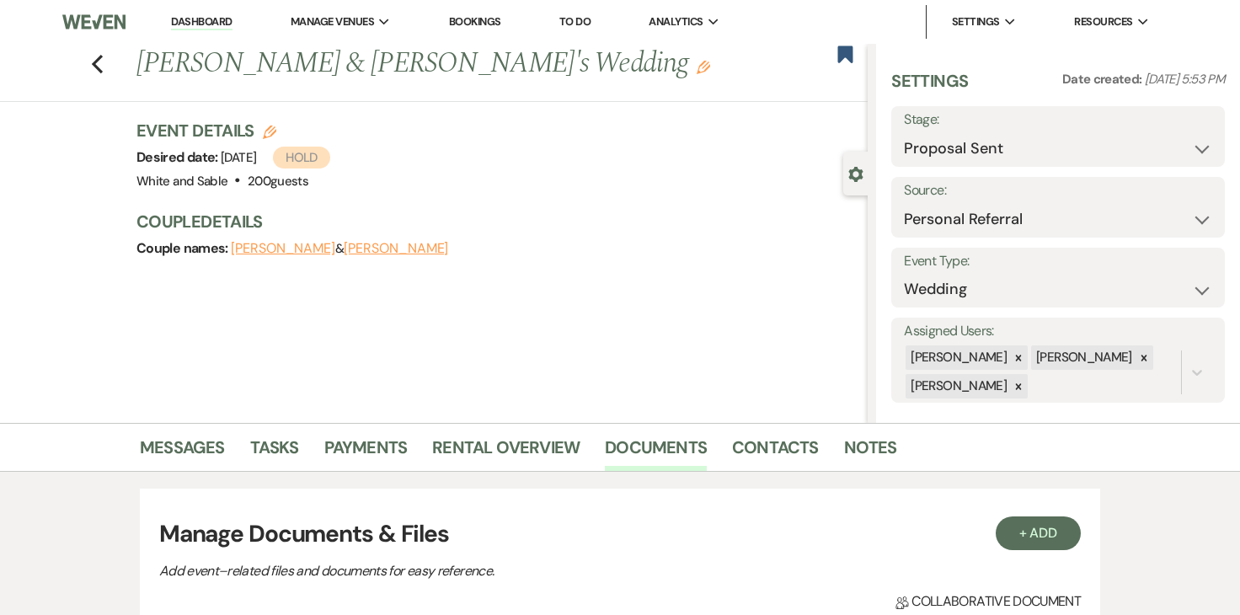
click at [346, 253] on button "[PERSON_NAME]" at bounding box center [396, 248] width 104 height 13
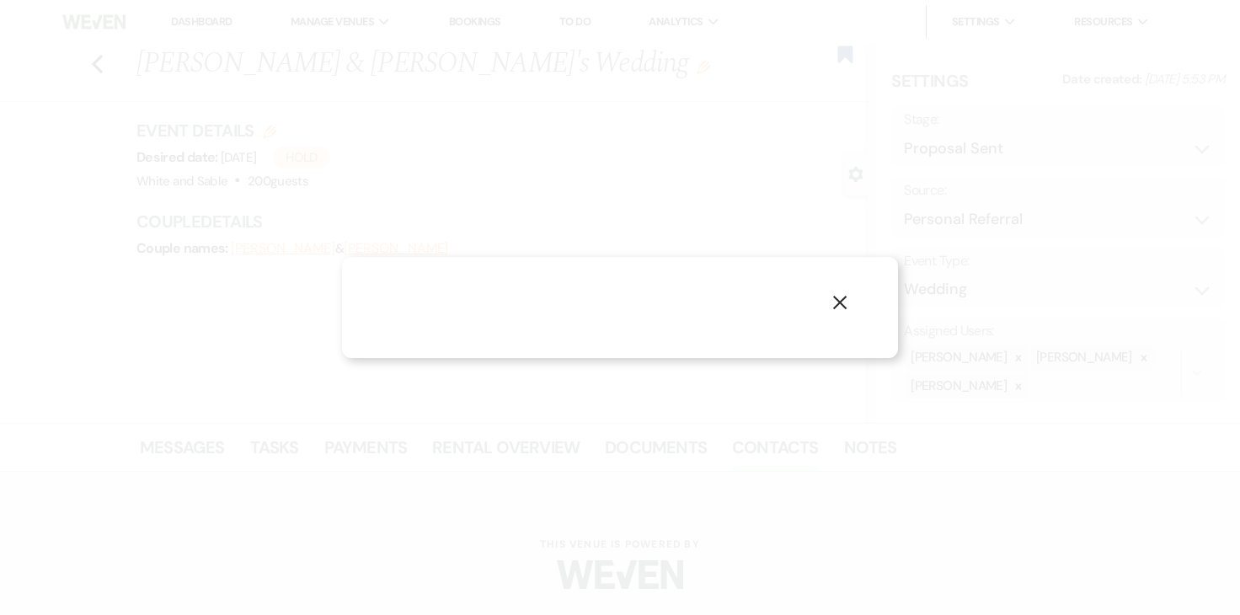
select select "1"
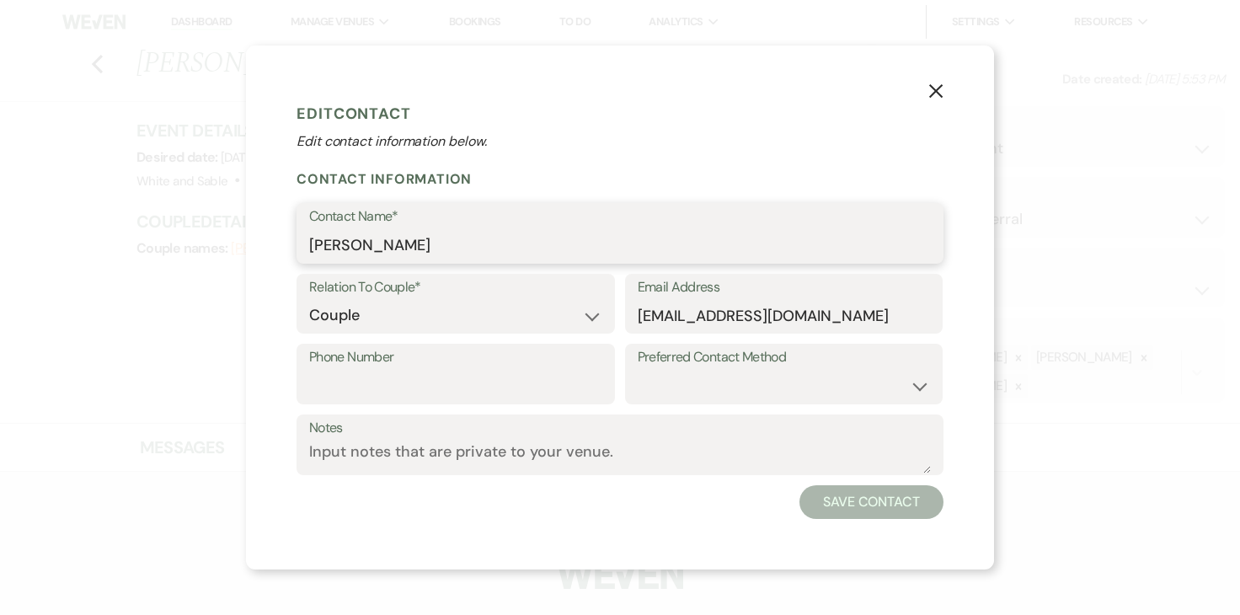
click at [452, 233] on input "[PERSON_NAME]" at bounding box center [620, 245] width 622 height 33
click at [438, 242] on input "[PERSON_NAME]" at bounding box center [620, 245] width 622 height 33
type input "[PERSON_NAME]"
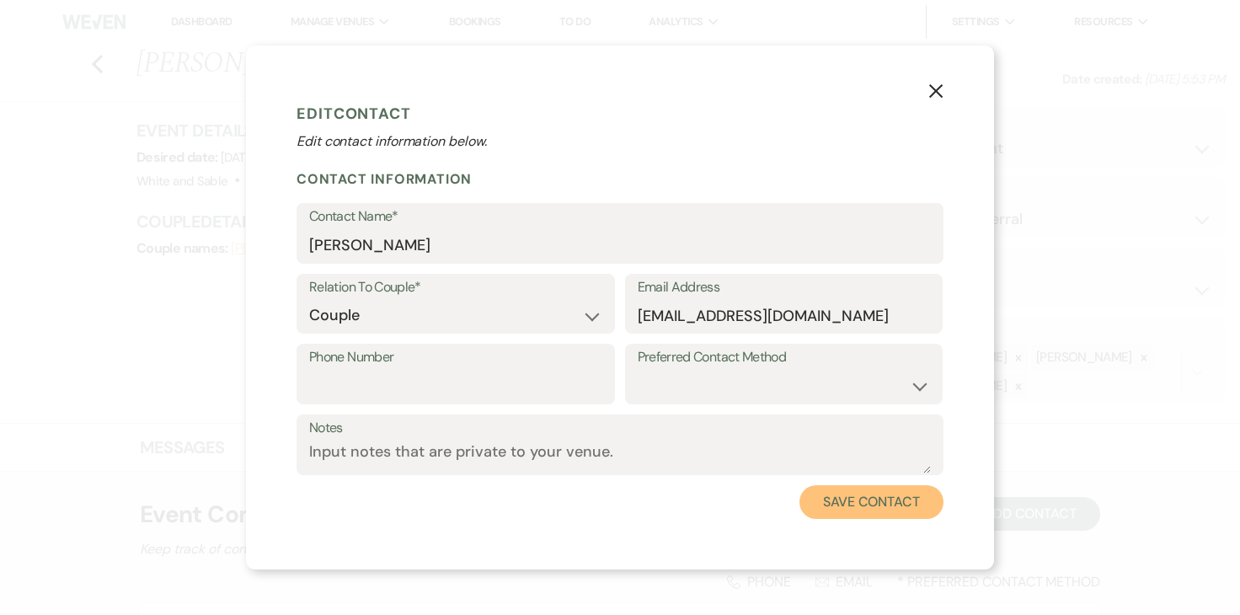
click at [828, 504] on button "Save Contact" at bounding box center [871, 502] width 144 height 34
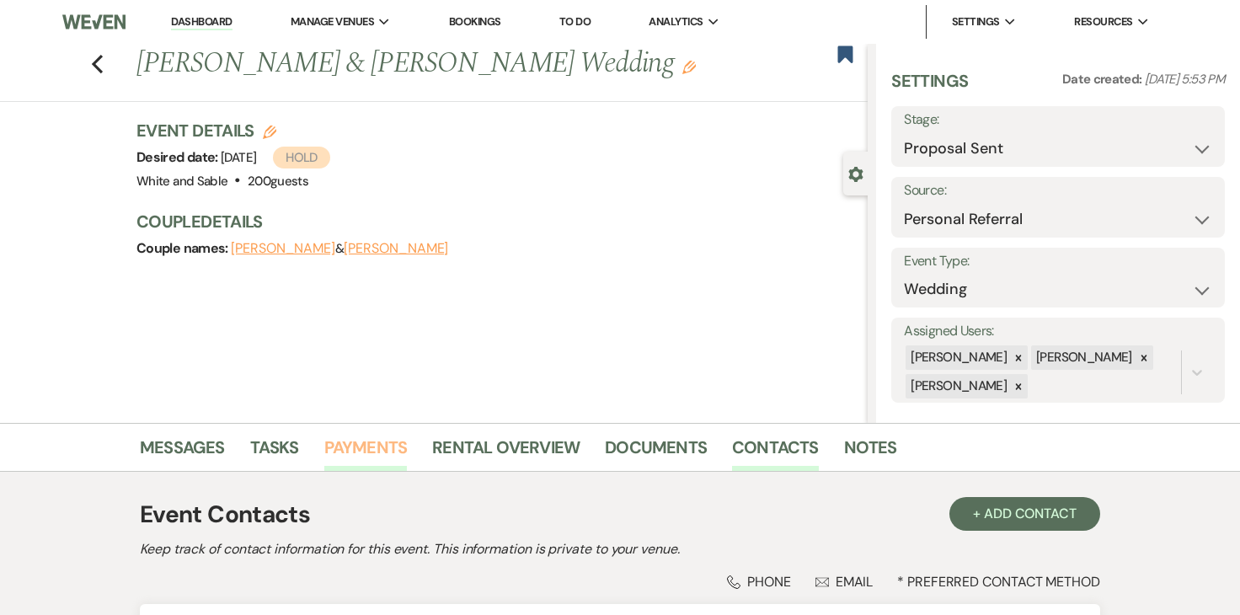
click at [380, 449] on link "Payments" at bounding box center [365, 452] width 83 height 37
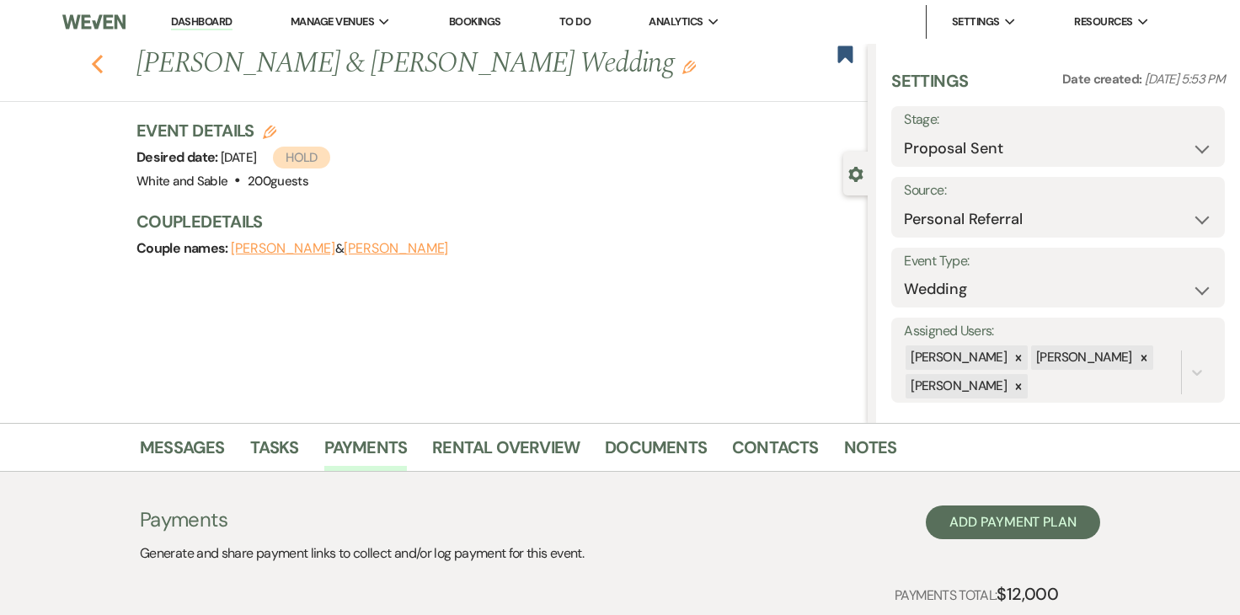
click at [92, 56] on icon "Previous" at bounding box center [97, 64] width 13 height 20
select select "6"
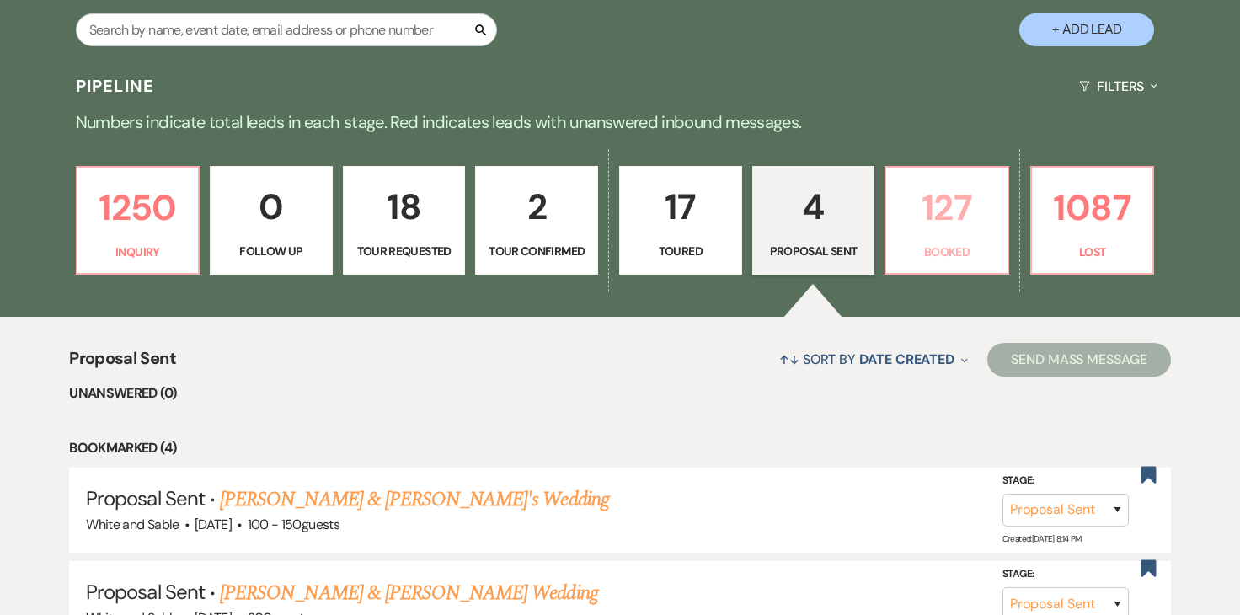
click at [916, 240] on link "127 Booked" at bounding box center [947, 221] width 125 height 110
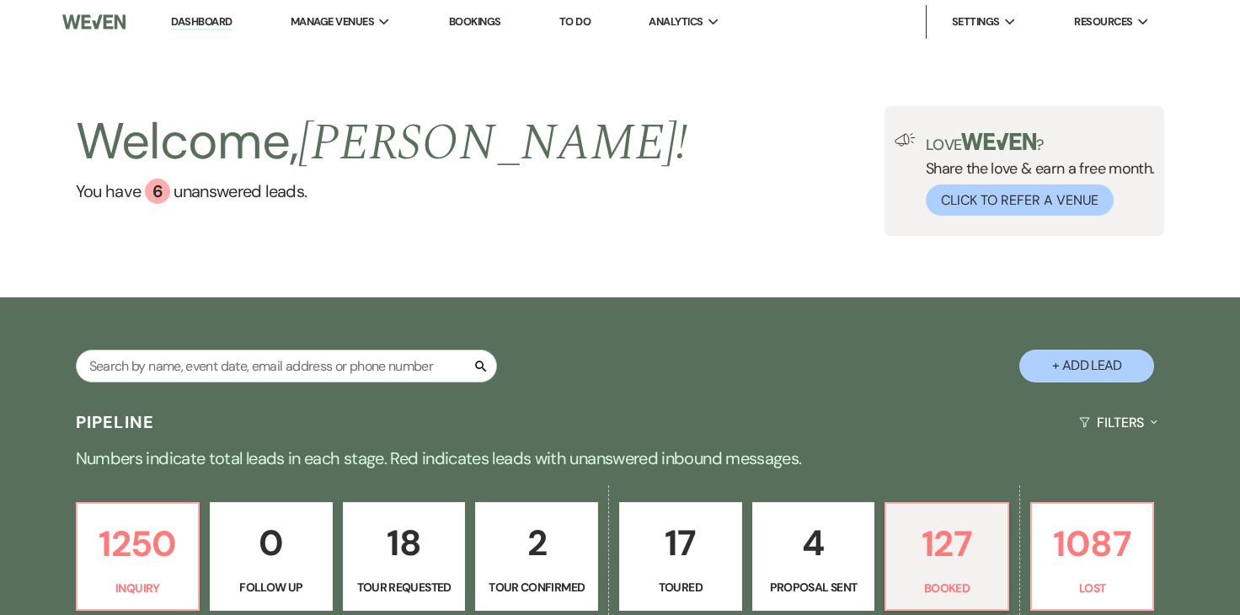
scroll to position [177, 0]
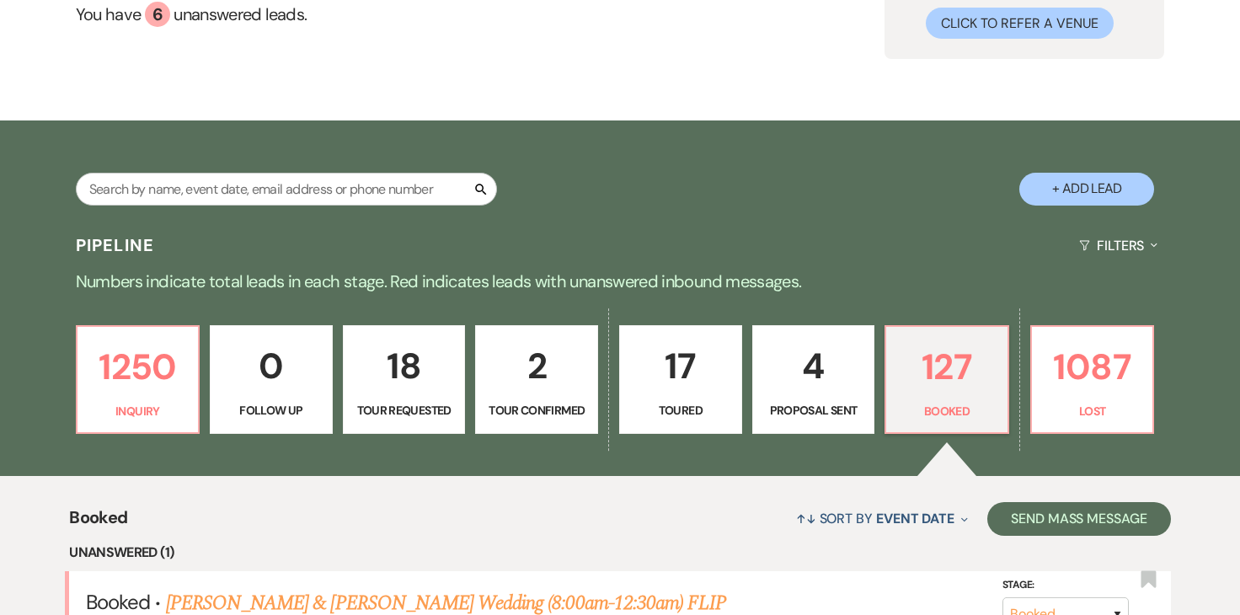
click at [814, 386] on p "4" at bounding box center [813, 366] width 101 height 56
select select "6"
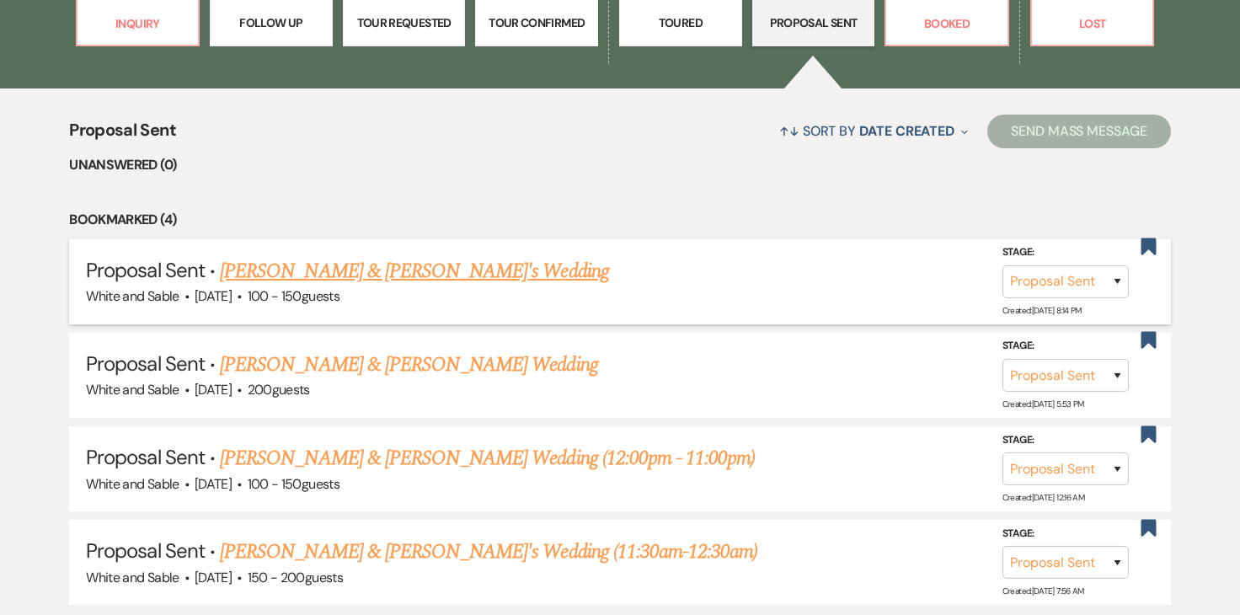
scroll to position [568, 0]
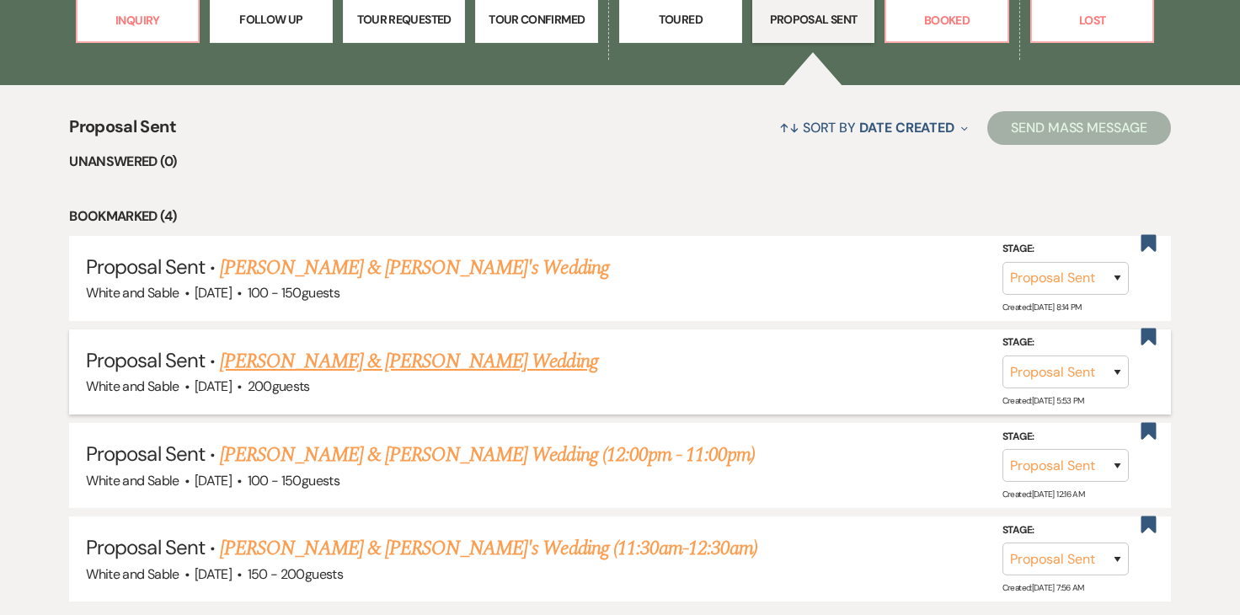
click at [474, 370] on link "[PERSON_NAME] & [PERSON_NAME] Wedding" at bounding box center [408, 361] width 377 height 30
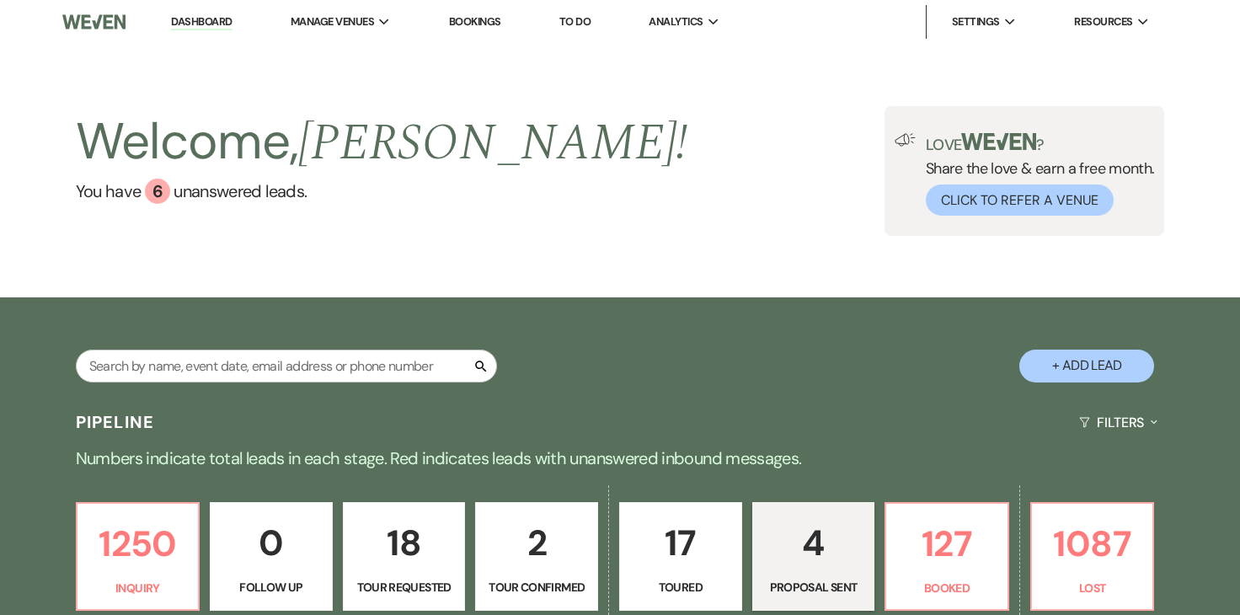
select select "6"
select select "12"
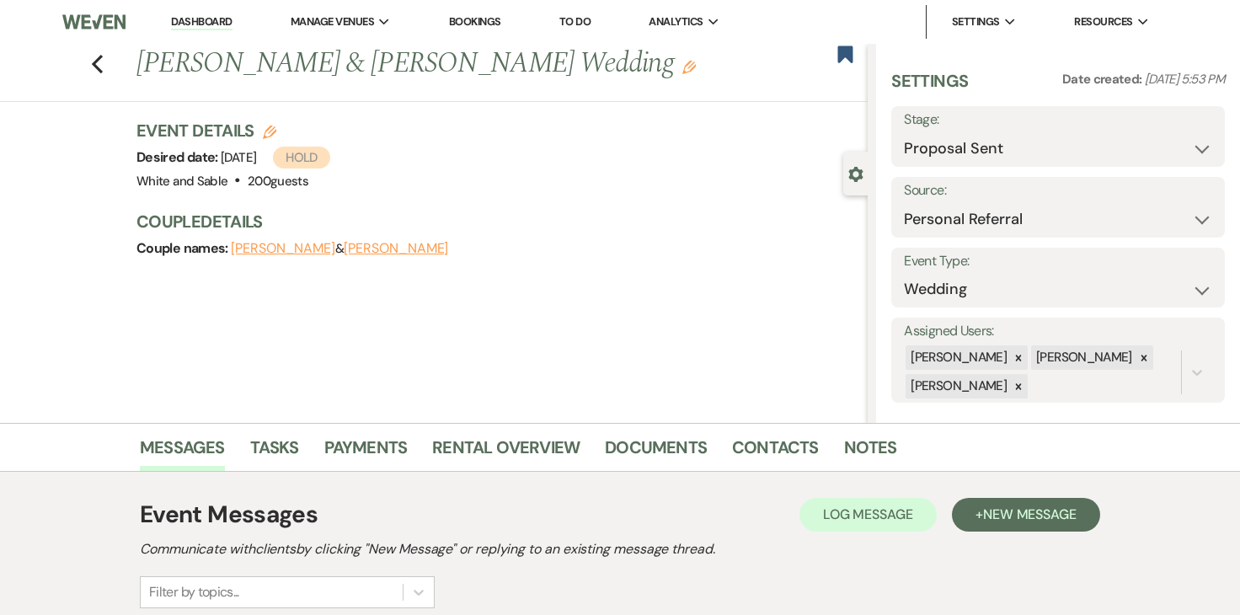
click at [277, 142] on div "Event Details Edit Desired date: [DATE] Hold Venue: White and Sable . 200 guest…" at bounding box center [233, 156] width 194 height 74
click at [262, 139] on h3 "Event Details Edit" at bounding box center [233, 131] width 194 height 24
click at [263, 137] on use "button" at bounding box center [269, 132] width 13 height 13
select select "684"
select select "false"
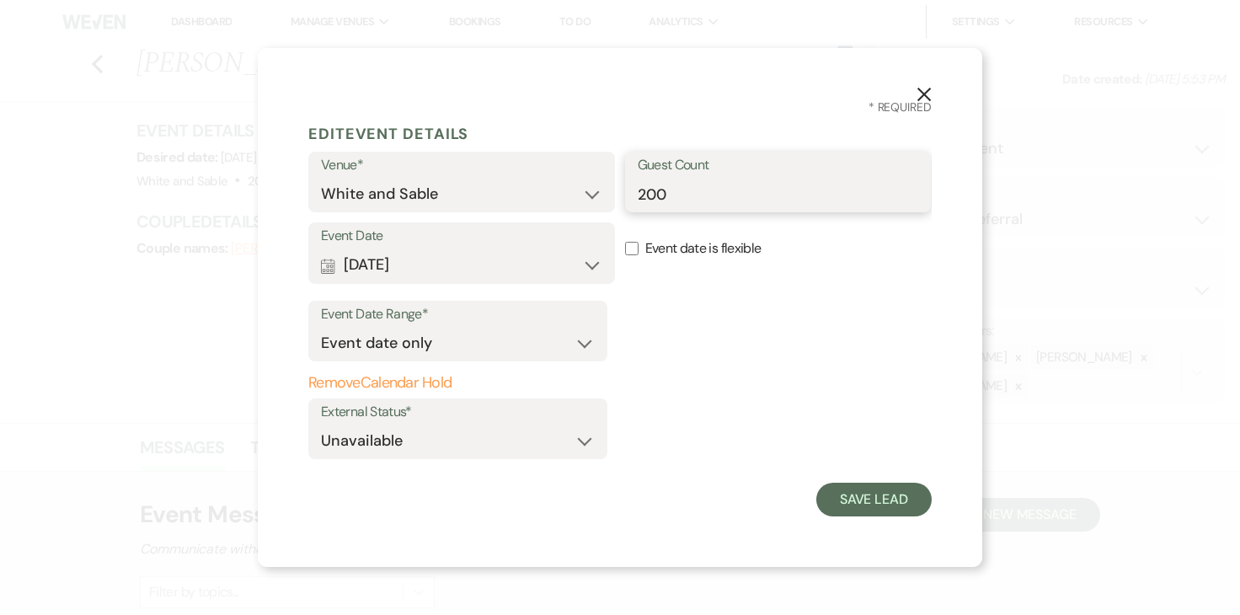
click at [687, 179] on input "200" at bounding box center [778, 194] width 281 height 33
click at [685, 198] on input "200" at bounding box center [778, 194] width 281 height 33
type input "225"
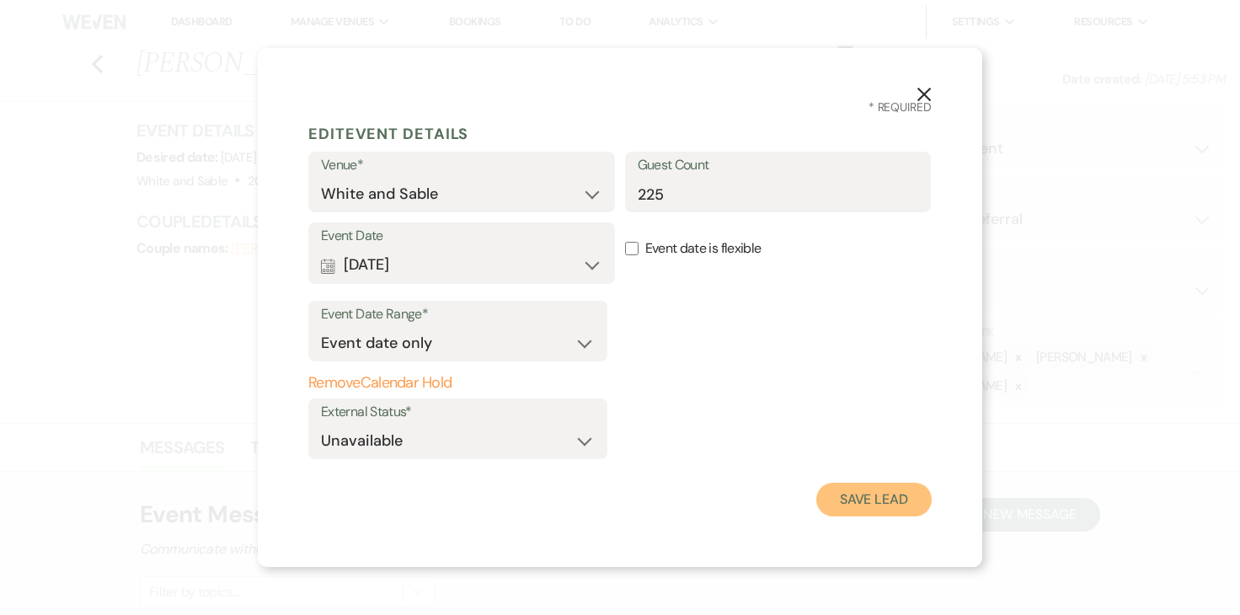
click at [854, 505] on button "Save Lead" at bounding box center [873, 500] width 115 height 34
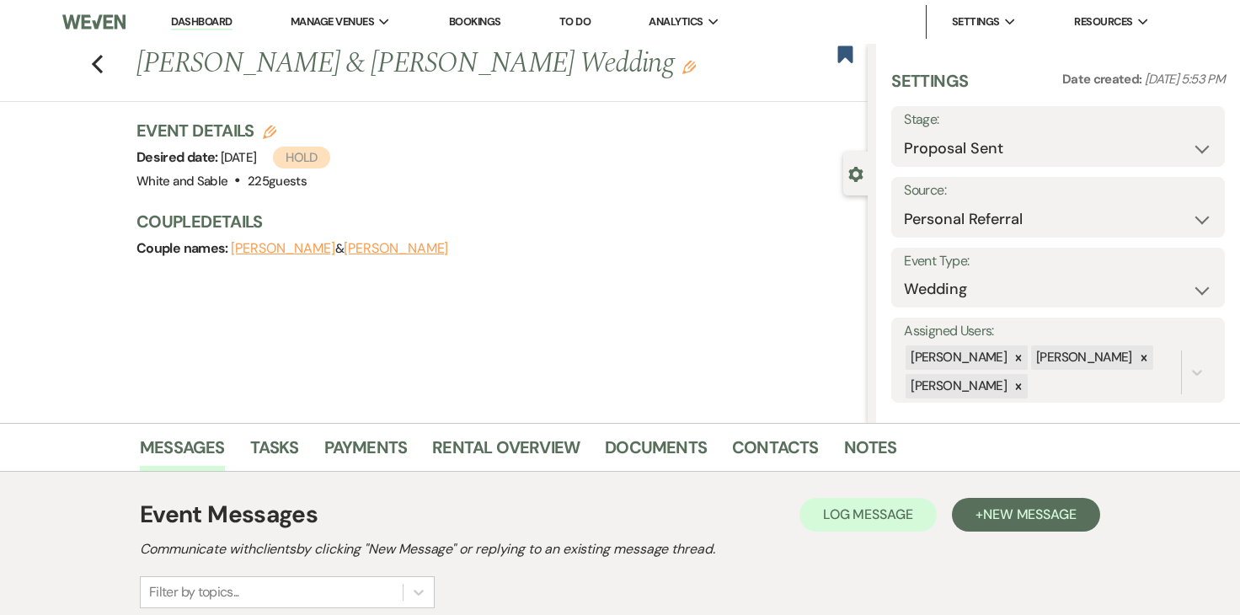
click at [211, 17] on link "Dashboard" at bounding box center [201, 22] width 61 height 16
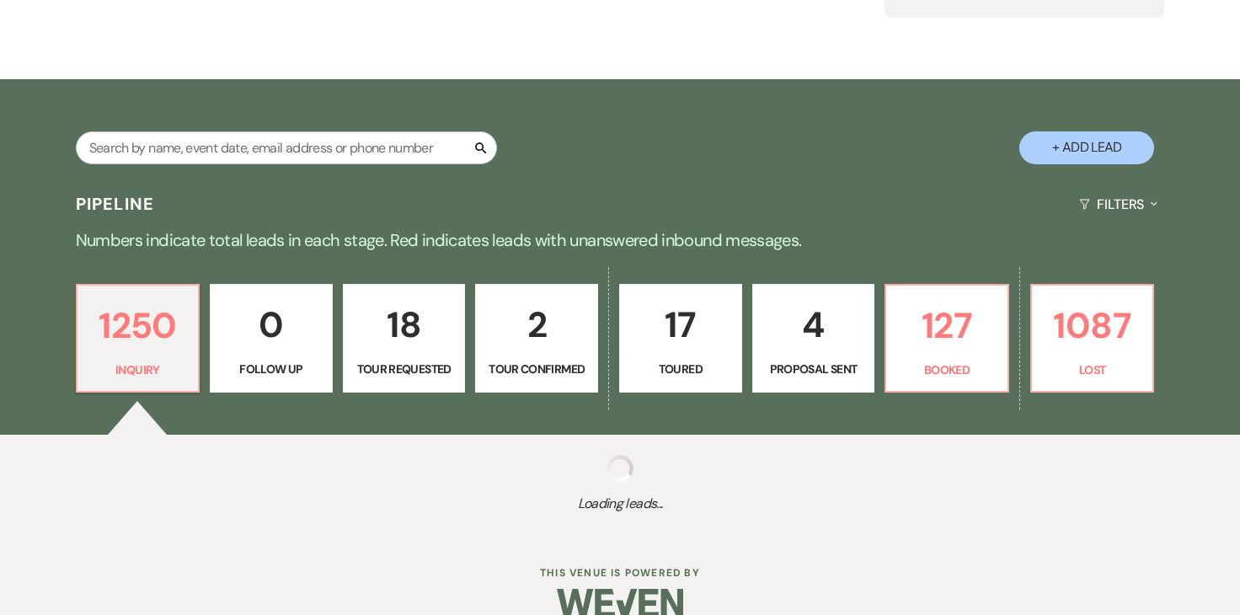
scroll to position [246, 0]
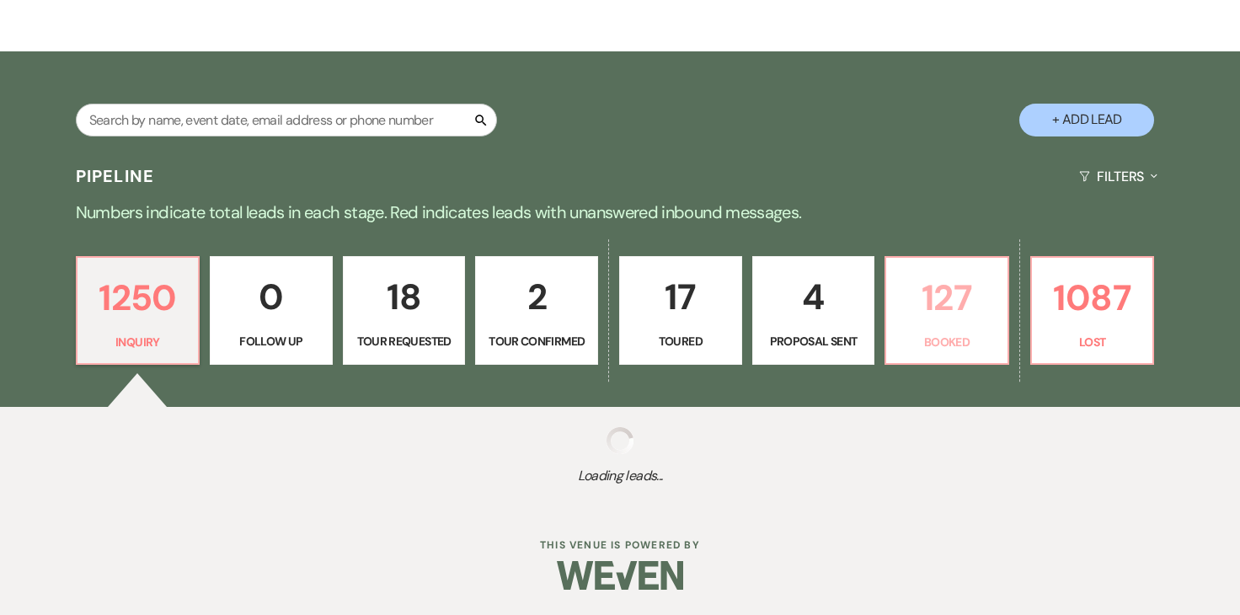
click at [891, 314] on link "127 Booked" at bounding box center [947, 311] width 125 height 110
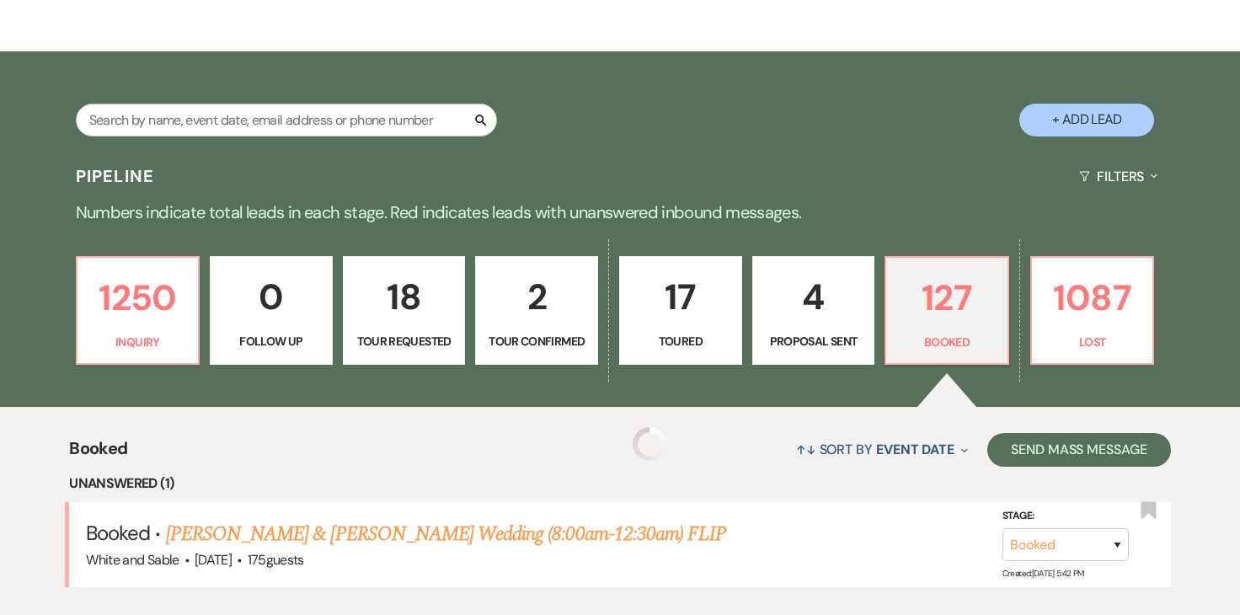
click at [934, 310] on p "127" at bounding box center [946, 298] width 101 height 56
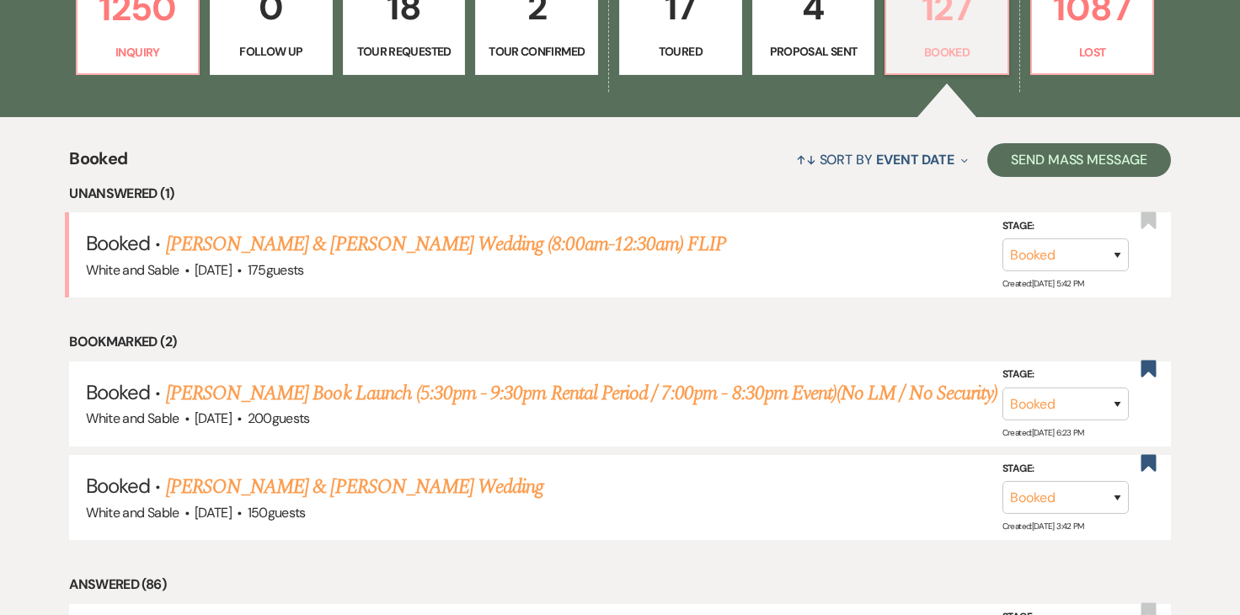
scroll to position [543, 0]
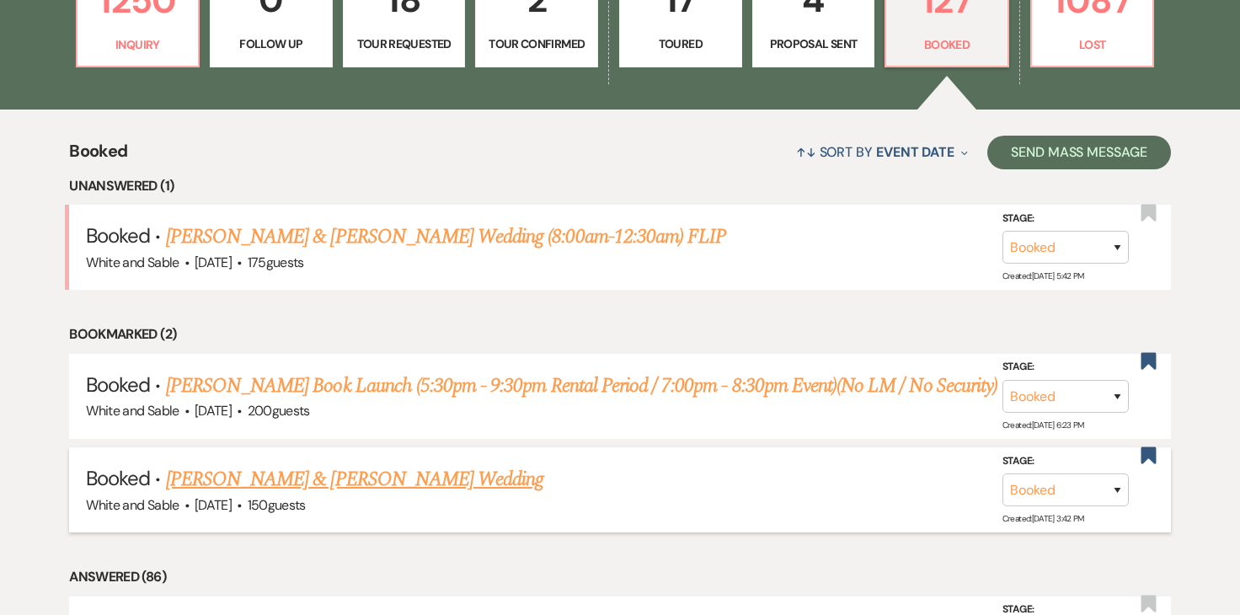
click at [423, 482] on link "[PERSON_NAME] & [PERSON_NAME] Wedding" at bounding box center [354, 479] width 377 height 30
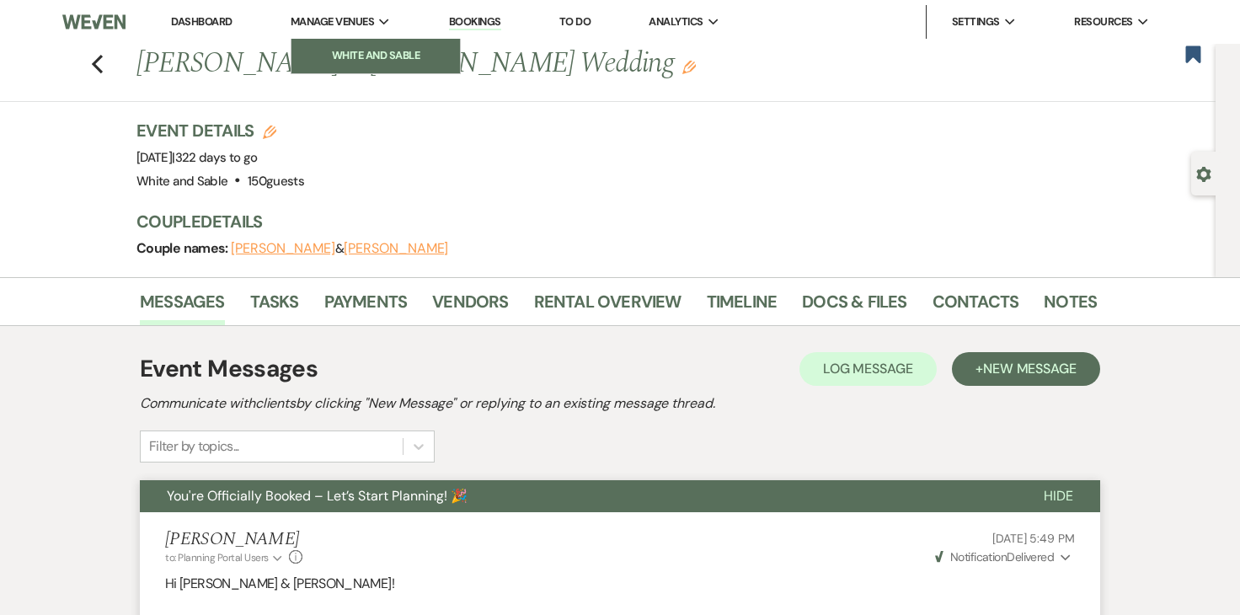
click at [356, 52] on li "White and Sable" at bounding box center [376, 55] width 152 height 17
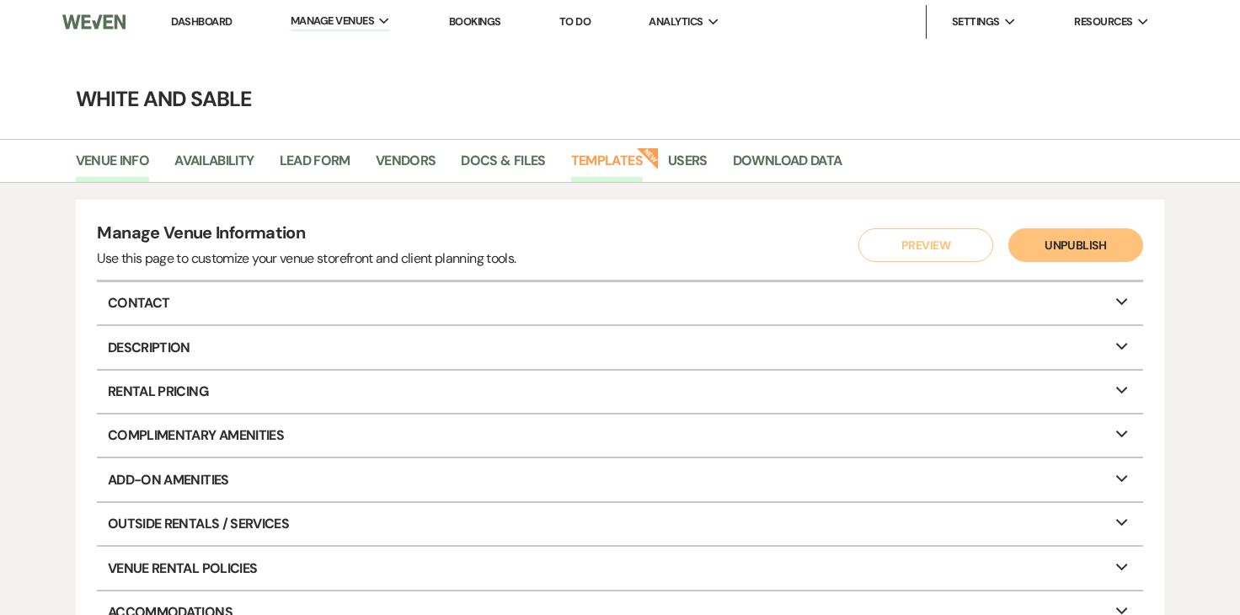
click at [601, 167] on link "Templates" at bounding box center [607, 166] width 72 height 32
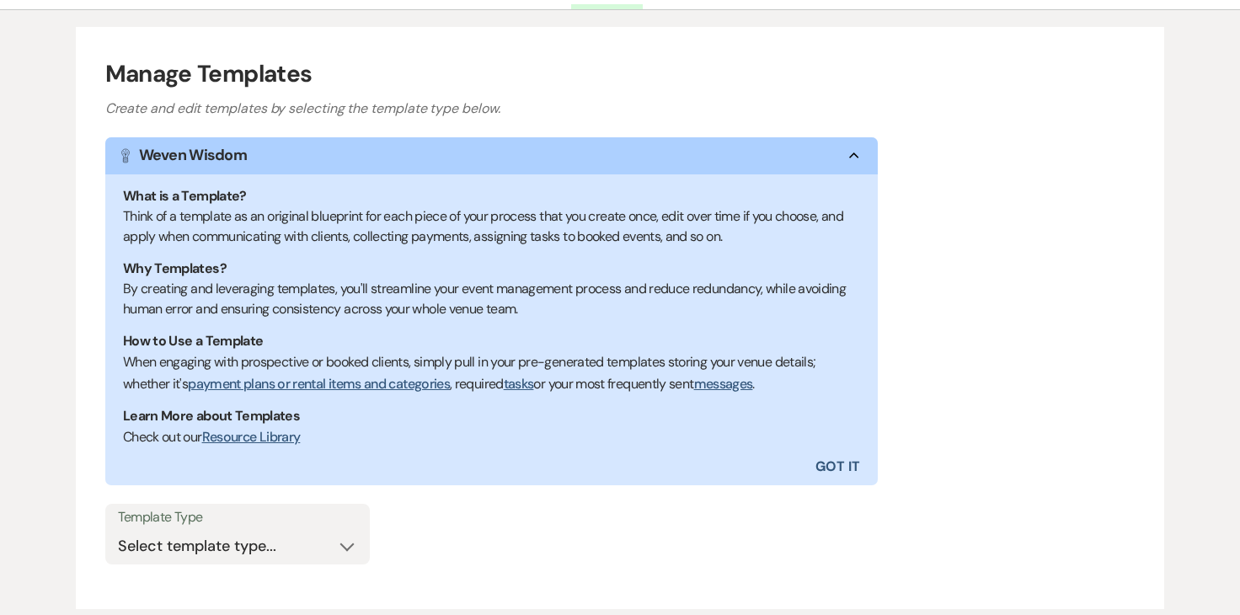
scroll to position [291, 0]
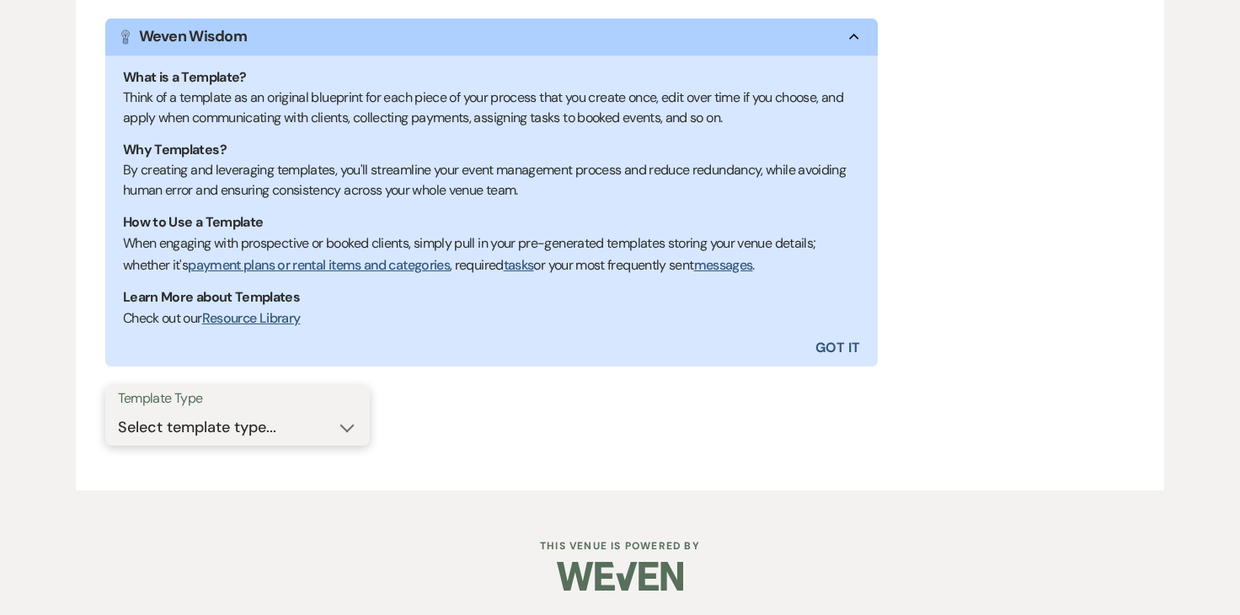
click at [268, 427] on select "Select template type... Task List Message Templates Payment Plan Inventory Item…" at bounding box center [237, 427] width 239 height 33
select select "Message Templates"
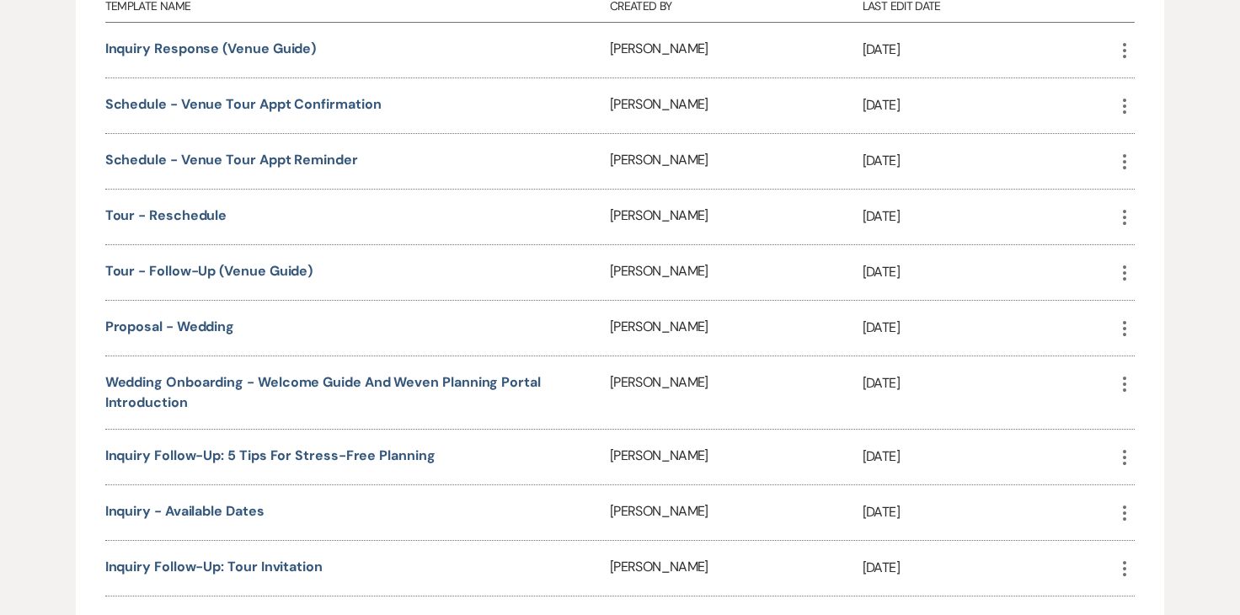
scroll to position [834, 0]
click at [334, 382] on link "Wedding Onboarding - Welcome Guide and Weven Planning Portal Introduction" at bounding box center [323, 390] width 436 height 38
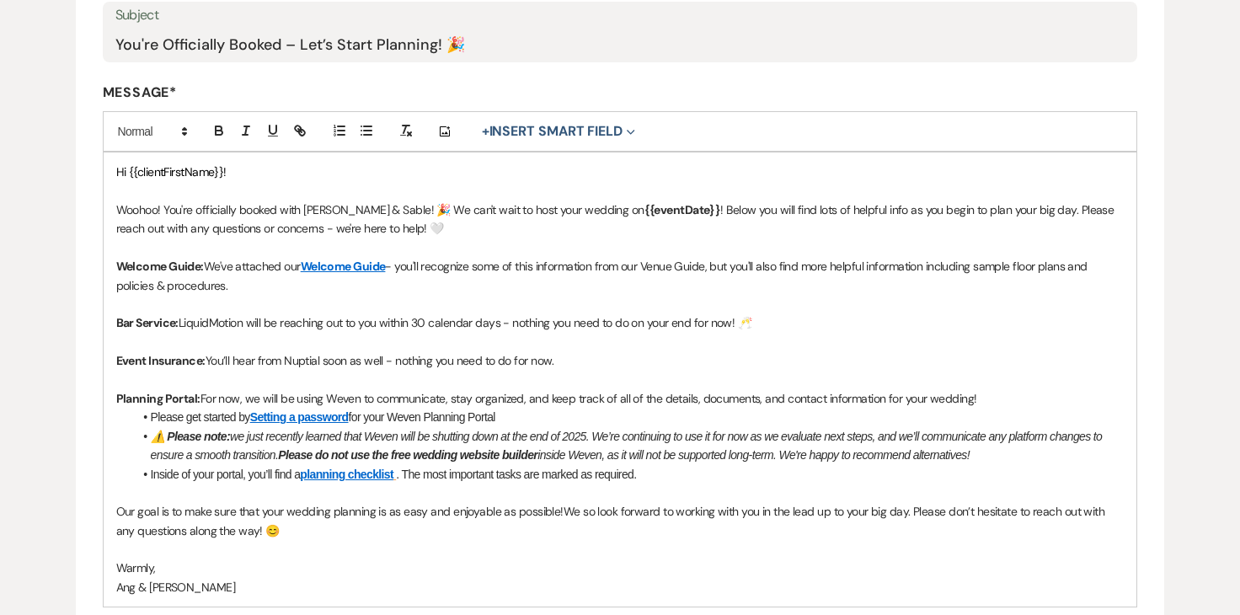
scroll to position [371, 0]
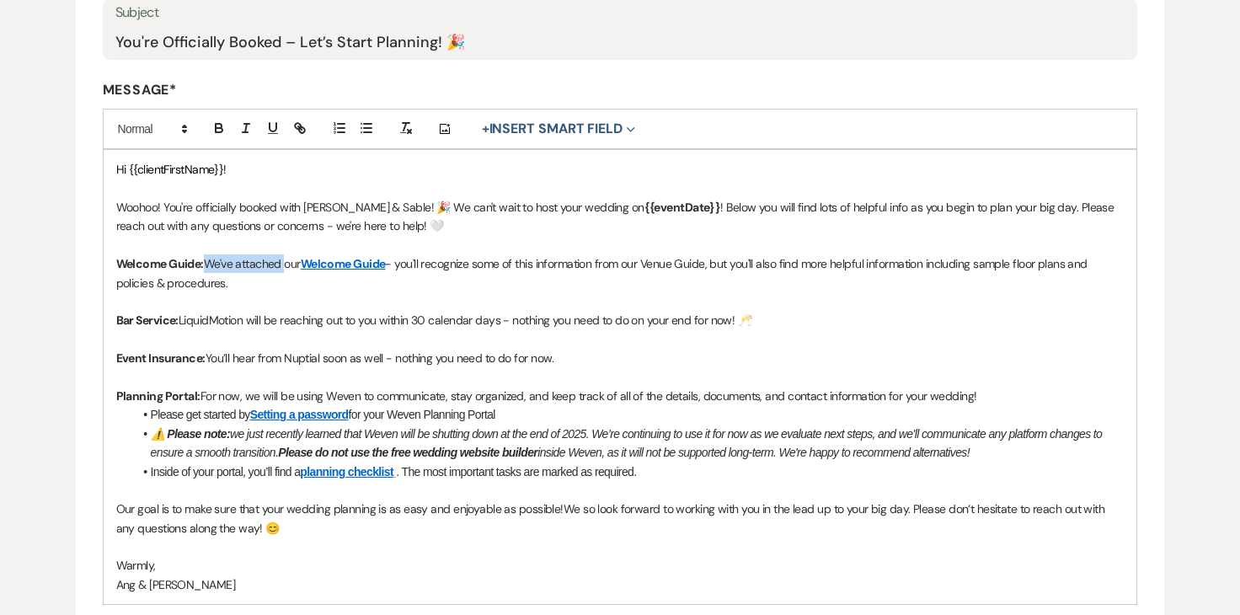
drag, startPoint x: 286, startPoint y: 264, endPoint x: 208, endPoint y: 260, distance: 77.6
click at [208, 260] on span "We've attached our" at bounding box center [252, 263] width 97 height 15
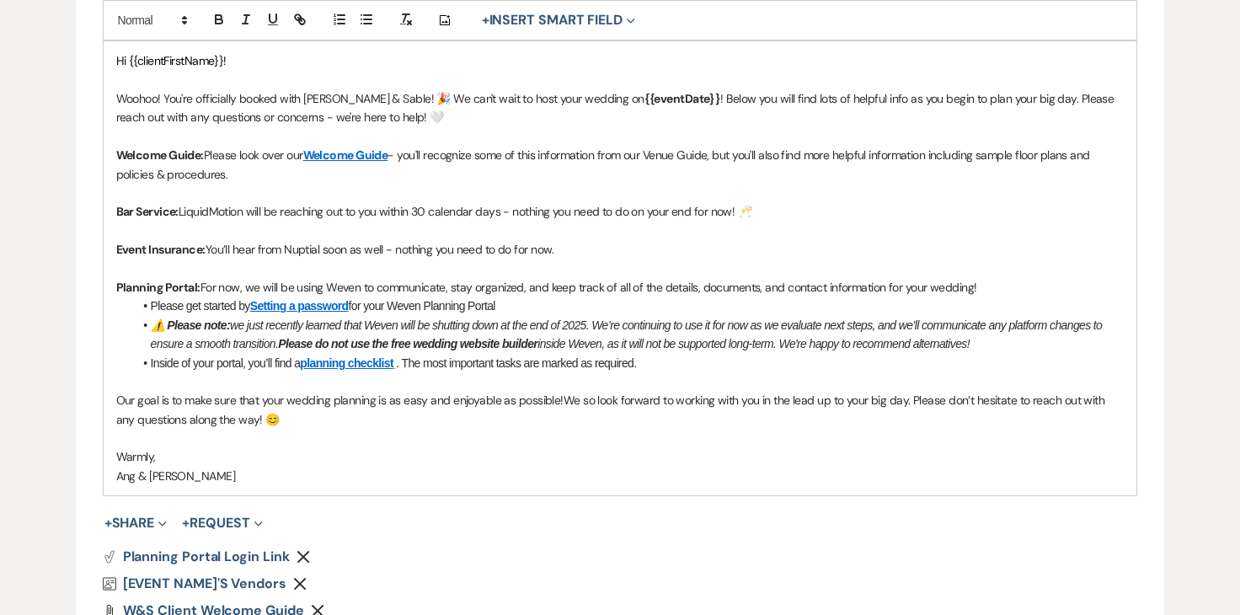
scroll to position [482, 0]
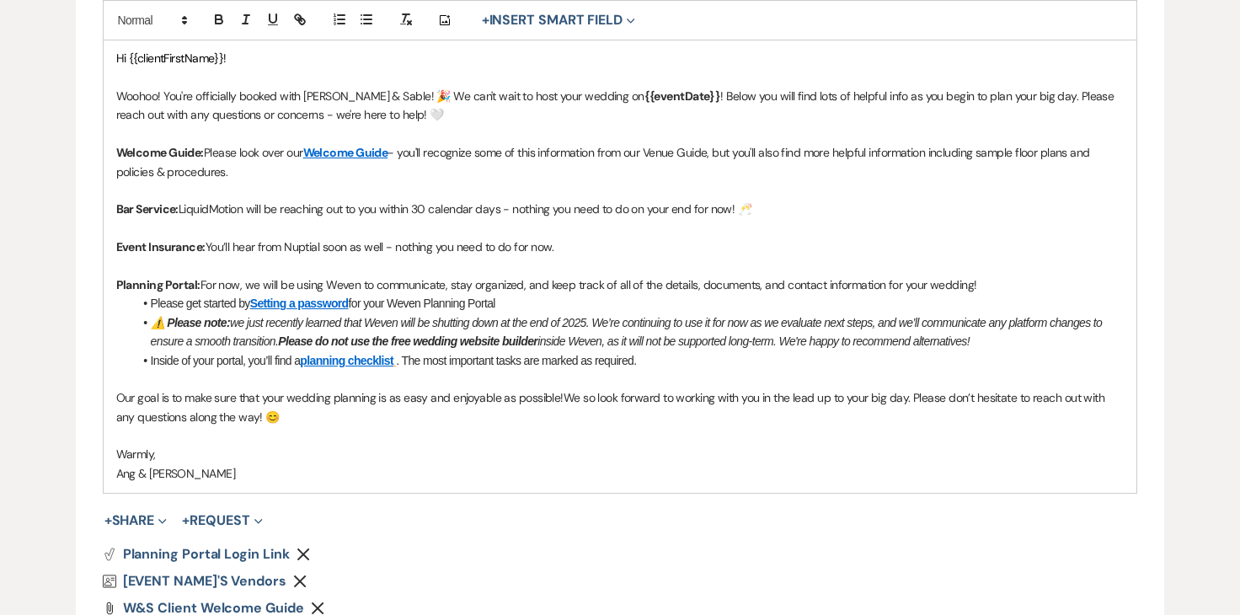
click at [1077, 154] on span "- you'll recognize some of this information from our Venue Guide, but you'll al…" at bounding box center [604, 162] width 977 height 34
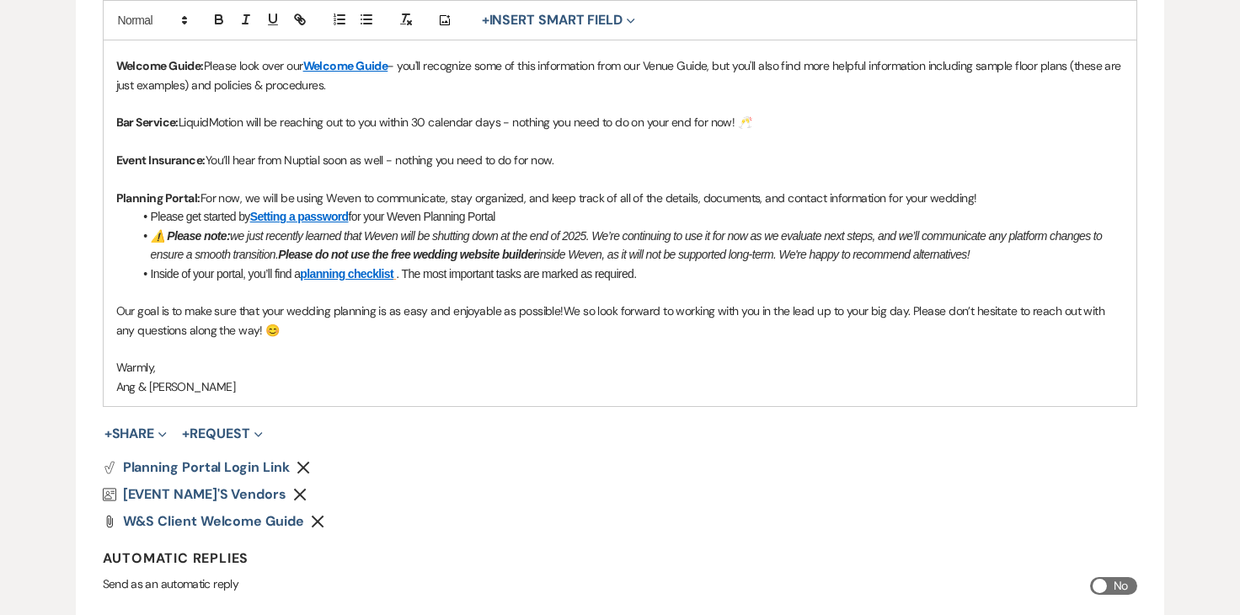
scroll to position [585, 0]
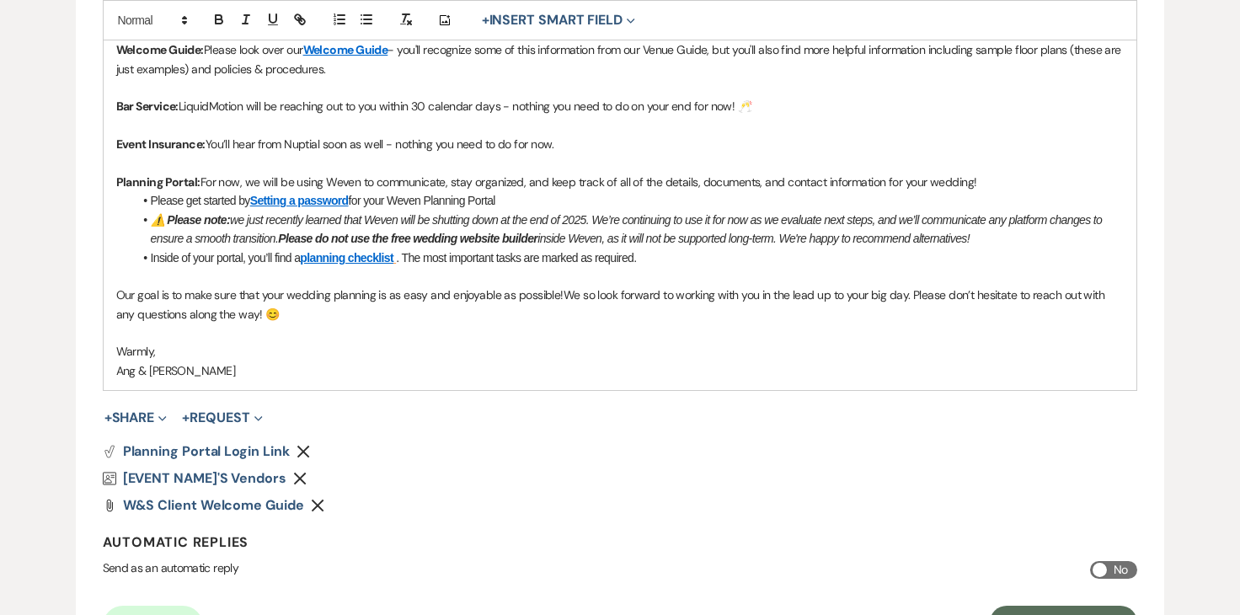
click at [316, 507] on icon "Remove" at bounding box center [317, 505] width 13 height 13
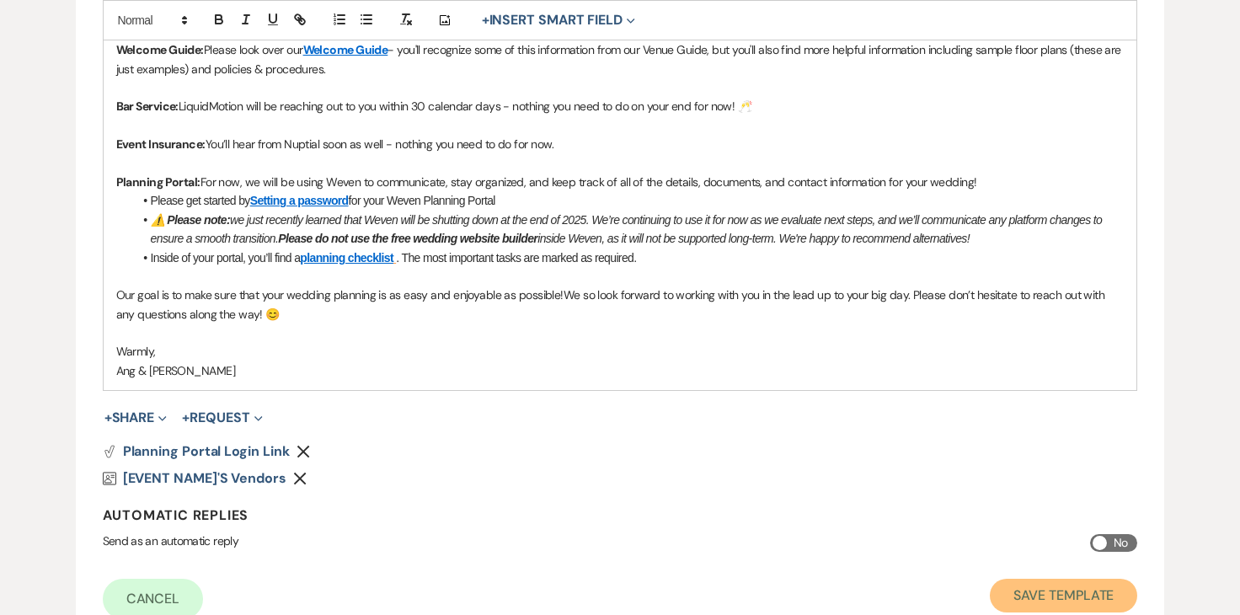
click at [1016, 590] on button "Save Template" at bounding box center [1063, 596] width 147 height 34
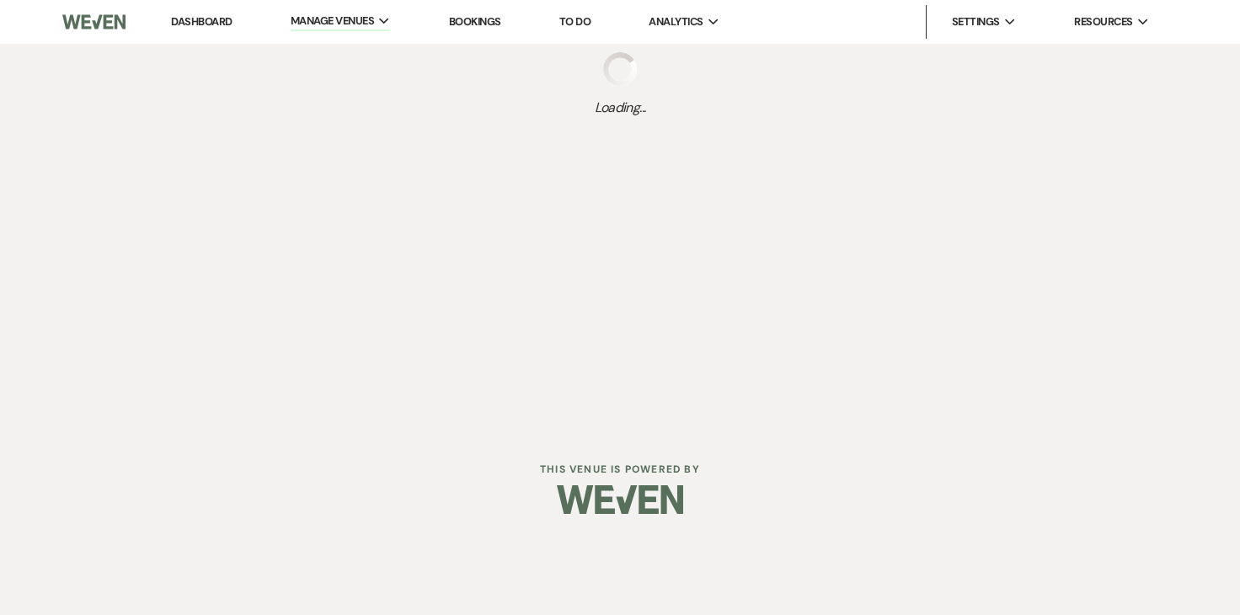
select select "Message Templates"
